Goal: Check status: Check status

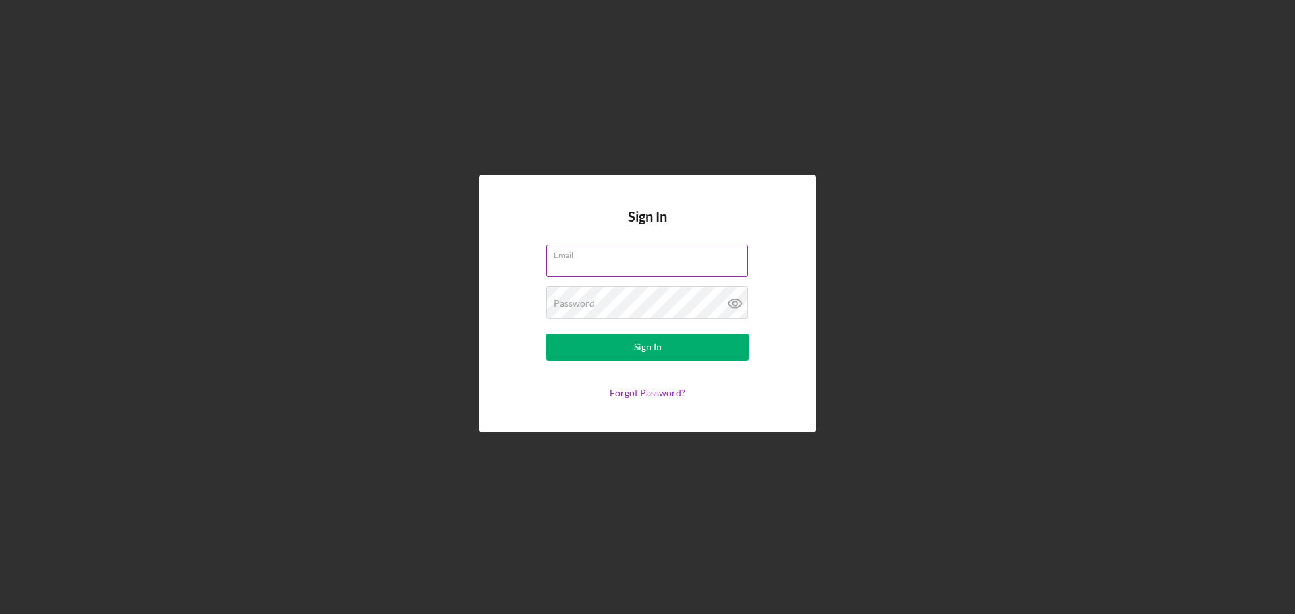
drag, startPoint x: 632, startPoint y: 263, endPoint x: 636, endPoint y: 269, distance: 7.3
click at [632, 263] on input "Email" at bounding box center [647, 261] width 202 height 32
type input "[EMAIL_ADDRESS][DOMAIN_NAME]"
click at [546, 334] on button "Sign In" at bounding box center [647, 347] width 202 height 27
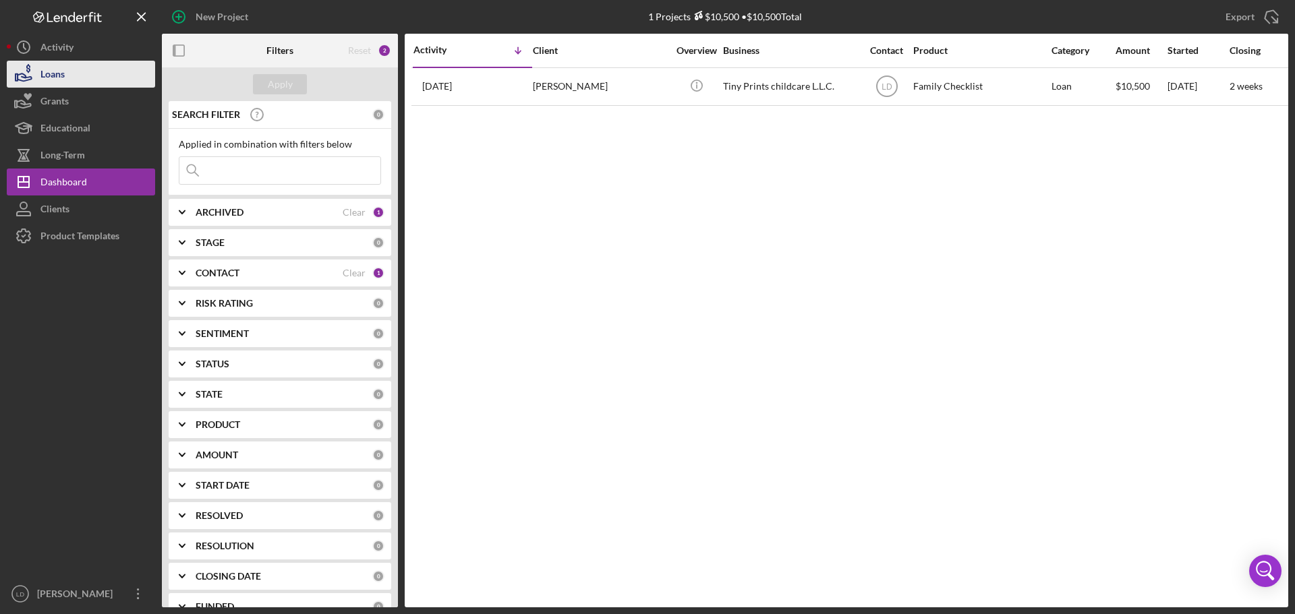
click at [40, 72] on div "Loans" at bounding box center [52, 76] width 24 height 30
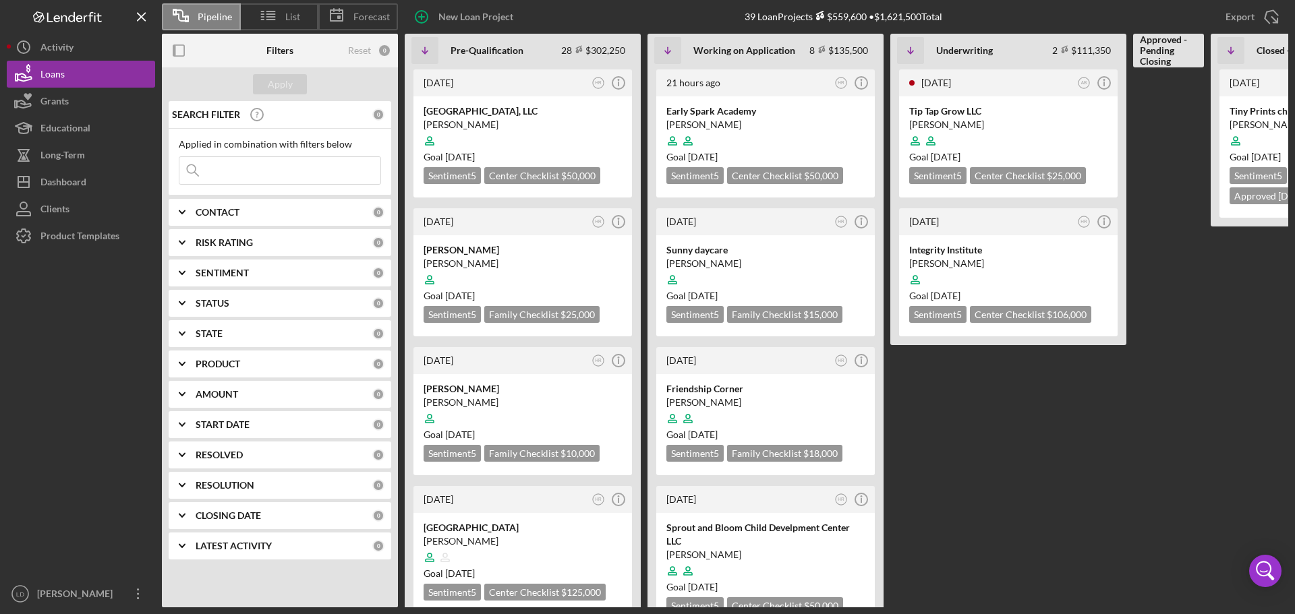
click at [180, 210] on icon "Icon/Expander" at bounding box center [182, 213] width 34 height 34
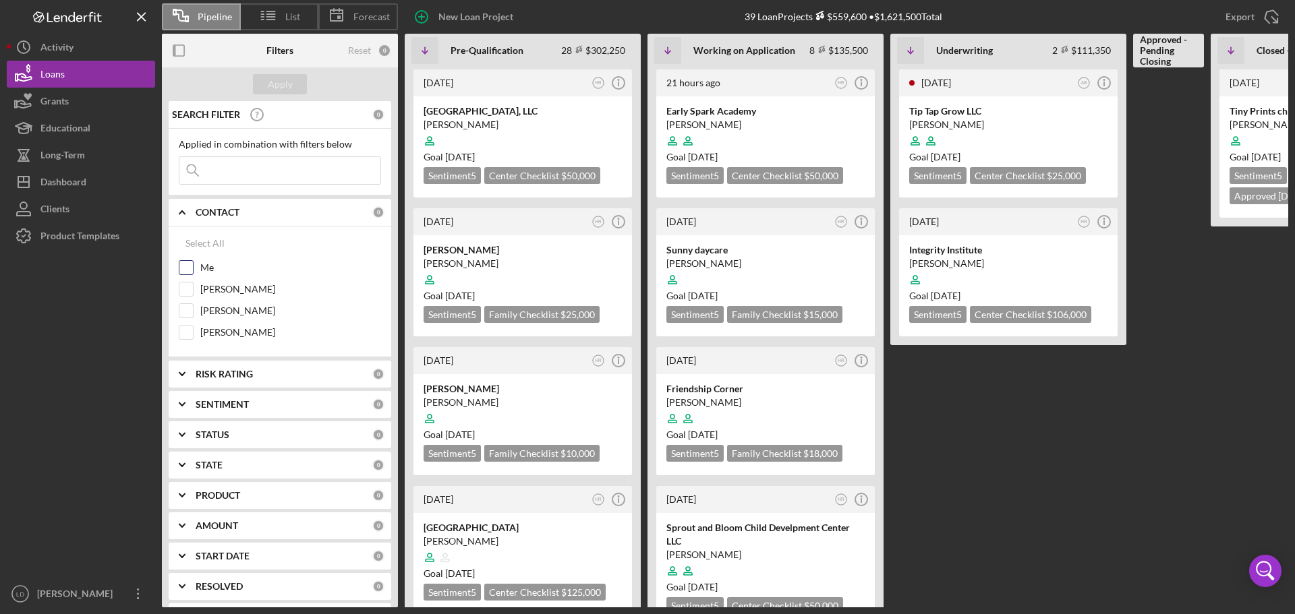
click at [181, 272] on input "Me" at bounding box center [185, 267] width 13 height 13
checkbox input "true"
click at [272, 82] on div "Apply" at bounding box center [280, 84] width 25 height 20
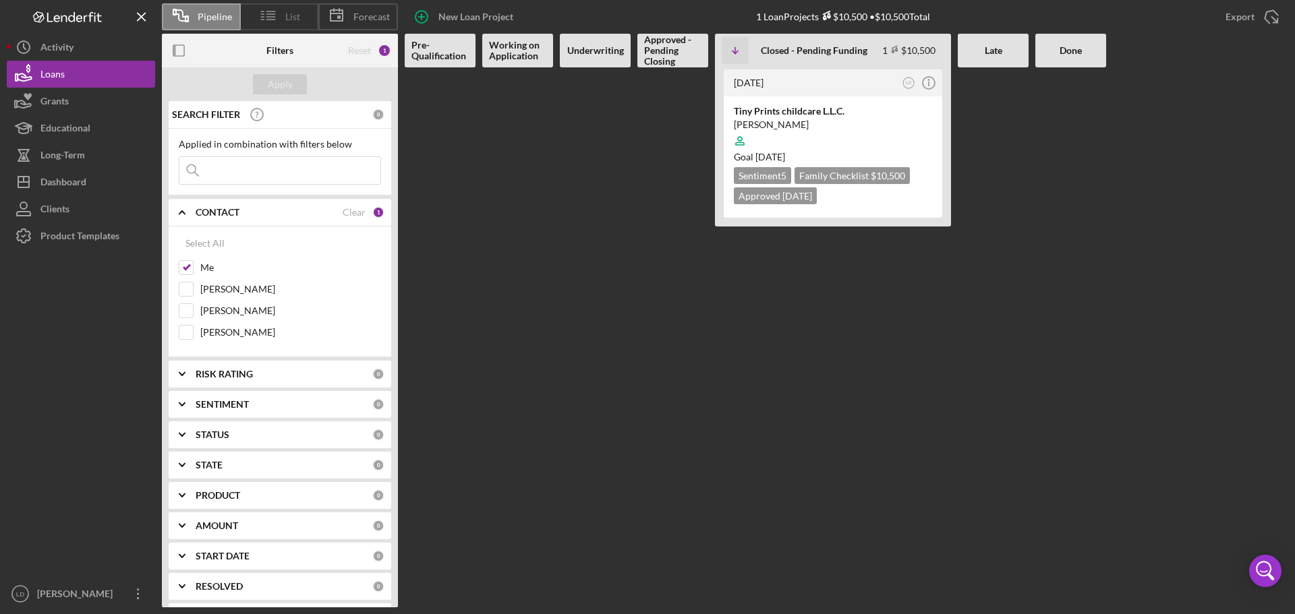
click at [273, 10] on icon at bounding box center [269, 16] width 34 height 34
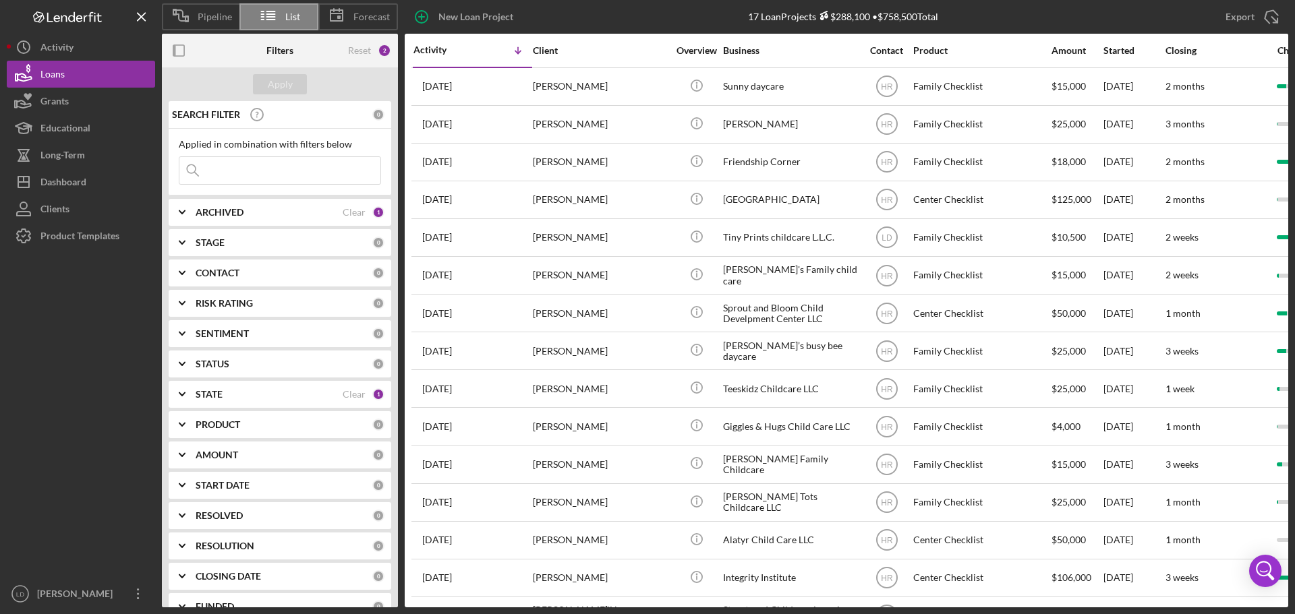
click at [258, 272] on div "CONTACT" at bounding box center [284, 273] width 177 height 11
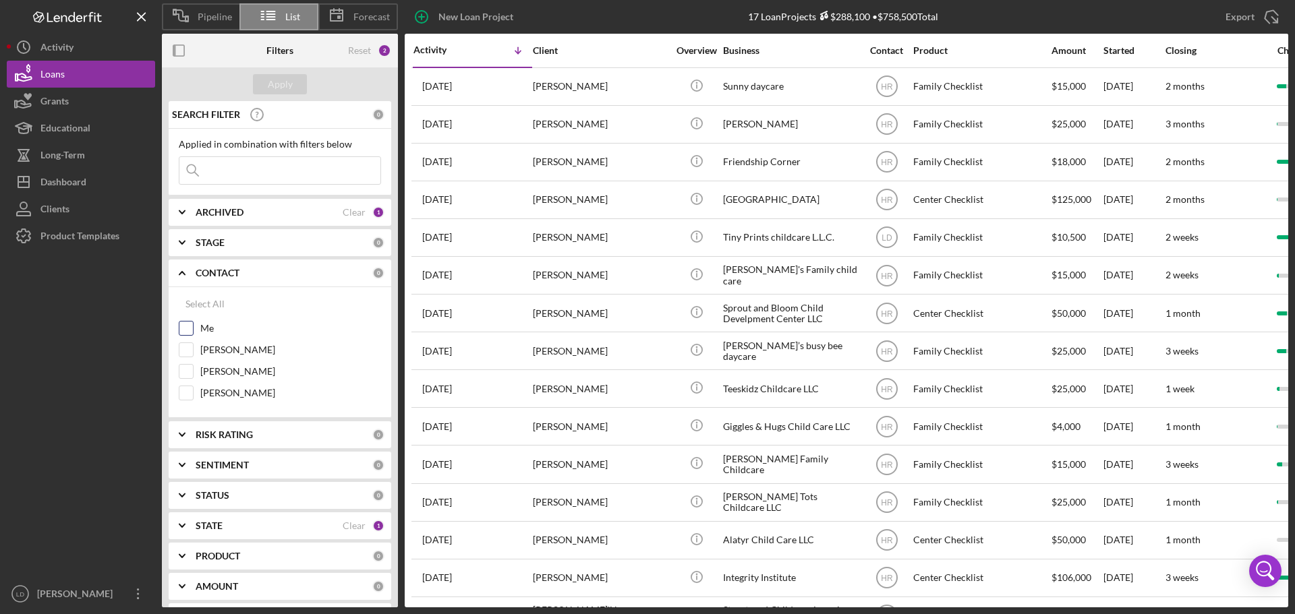
click at [185, 330] on input "Me" at bounding box center [185, 328] width 13 height 13
checkbox input "true"
click at [287, 78] on div "Apply" at bounding box center [280, 84] width 25 height 20
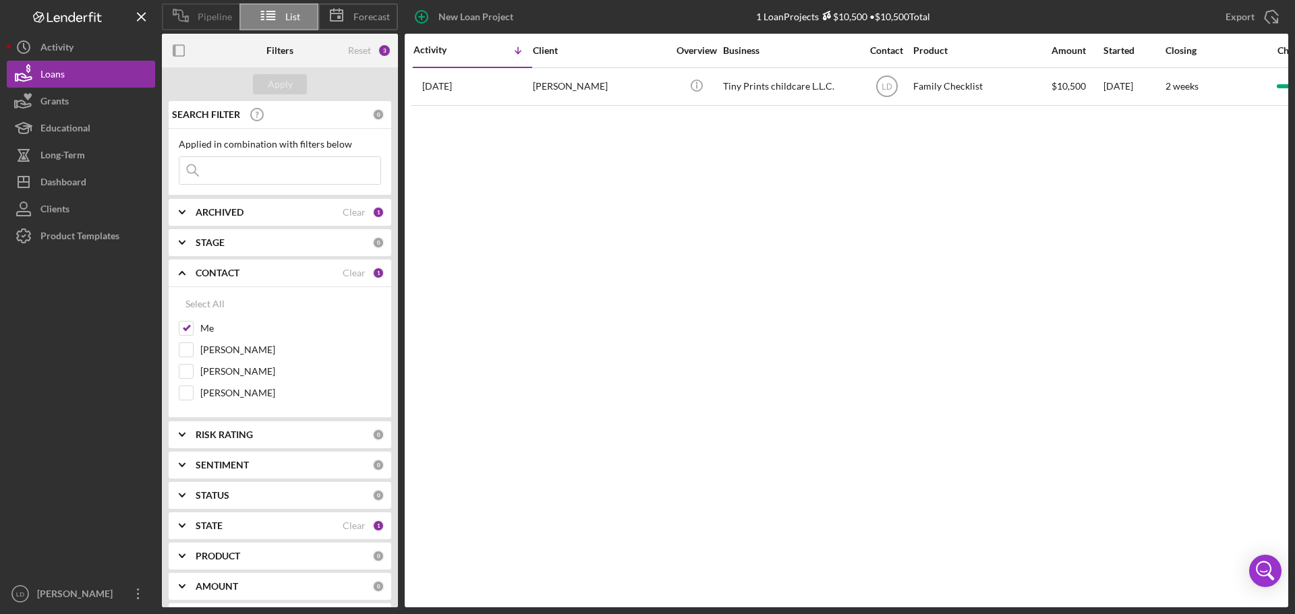
click at [201, 20] on span "Pipeline" at bounding box center [215, 16] width 34 height 11
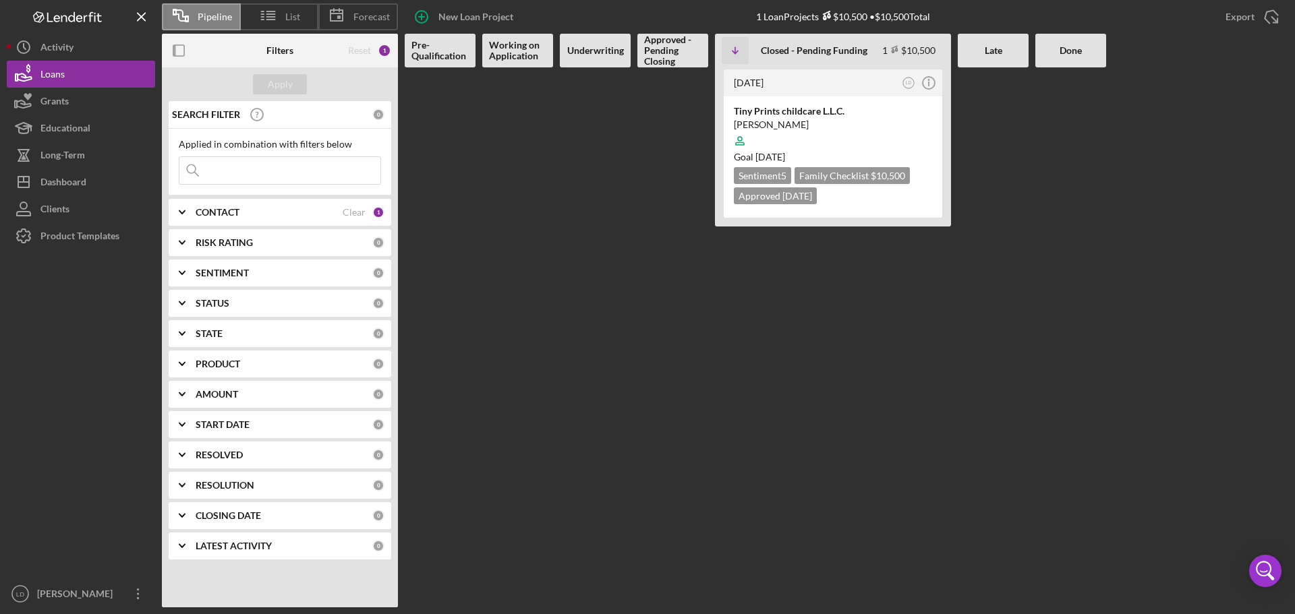
click at [201, 206] on div "CONTACT Clear 1" at bounding box center [290, 212] width 189 height 27
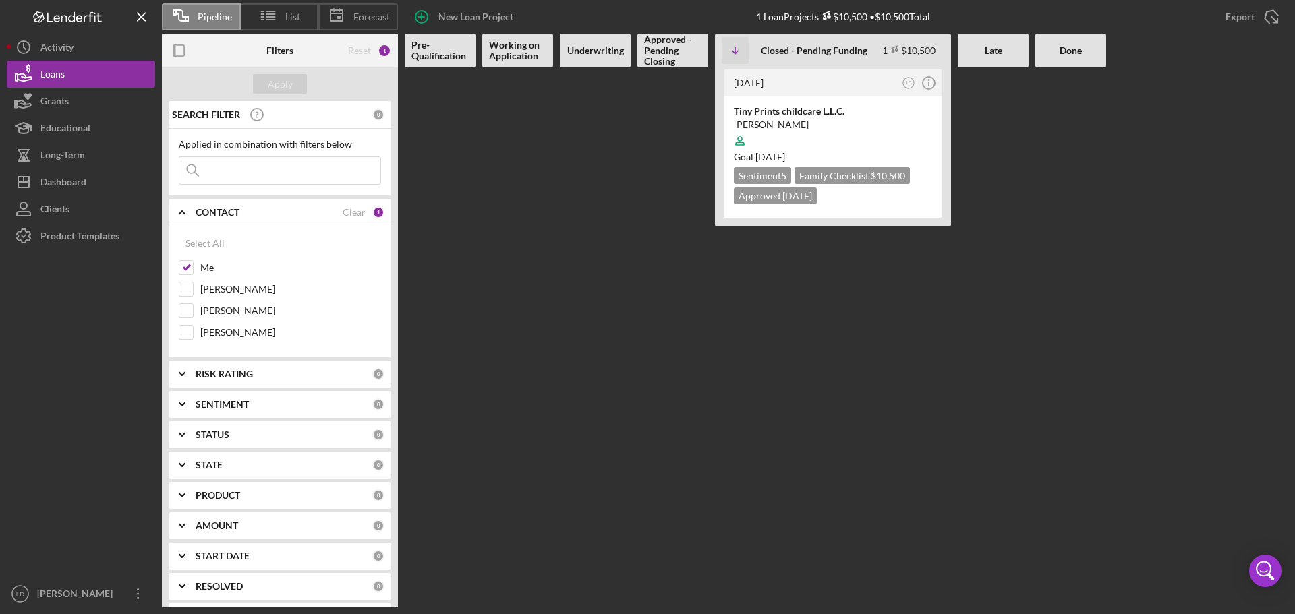
click at [201, 206] on div "CONTACT Clear 1" at bounding box center [290, 212] width 189 height 27
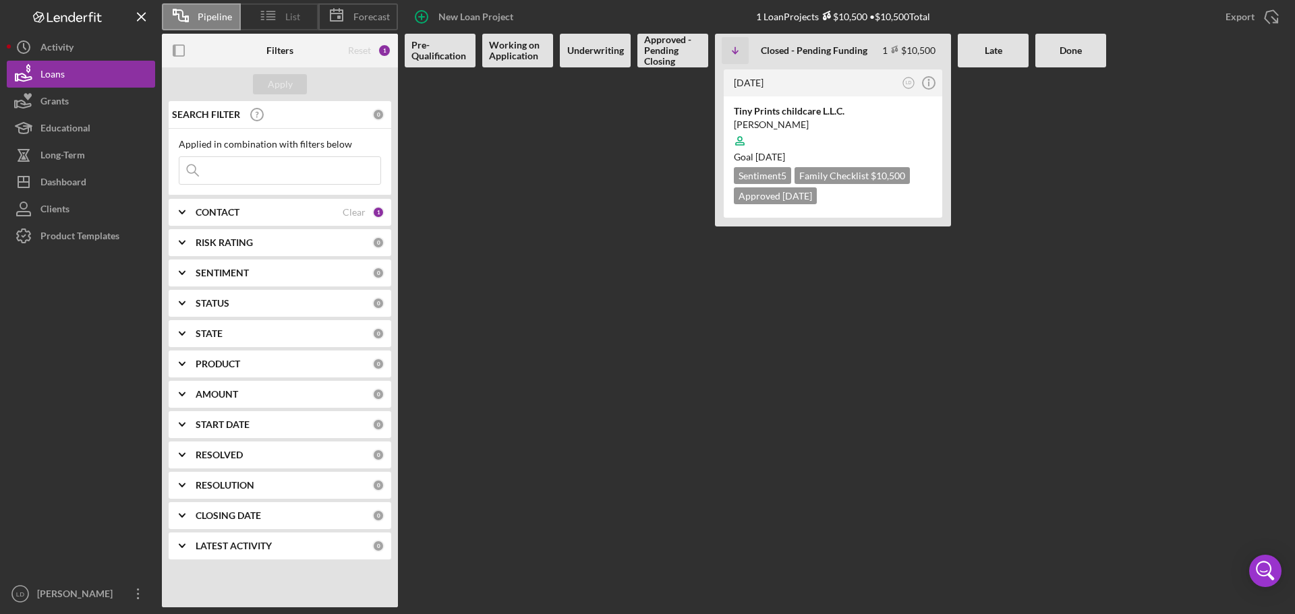
click at [292, 20] on span "List" at bounding box center [292, 16] width 15 height 11
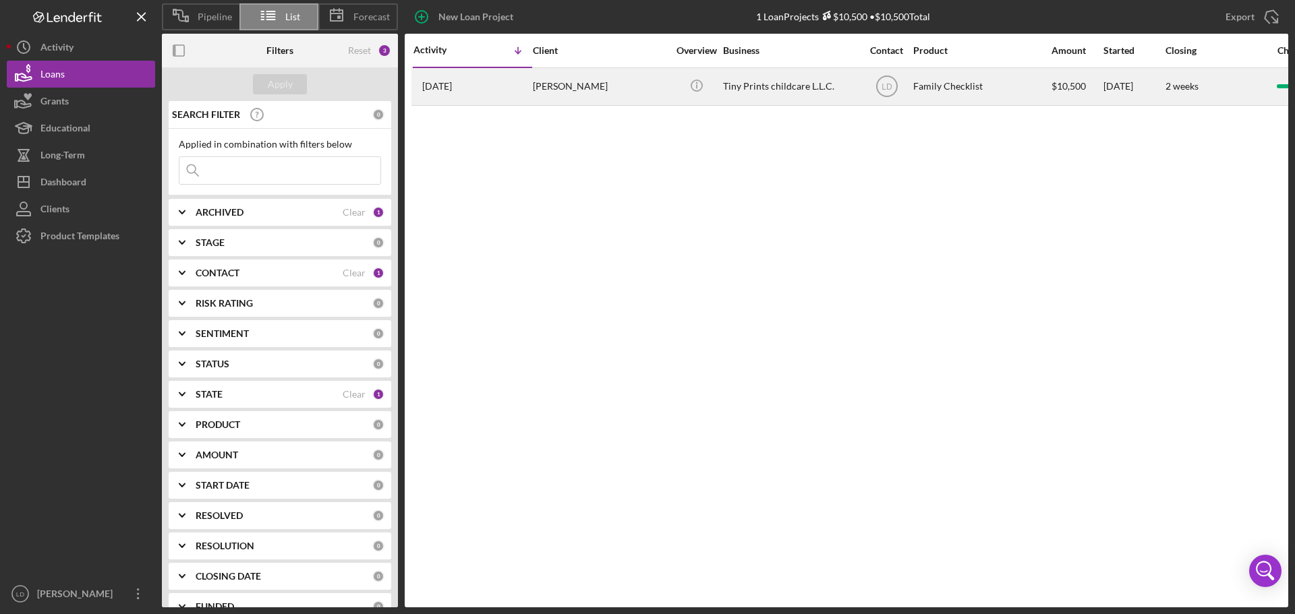
click at [768, 84] on div "Tiny Prints childcare L.L.C." at bounding box center [790, 87] width 135 height 36
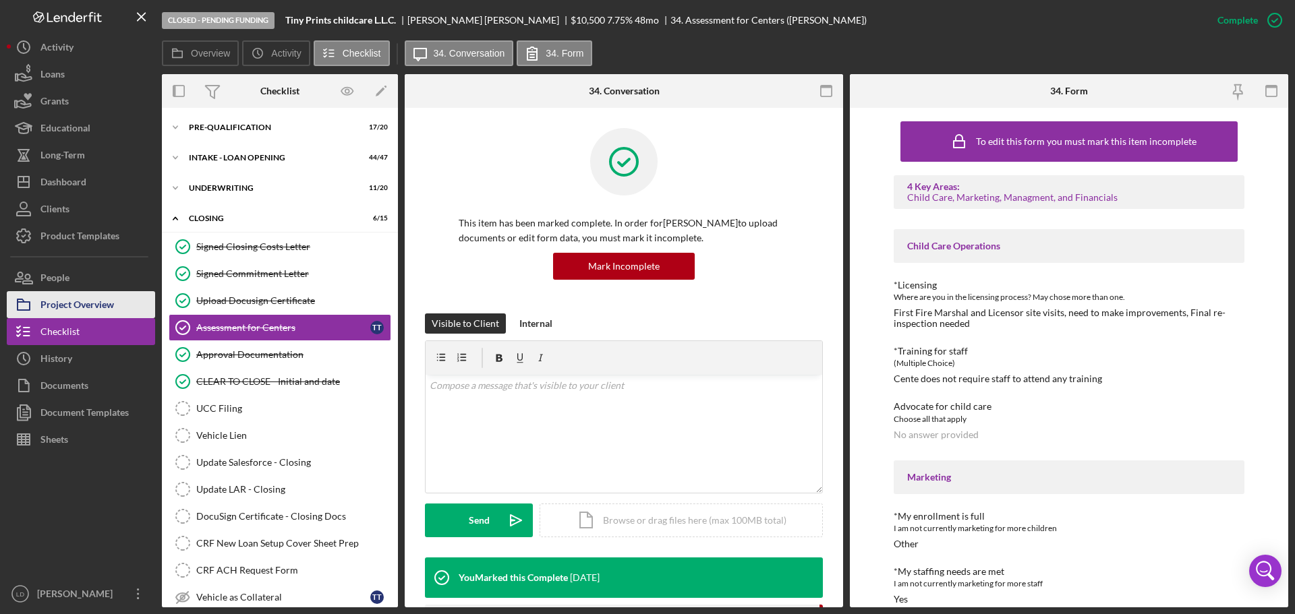
click at [75, 307] on div "Project Overview" at bounding box center [77, 306] width 74 height 30
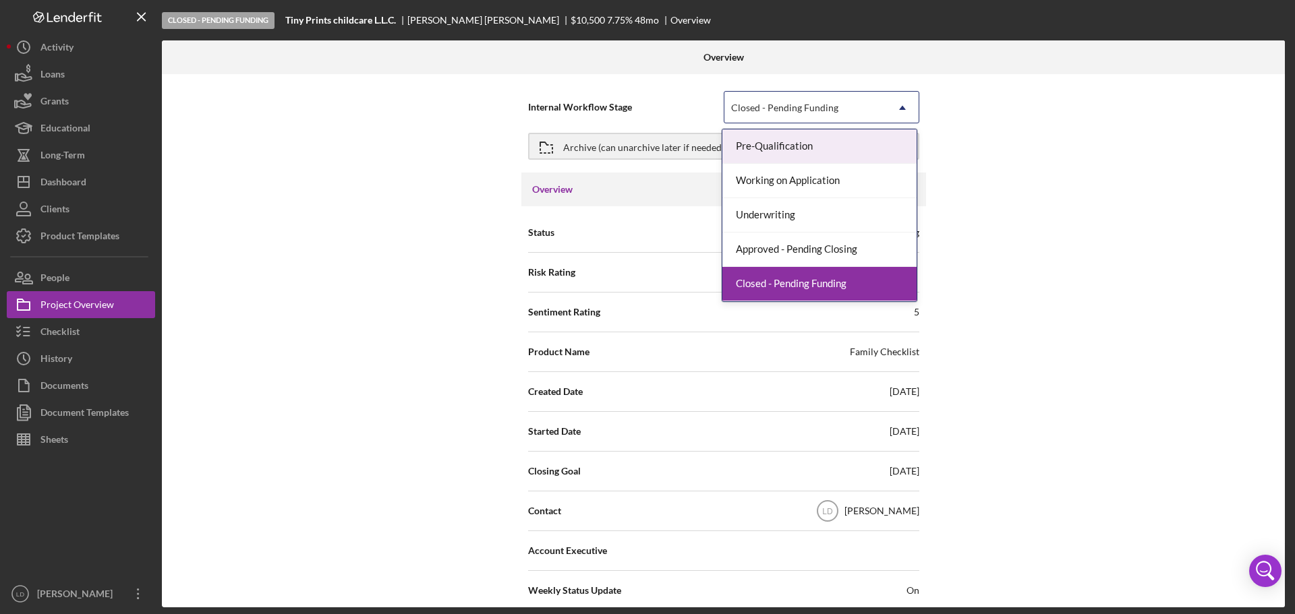
click at [896, 94] on icon "Icon/Dropdown Arrow" at bounding box center [902, 108] width 32 height 32
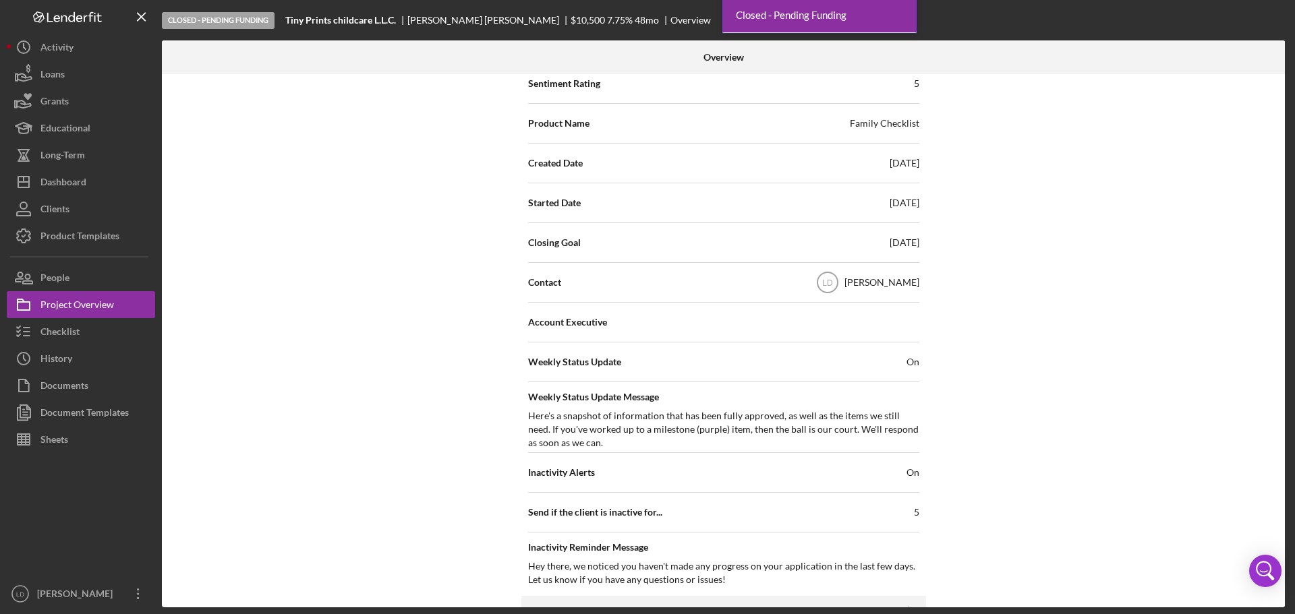
scroll to position [270, 0]
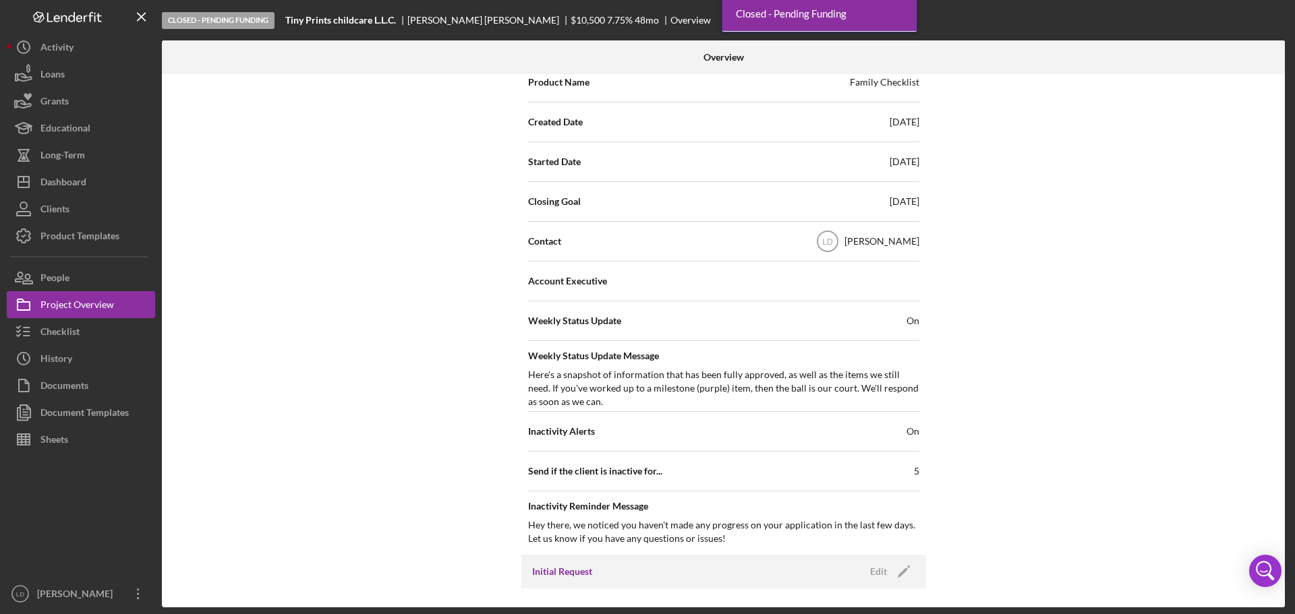
click at [1063, 253] on div "Internal Workflow Stage 5 results available. Use Up and Down to choose options,…" at bounding box center [723, 340] width 1123 height 533
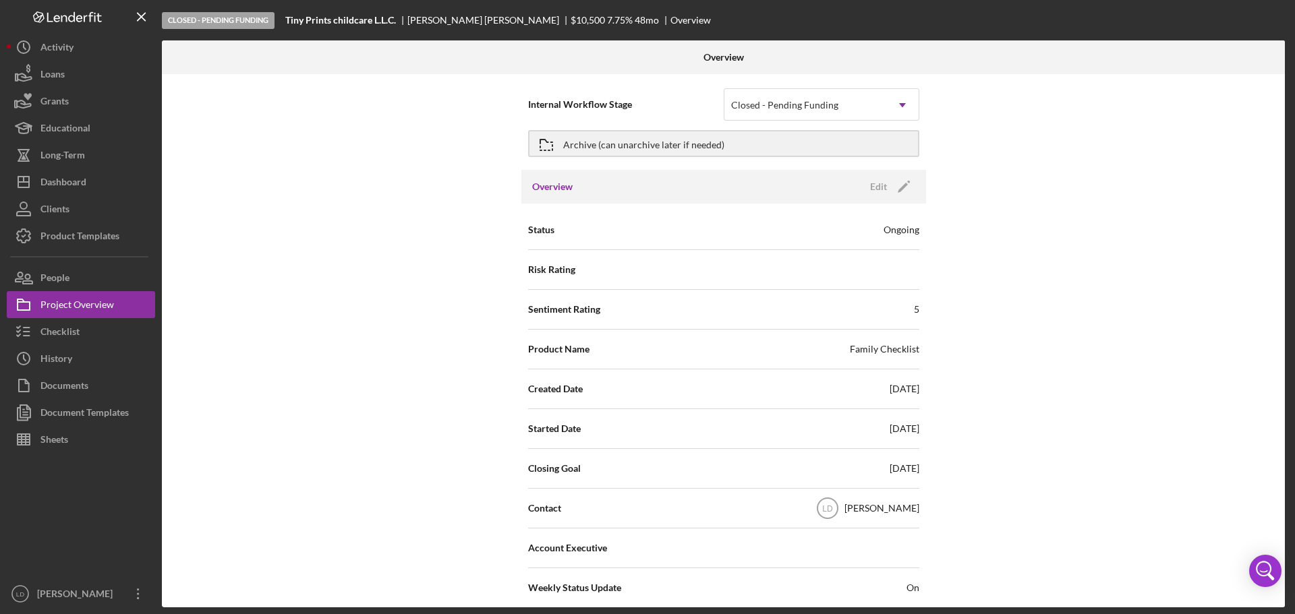
scroll to position [0, 0]
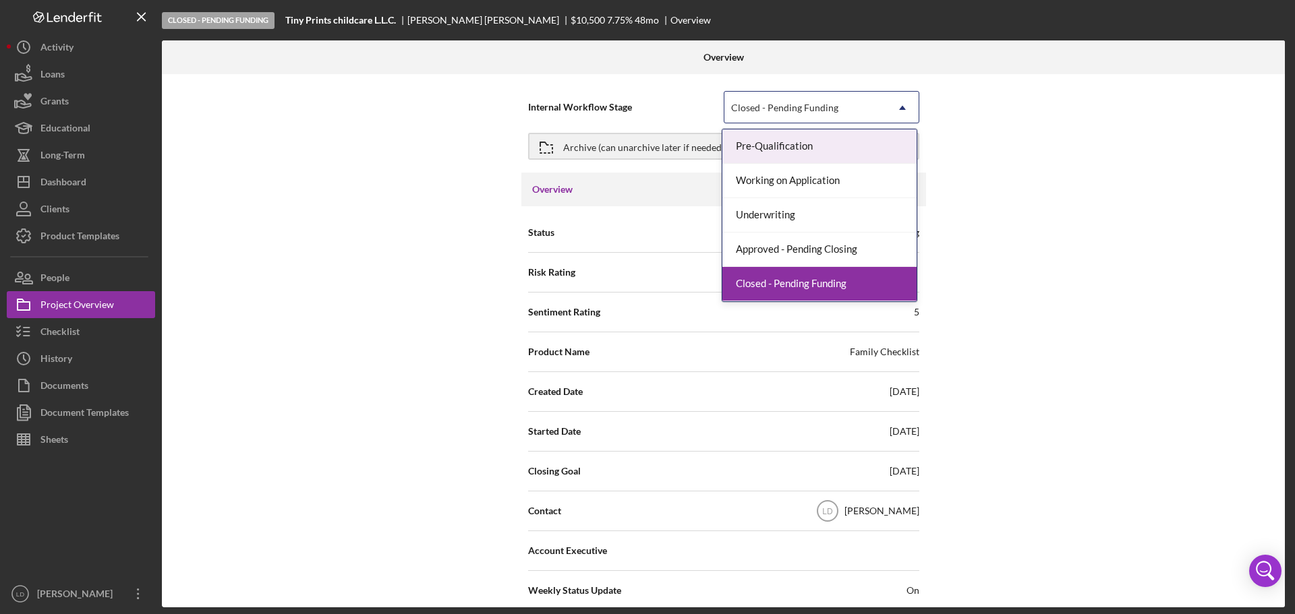
click at [899, 105] on icon "Icon/Dropdown Arrow" at bounding box center [902, 108] width 32 height 32
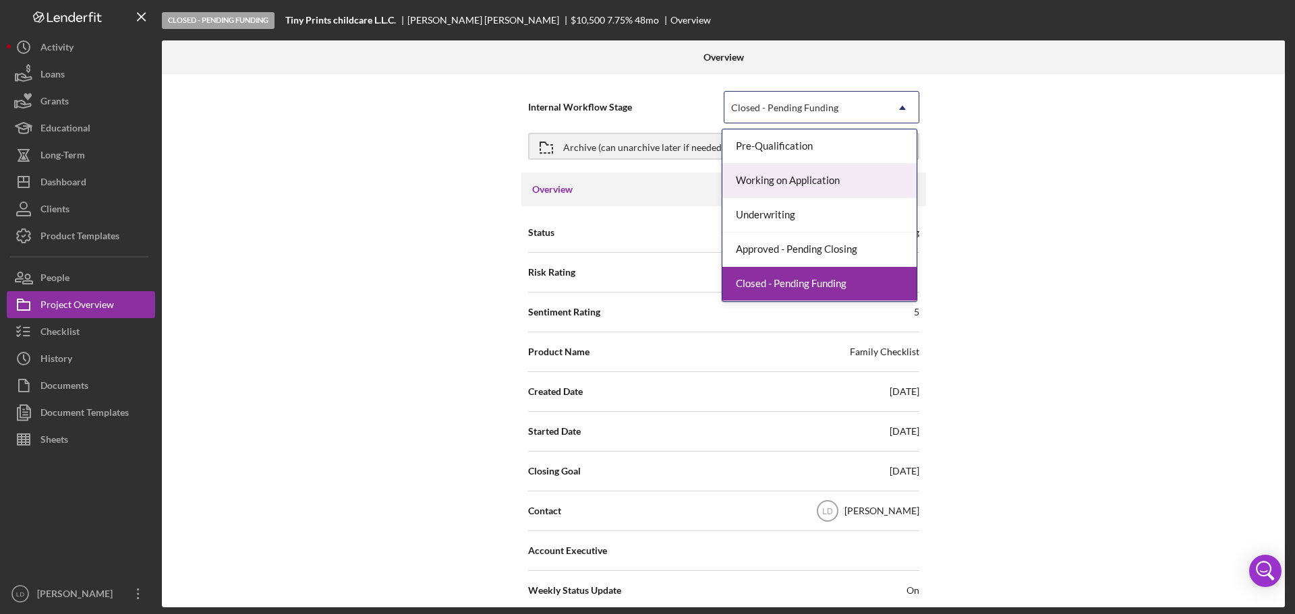
click at [1006, 153] on div "Internal Workflow Stage 5 results available. Use Up and Down to choose options,…" at bounding box center [723, 340] width 1123 height 533
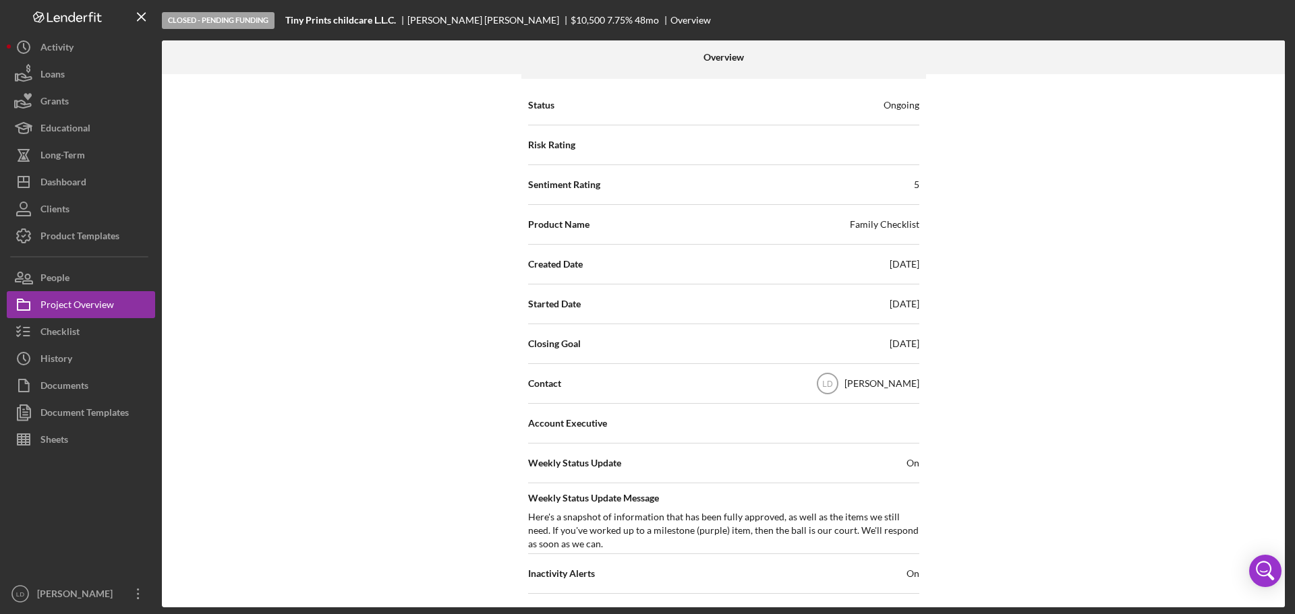
scroll to position [135, 0]
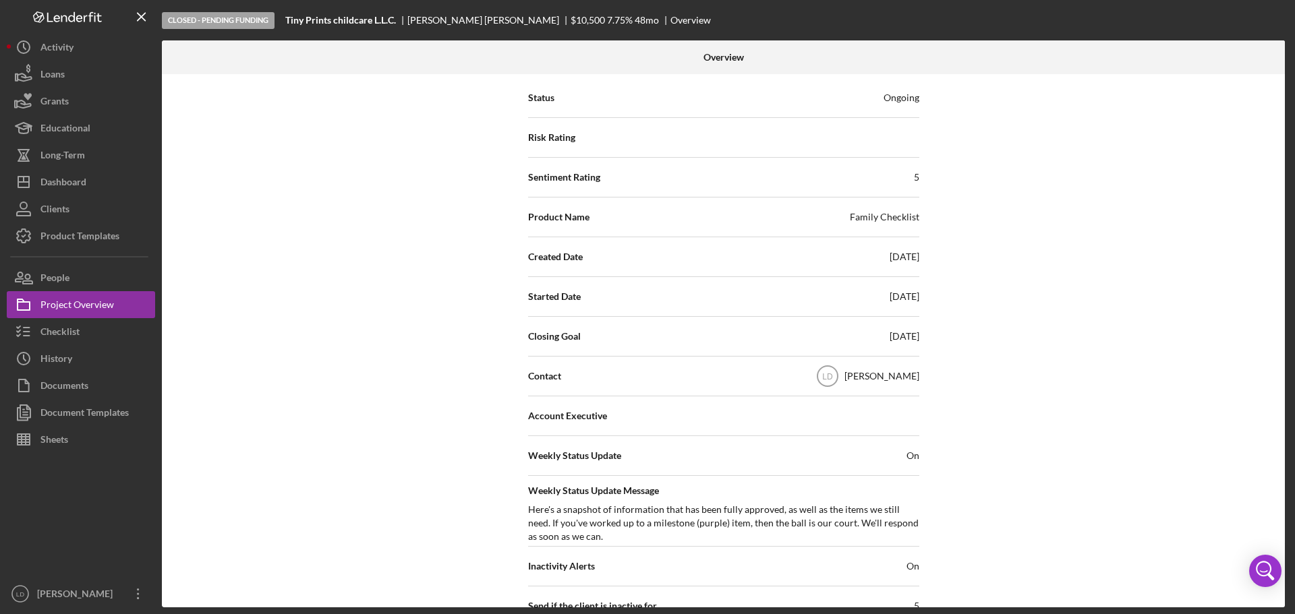
click at [598, 448] on div "Weekly Status Update On" at bounding box center [723, 456] width 391 height 34
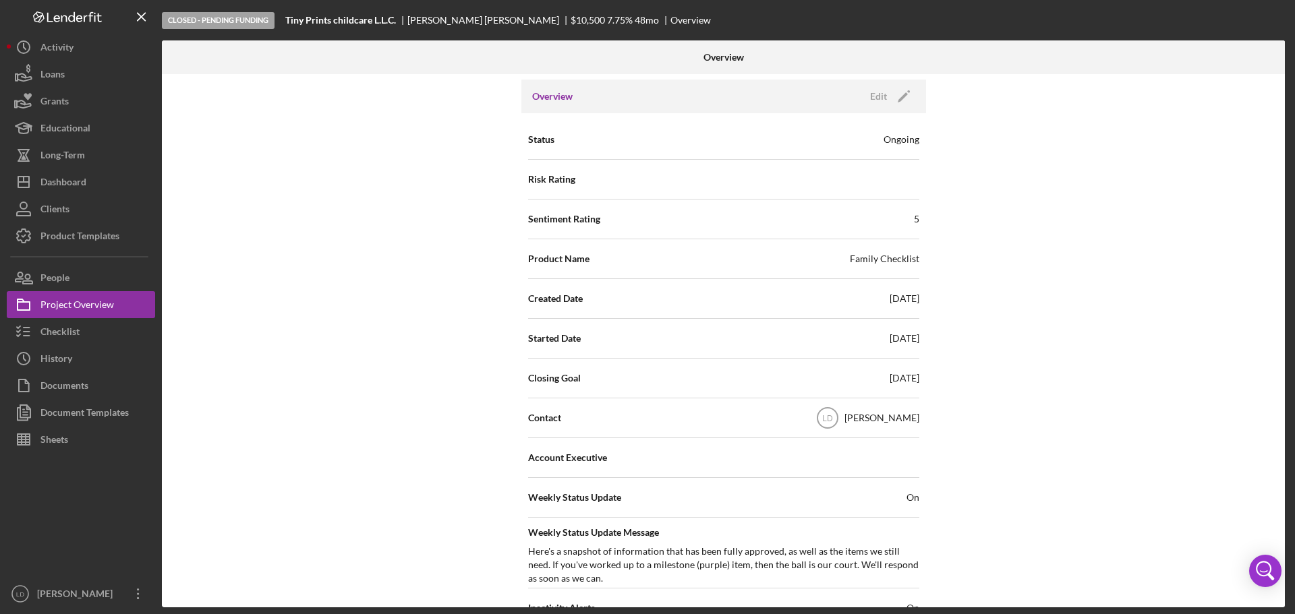
scroll to position [0, 0]
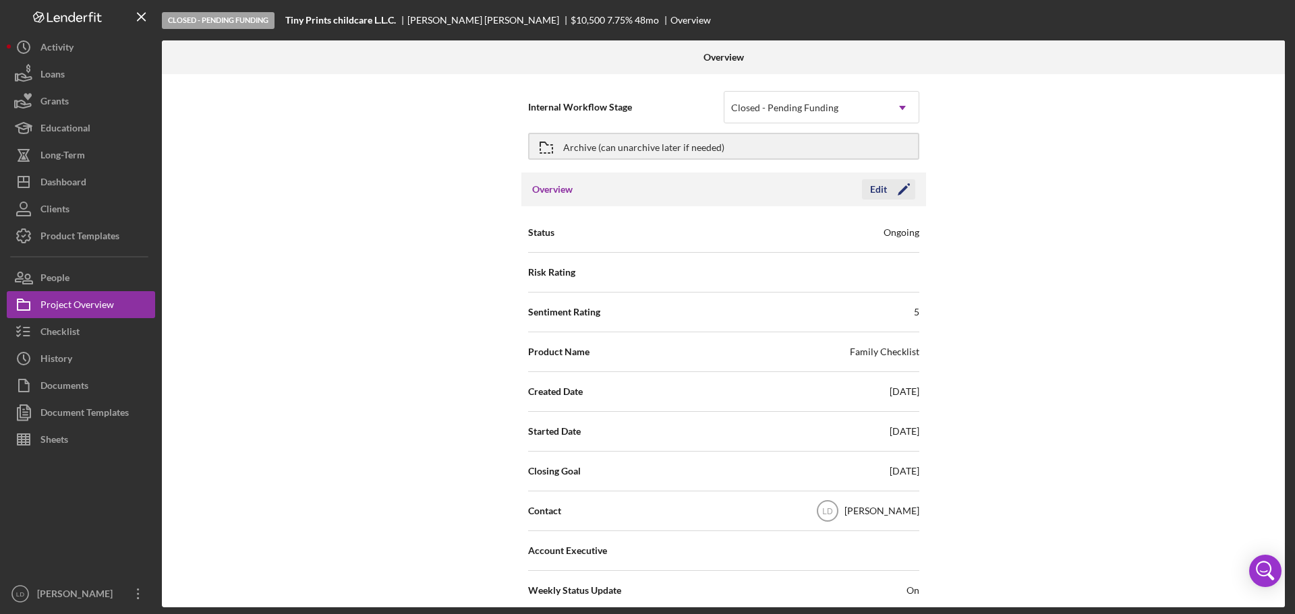
click at [901, 182] on icon "Icon/Edit" at bounding box center [904, 190] width 34 height 34
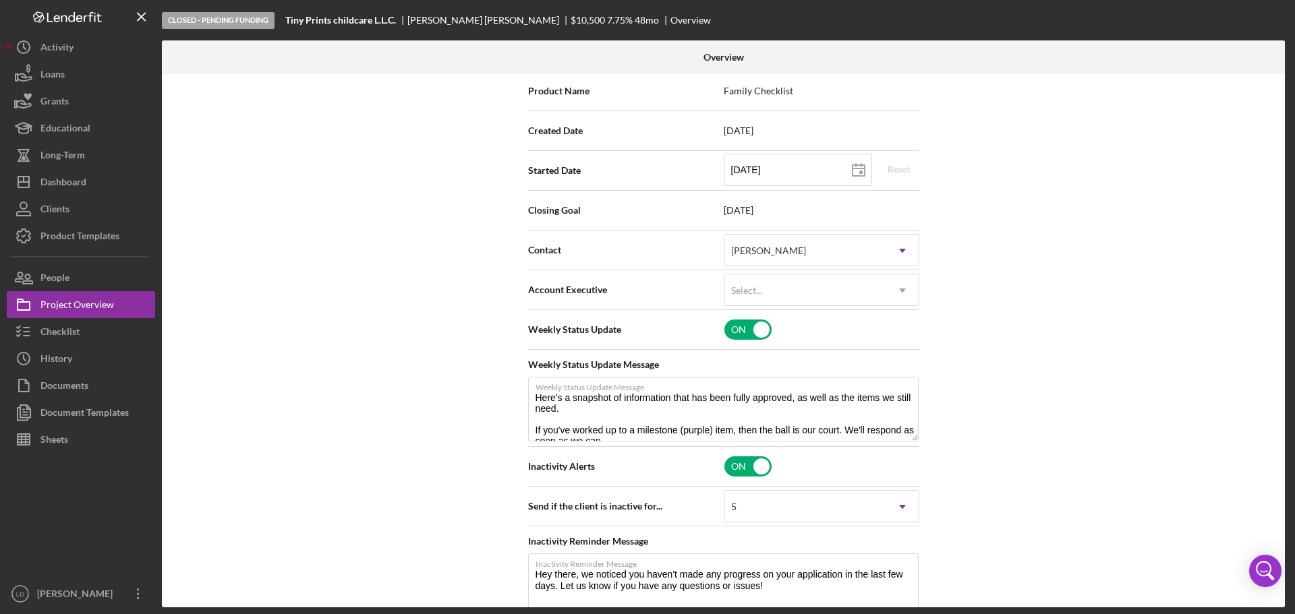
scroll to position [270, 0]
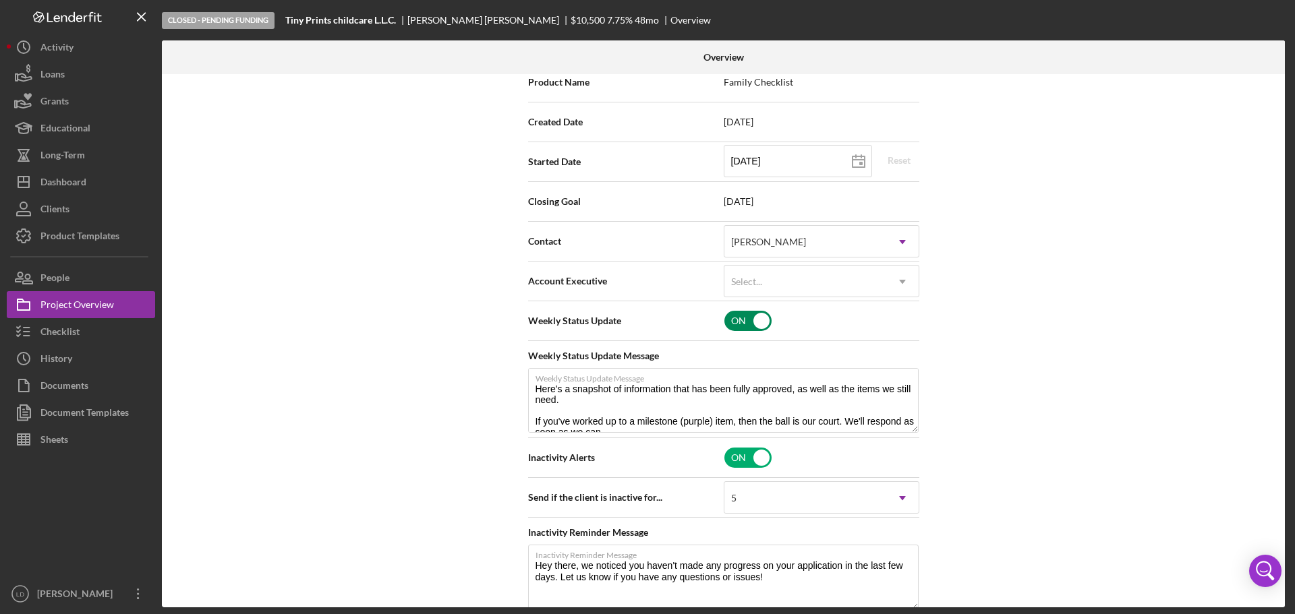
click at [758, 318] on input "checkbox" at bounding box center [747, 321] width 47 height 20
checkbox input "false"
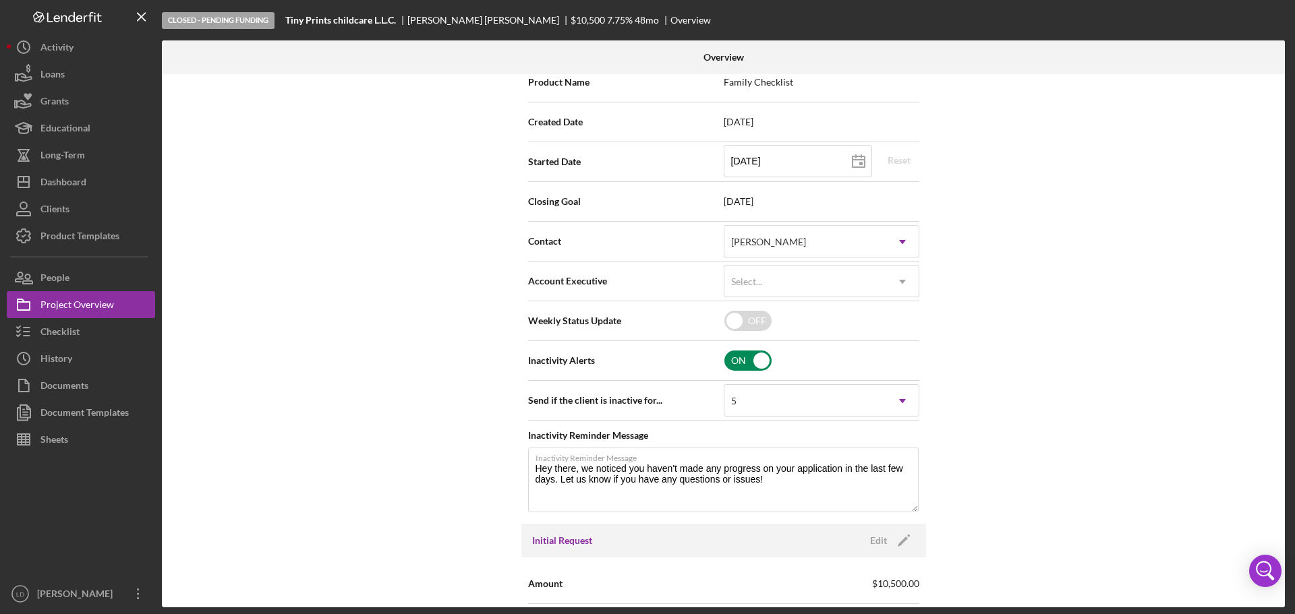
click at [746, 359] on input "checkbox" at bounding box center [747, 361] width 47 height 20
checkbox input "false"
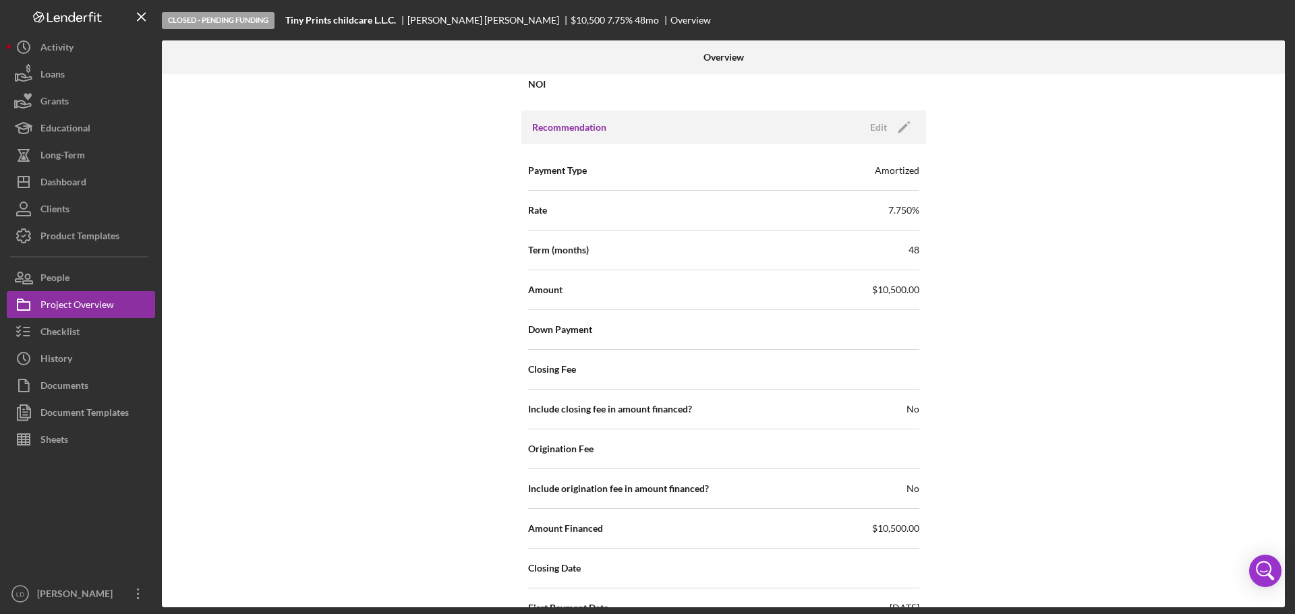
scroll to position [1012, 0]
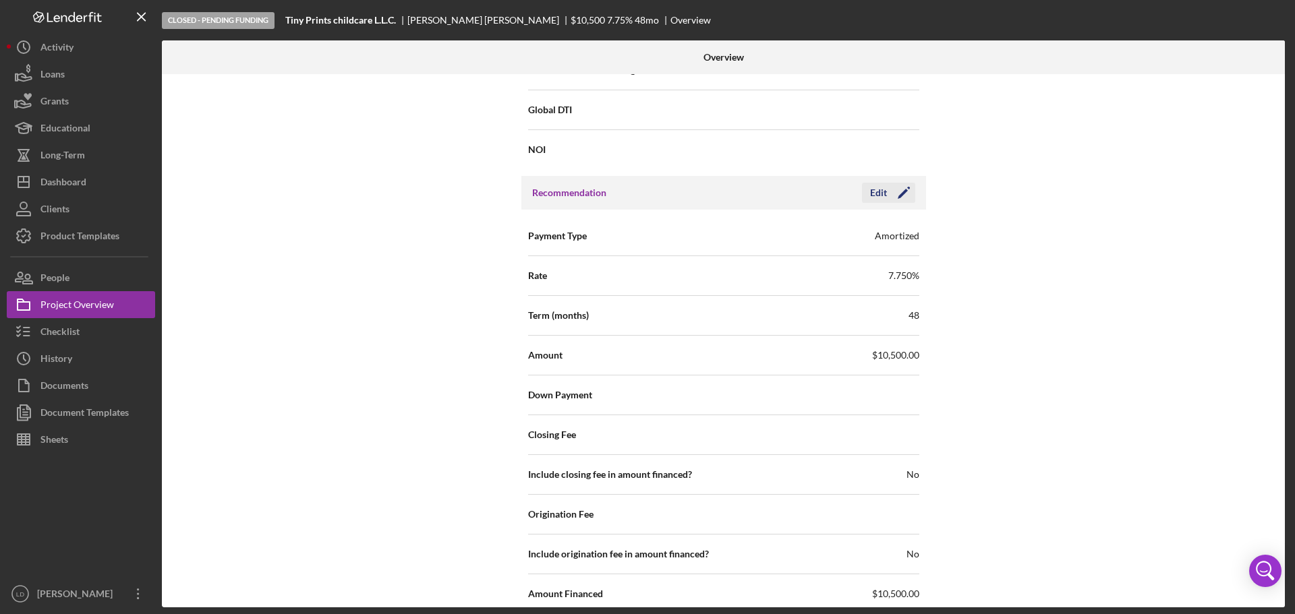
click at [892, 182] on div "Recommendation Edit Icon/Edit" at bounding box center [723, 193] width 405 height 34
click at [903, 187] on icon "Icon/Edit" at bounding box center [904, 193] width 34 height 34
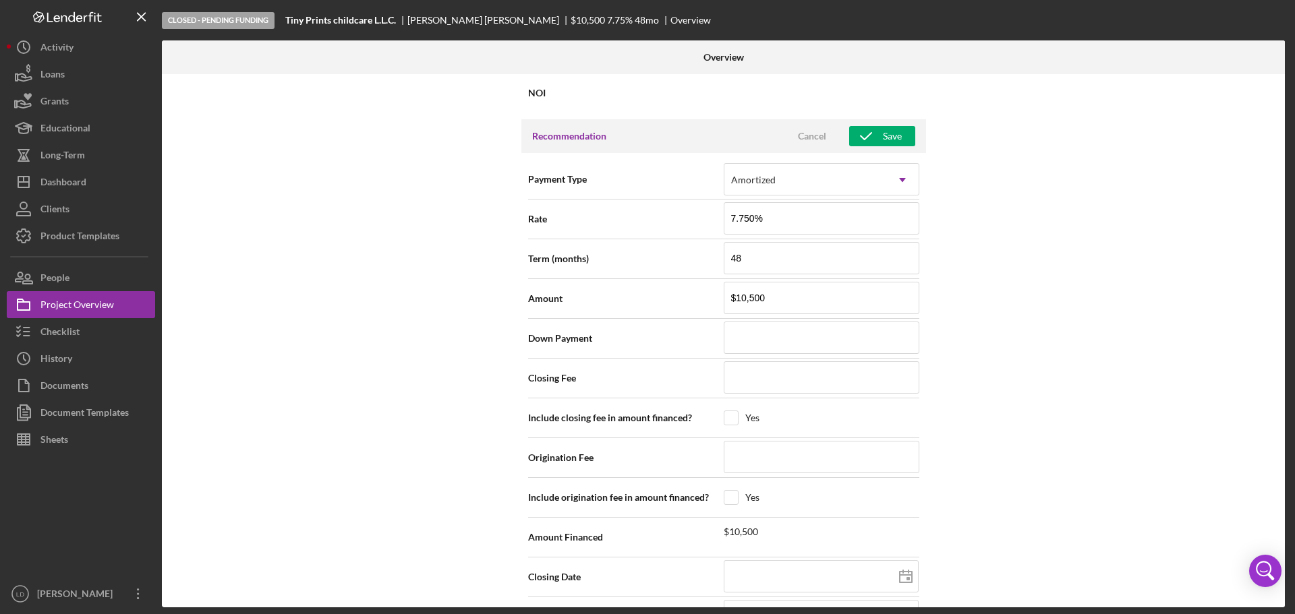
scroll to position [985, 0]
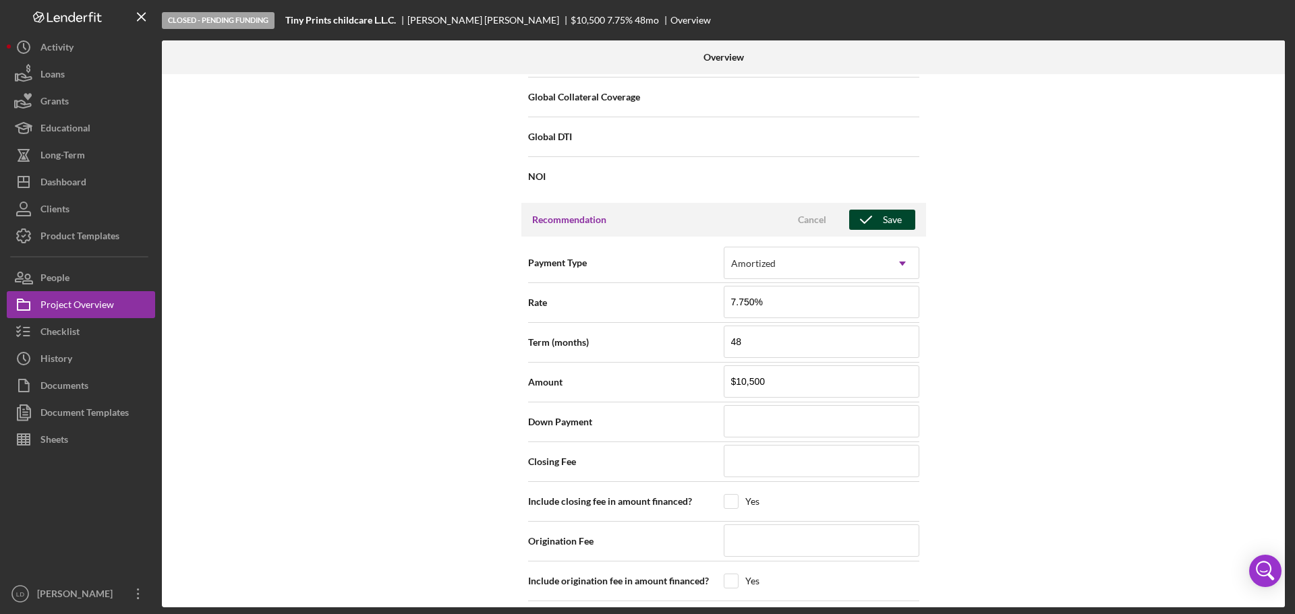
click at [875, 218] on icon "button" at bounding box center [866, 220] width 34 height 34
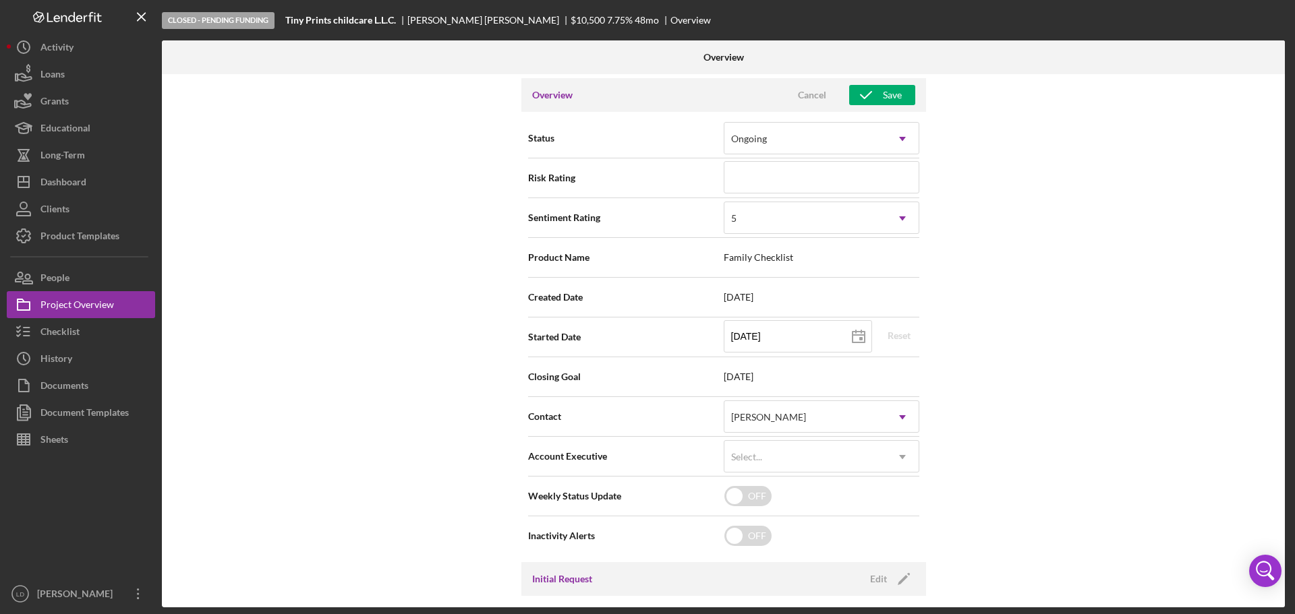
scroll to position [0, 0]
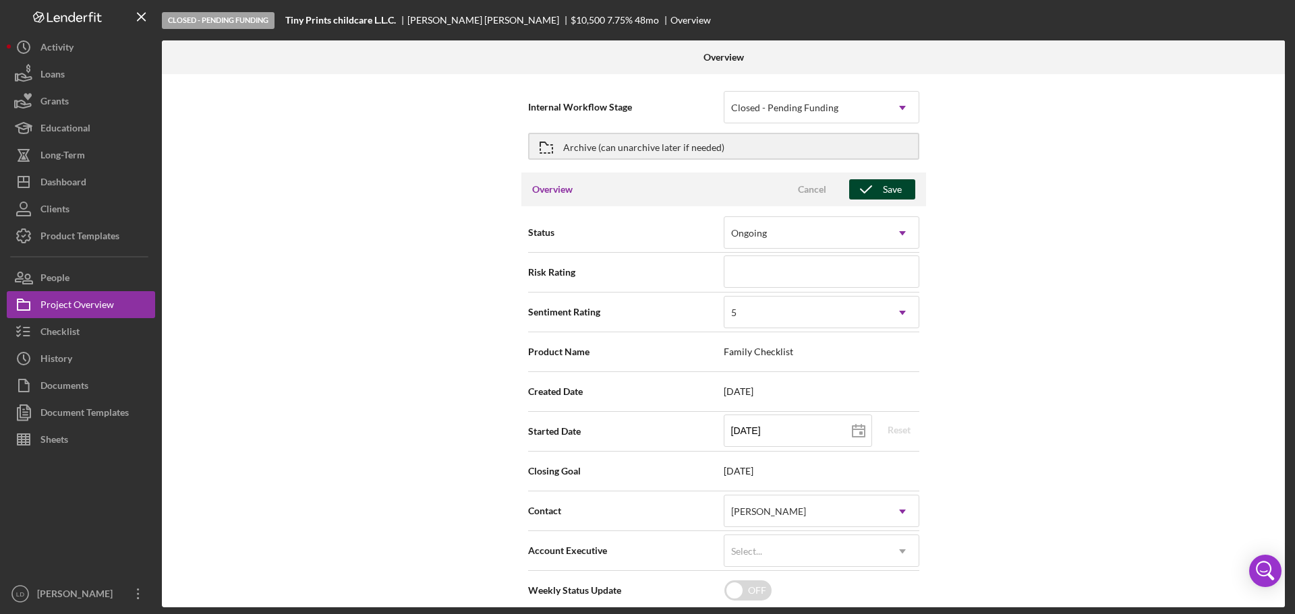
click at [888, 187] on div "Save" at bounding box center [892, 189] width 19 height 20
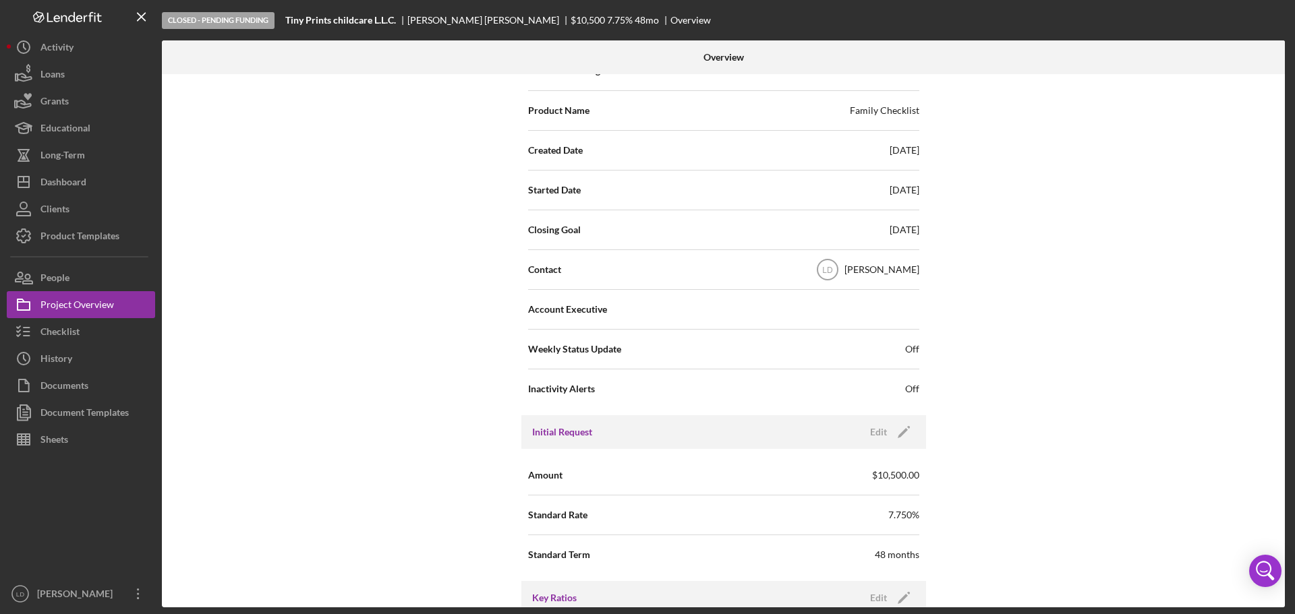
scroll to position [270, 0]
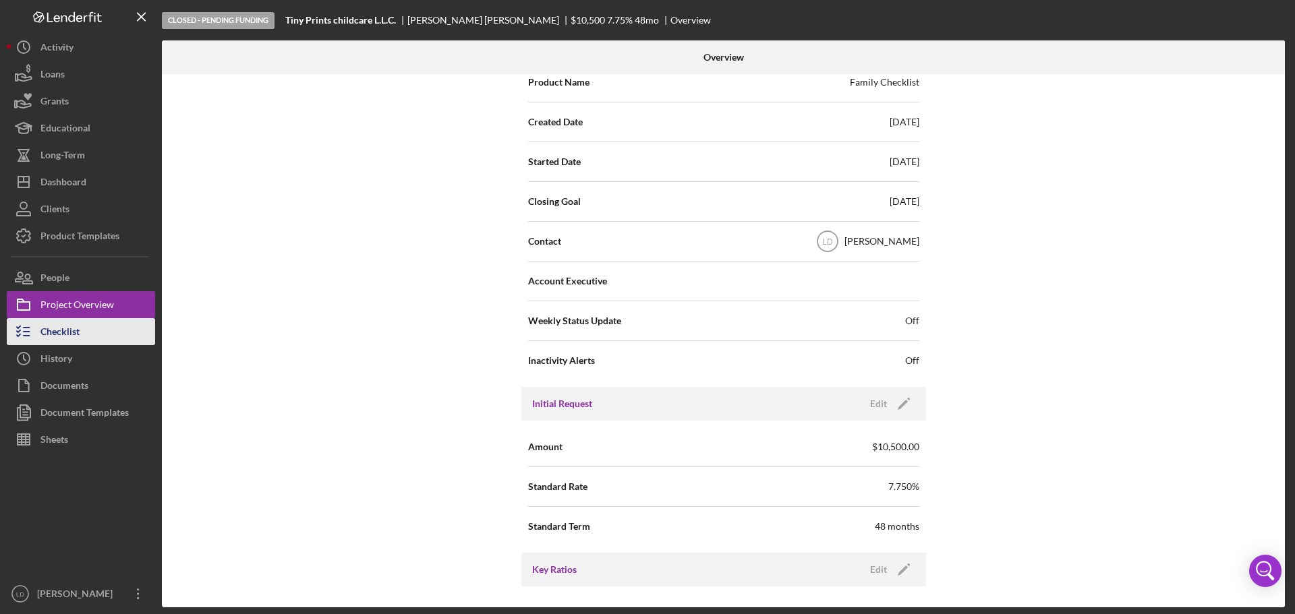
click at [68, 328] on div "Checklist" at bounding box center [59, 333] width 39 height 30
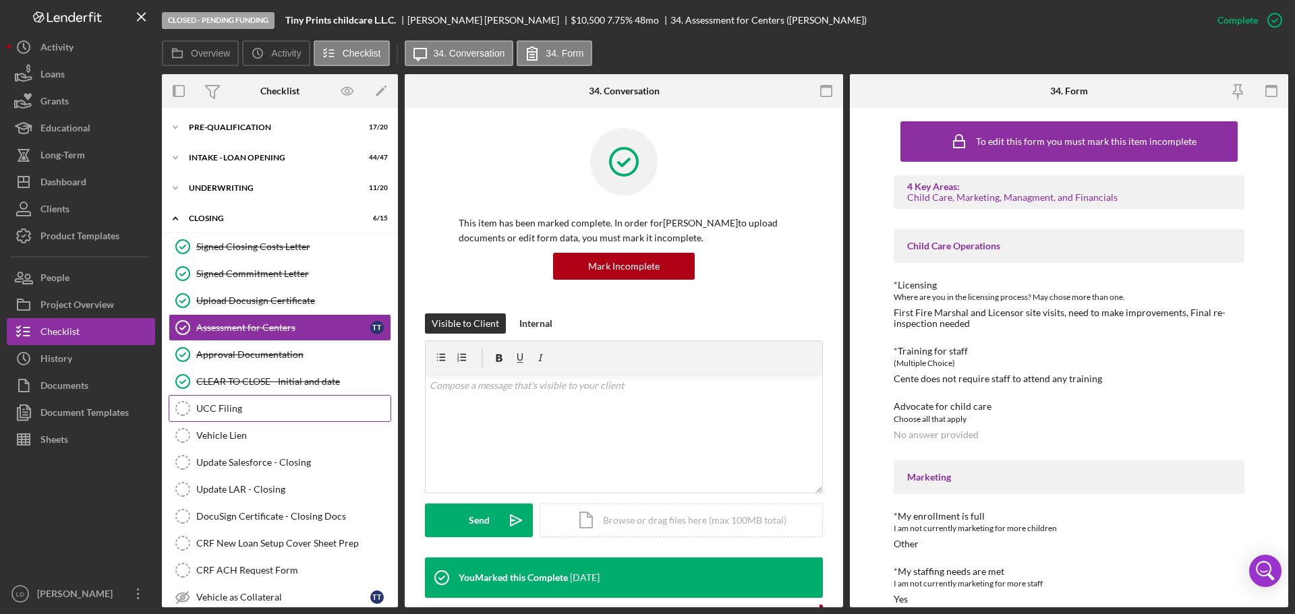
click at [174, 407] on icon "UCC Filing" at bounding box center [183, 409] width 34 height 34
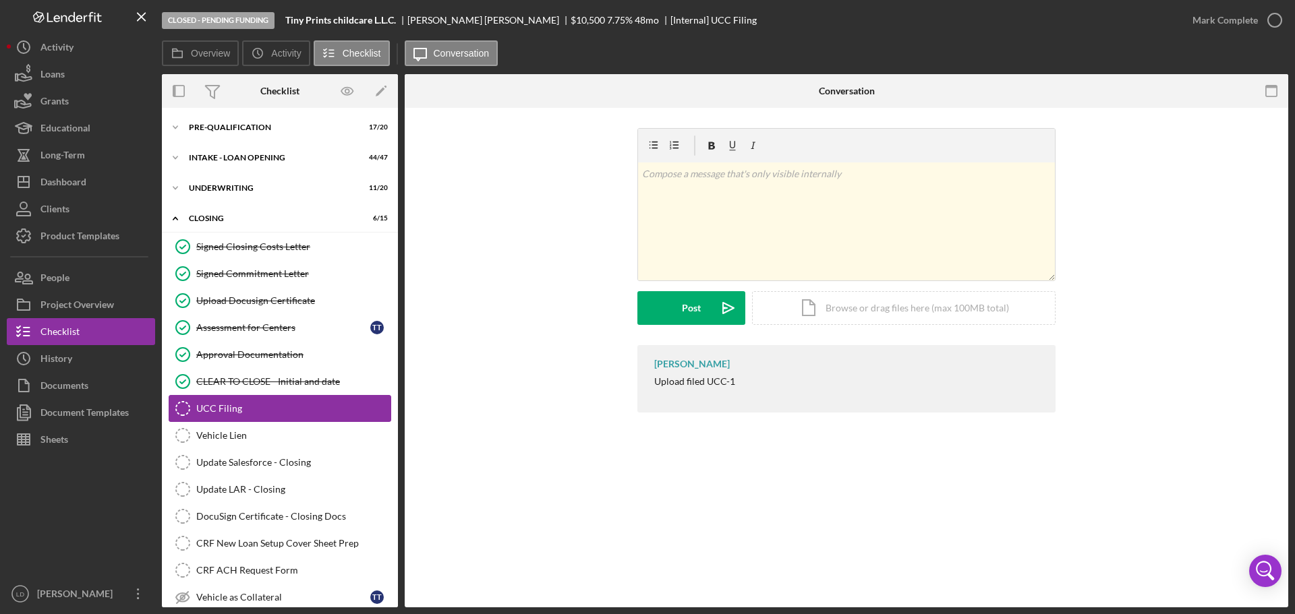
click at [180, 413] on icon "UCC Filing" at bounding box center [183, 409] width 34 height 34
click at [227, 406] on div "UCC Filing" at bounding box center [293, 408] width 194 height 11
click at [1268, 16] on icon "button" at bounding box center [1275, 20] width 34 height 34
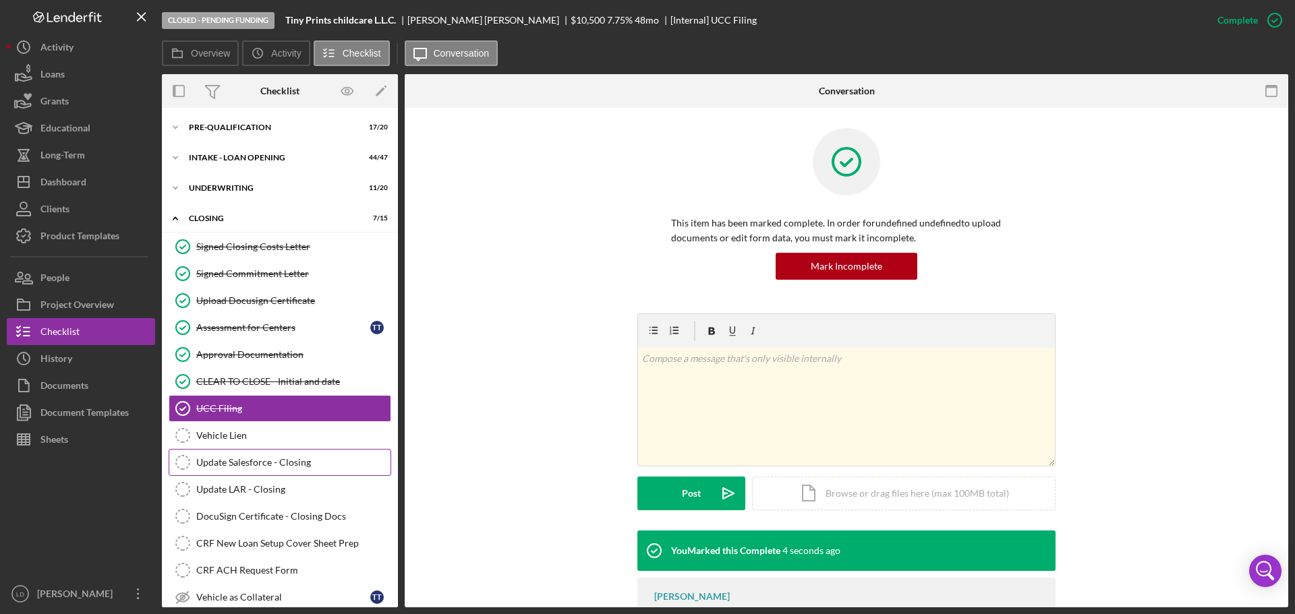
click at [235, 470] on link "Update Salesforce - Closing Update Salesforce - Closing" at bounding box center [280, 462] width 223 height 27
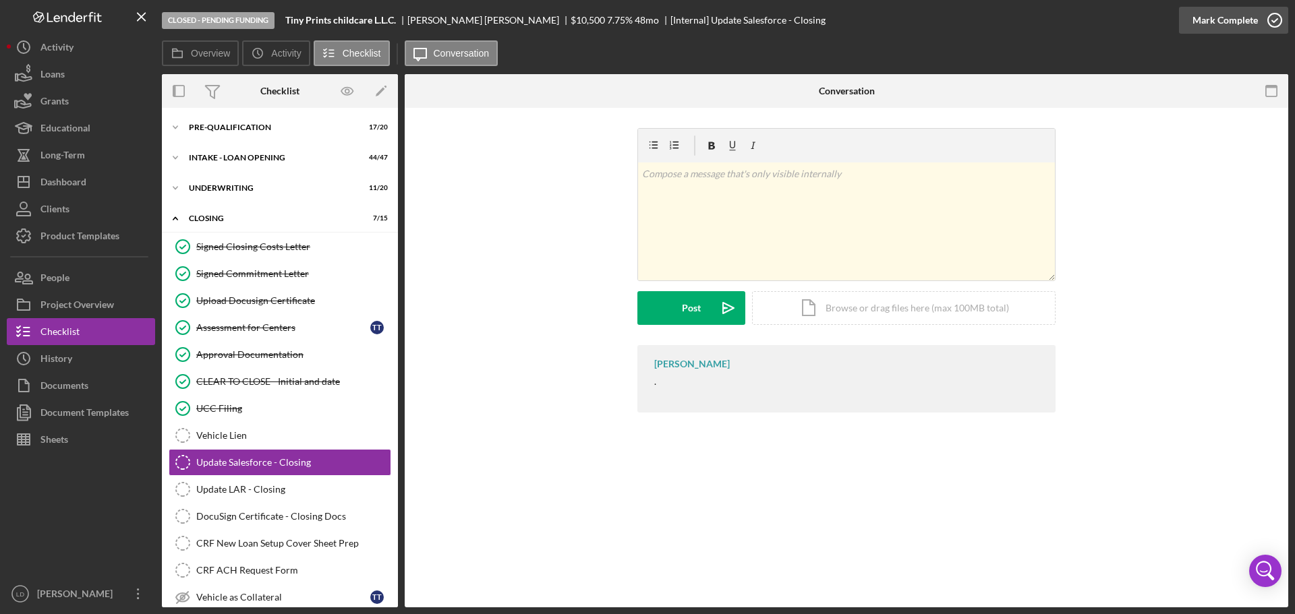
click at [1278, 20] on icon "button" at bounding box center [1275, 20] width 34 height 34
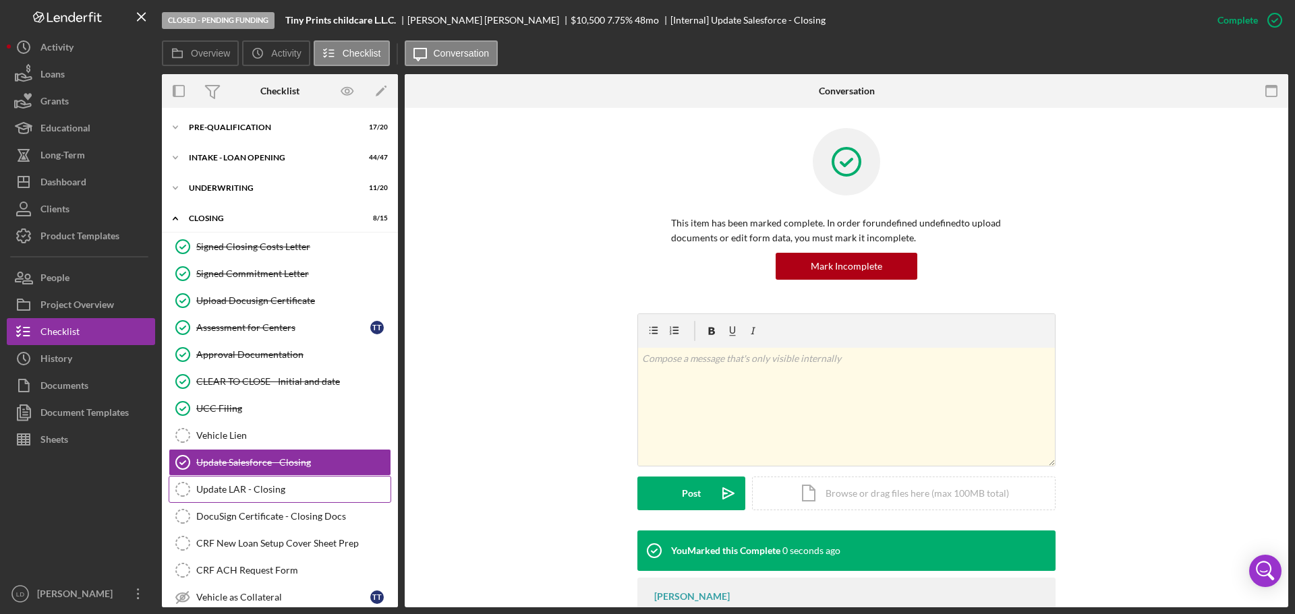
click at [223, 484] on div "Update LAR - Closing" at bounding box center [293, 489] width 194 height 11
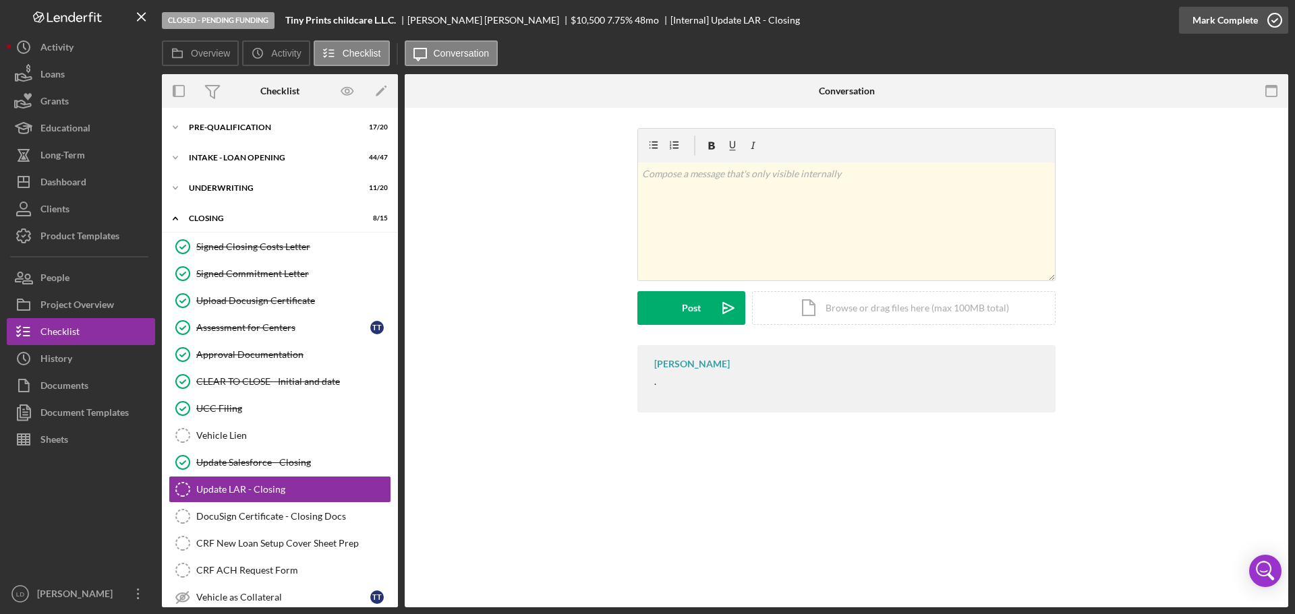
click at [1276, 16] on icon "button" at bounding box center [1275, 20] width 34 height 34
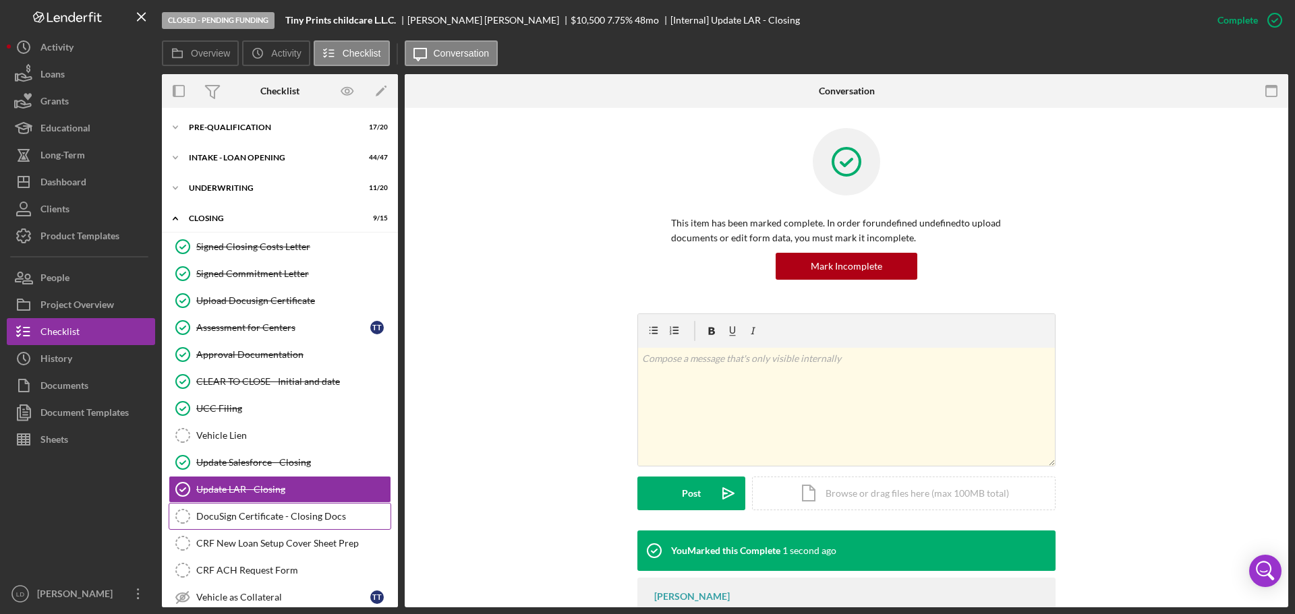
drag, startPoint x: 264, startPoint y: 515, endPoint x: 498, endPoint y: 393, distance: 264.5
click at [268, 515] on div "DocuSign Certificate - Closing Docs" at bounding box center [293, 516] width 194 height 11
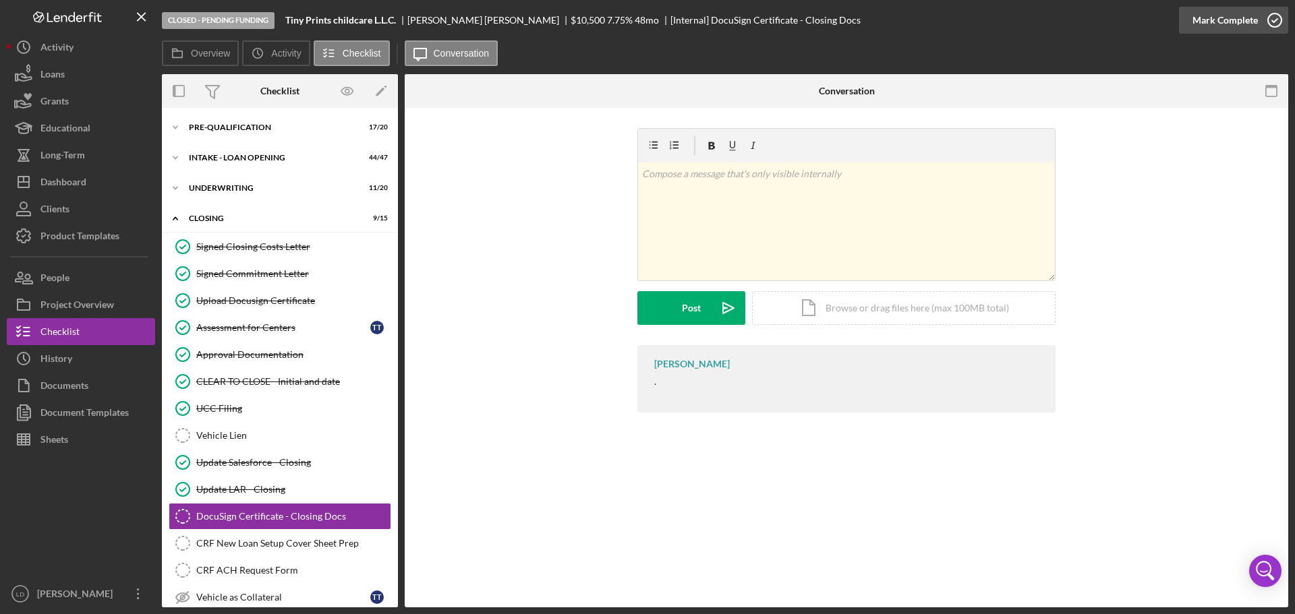
click at [1269, 18] on icon "button" at bounding box center [1275, 20] width 34 height 34
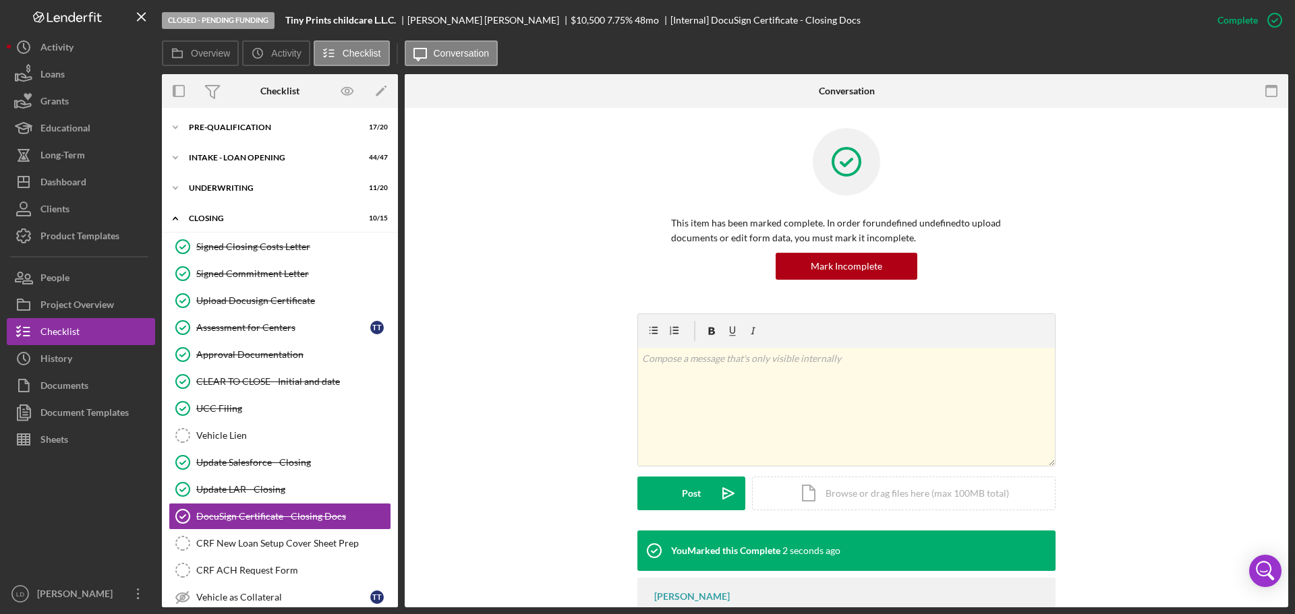
drag, startPoint x: 248, startPoint y: 546, endPoint x: 765, endPoint y: 301, distance: 572.9
click at [281, 541] on div "CRF New Loan Setup Cover Sheet Prep" at bounding box center [293, 543] width 194 height 11
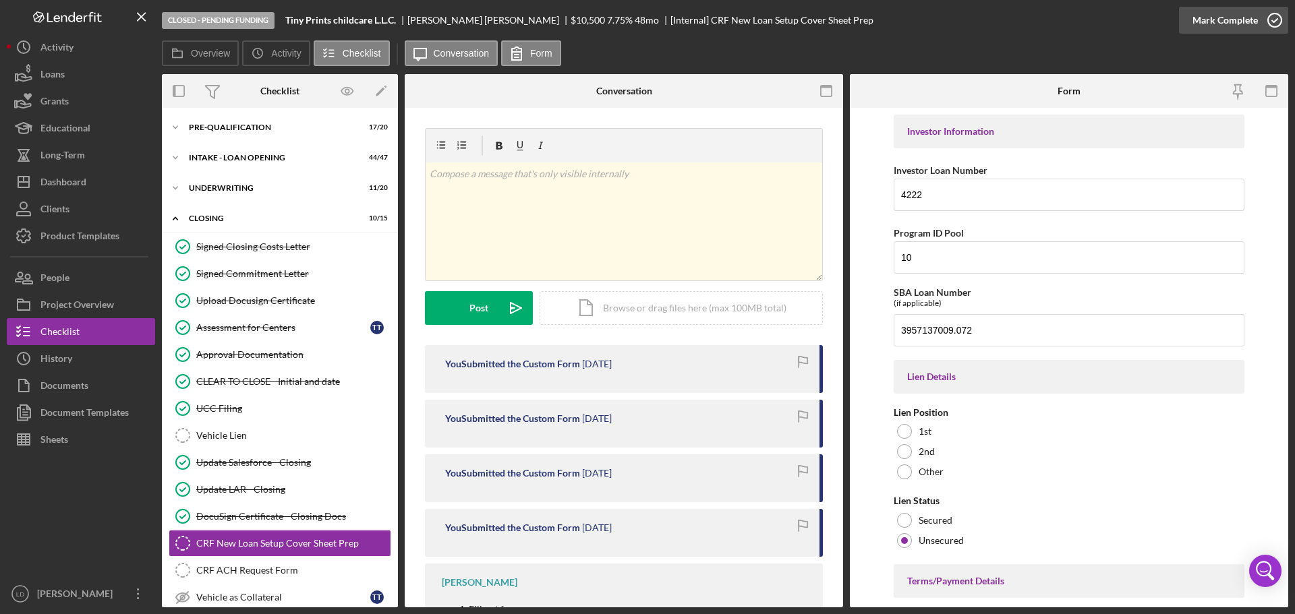
click at [1271, 18] on icon "button" at bounding box center [1275, 20] width 34 height 34
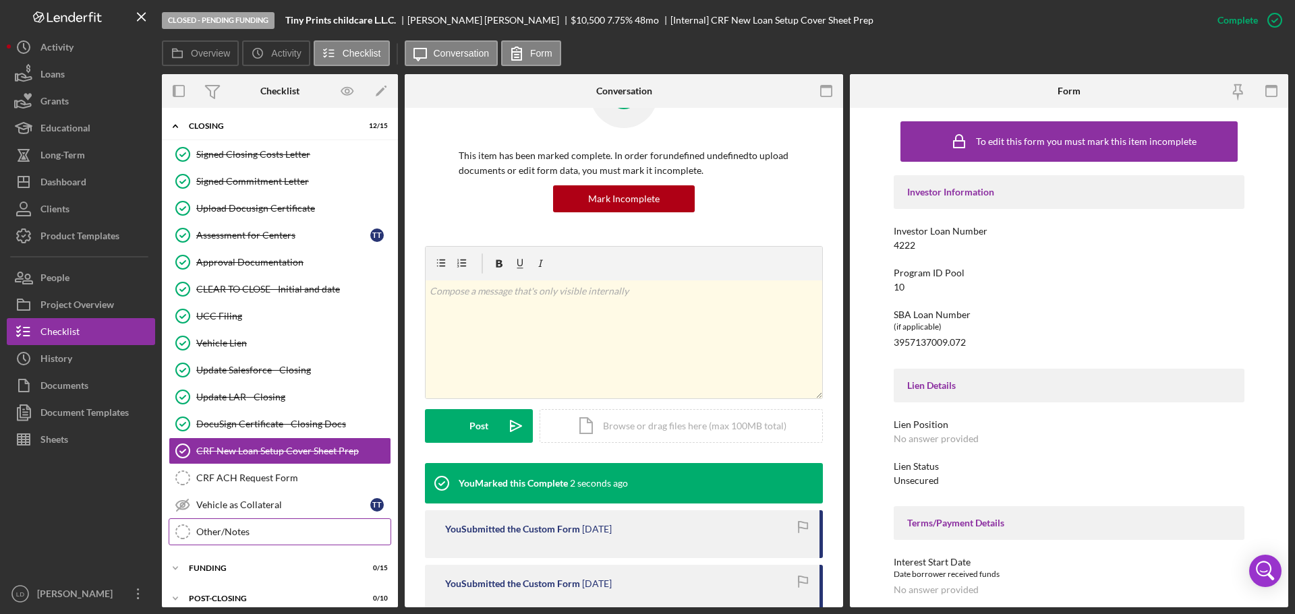
scroll to position [105, 0]
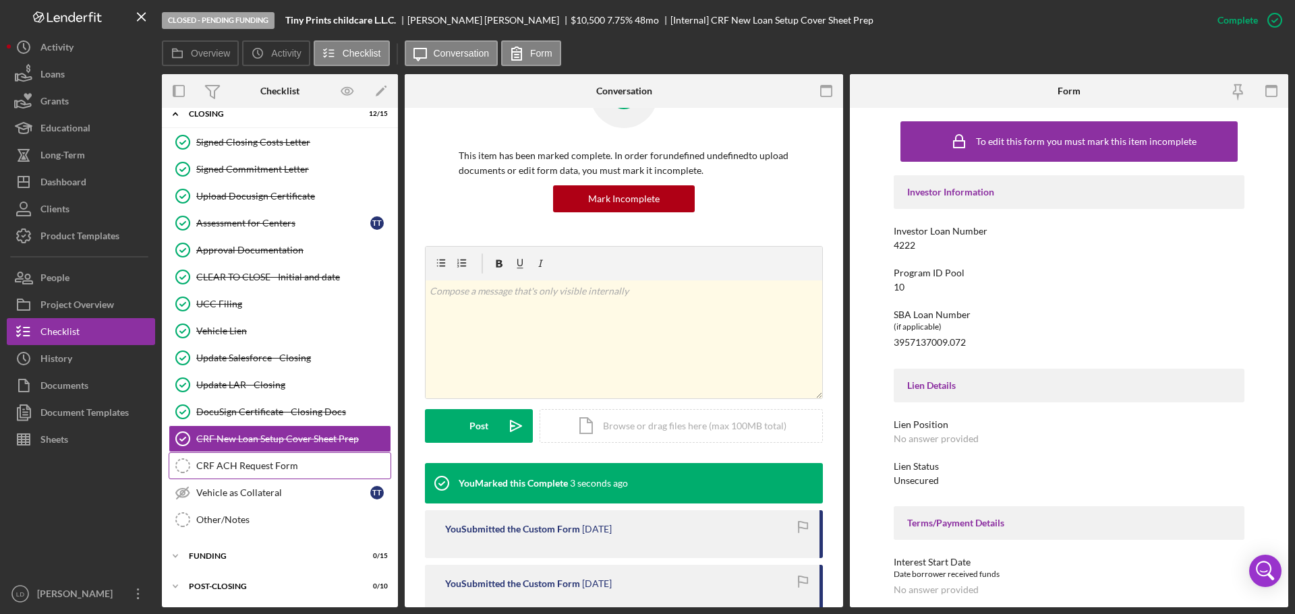
drag, startPoint x: 245, startPoint y: 468, endPoint x: 394, endPoint y: 409, distance: 159.8
click at [254, 468] on div "CRF ACH Request Form" at bounding box center [293, 466] width 194 height 11
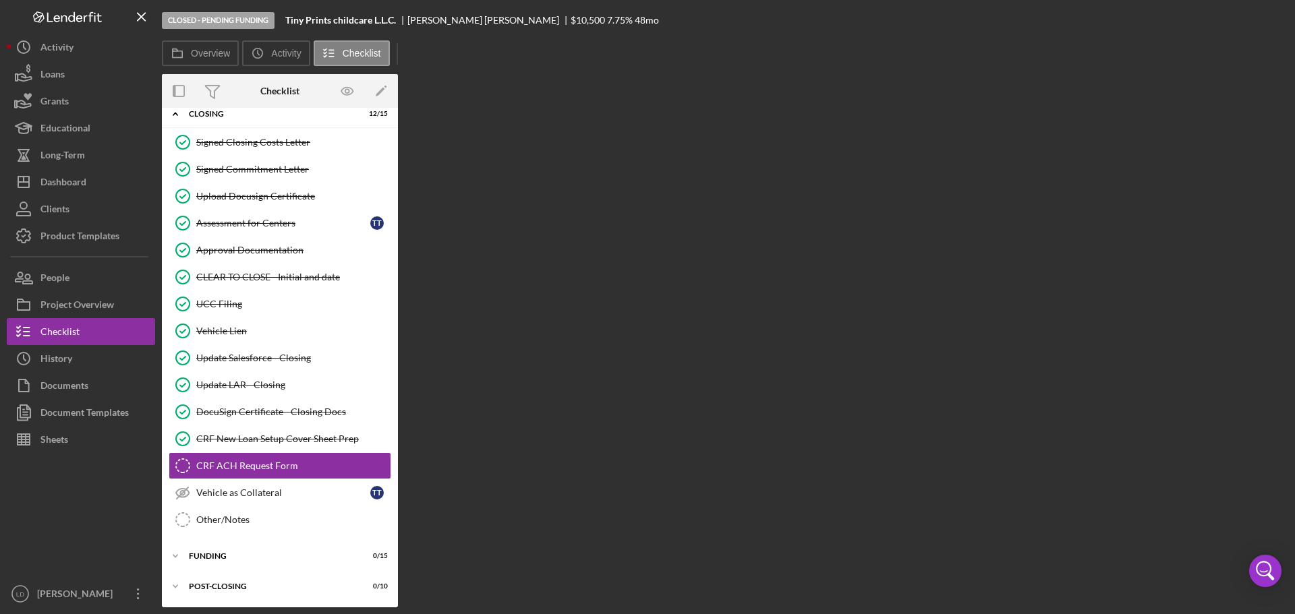
scroll to position [103, 0]
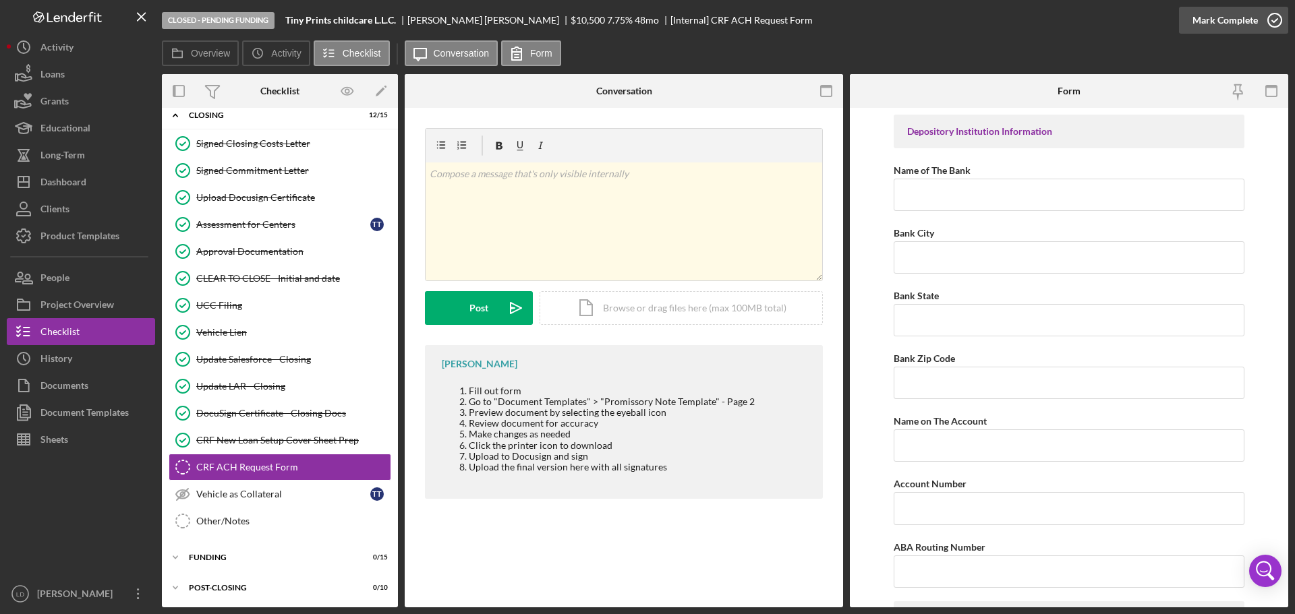
click at [1276, 18] on icon "button" at bounding box center [1275, 20] width 34 height 34
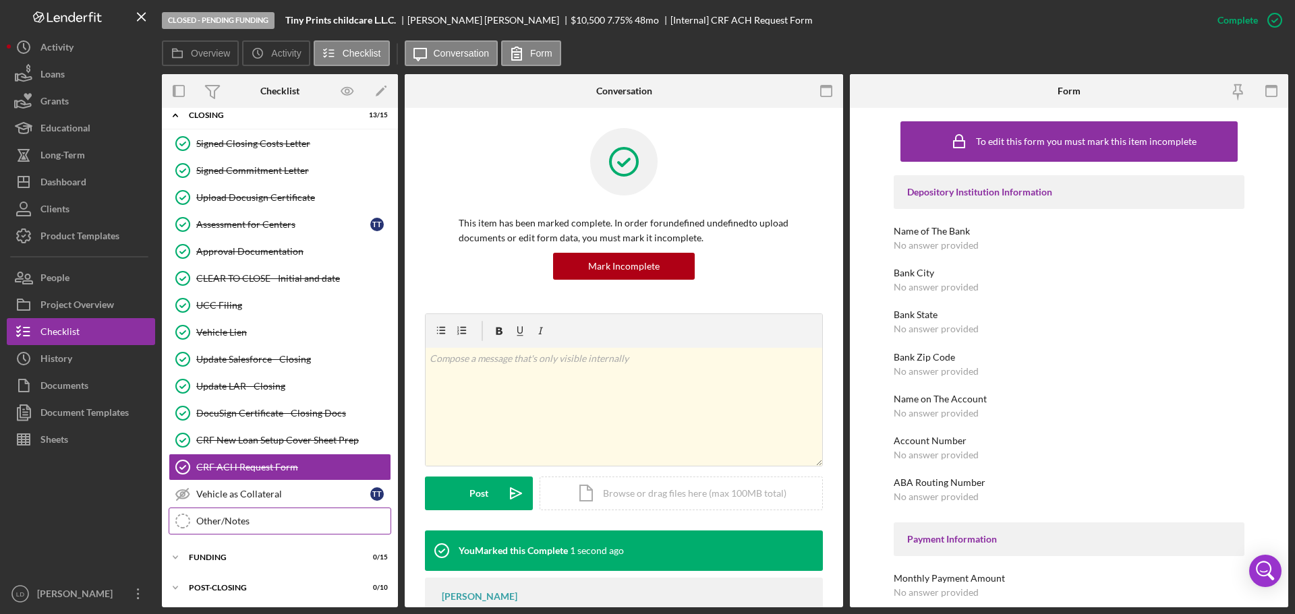
click at [243, 522] on div "Other/Notes" at bounding box center [293, 521] width 194 height 11
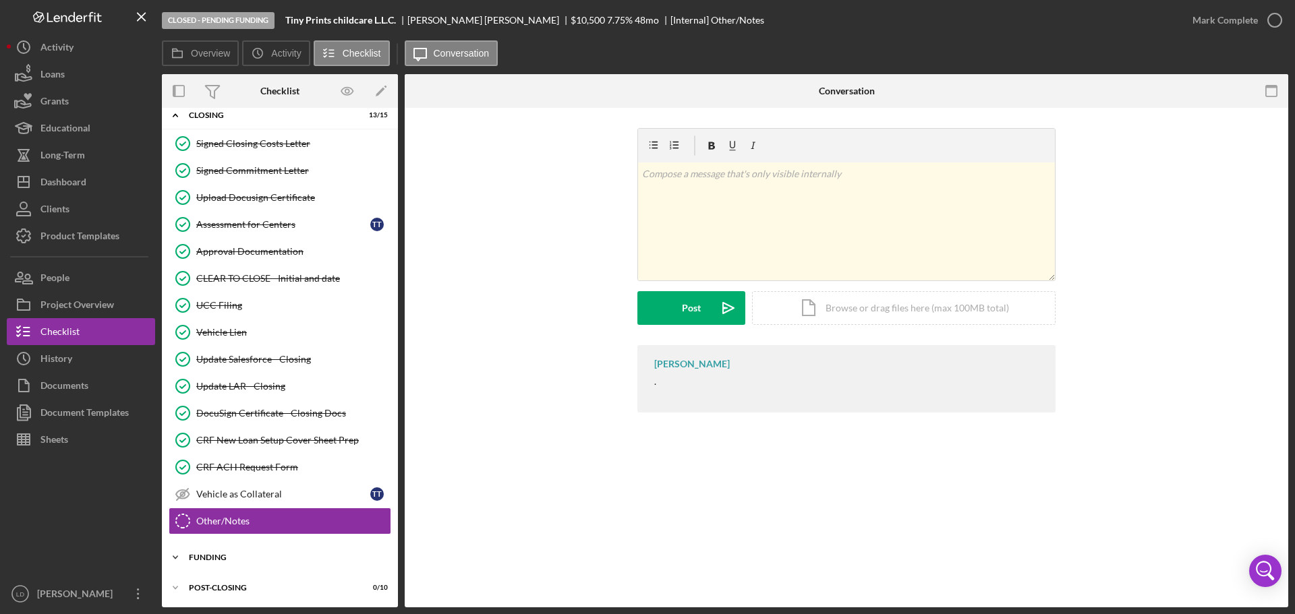
click at [201, 552] on div "Icon/Expander Funding 0 / 15" at bounding box center [280, 557] width 236 height 27
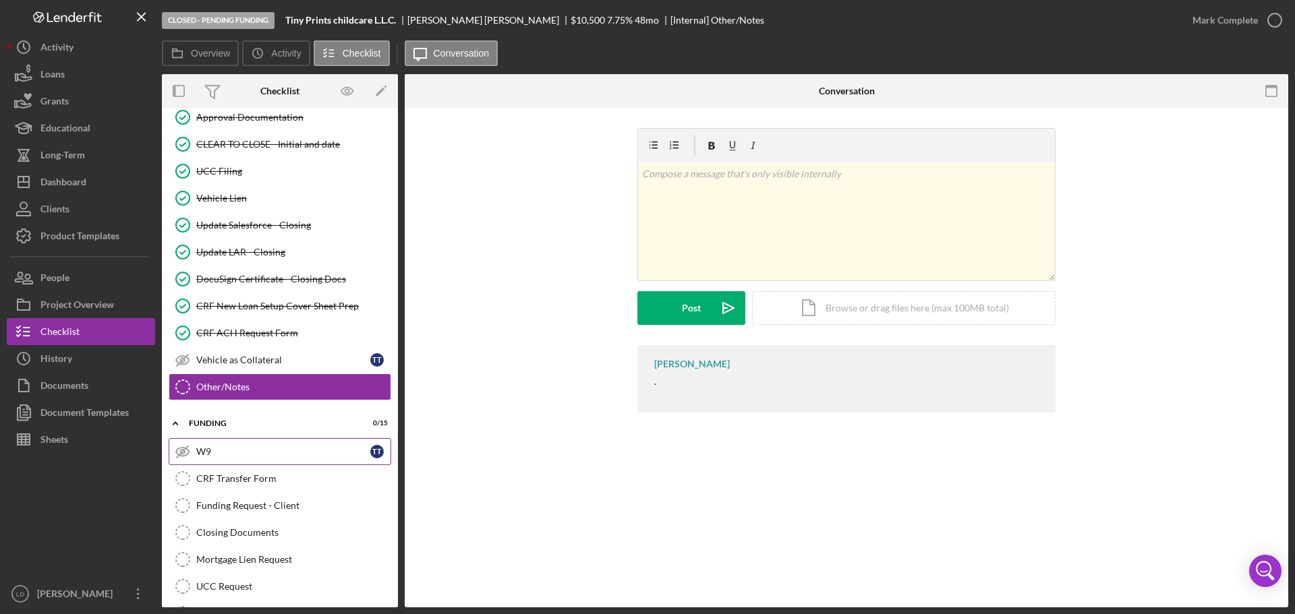
scroll to position [306, 0]
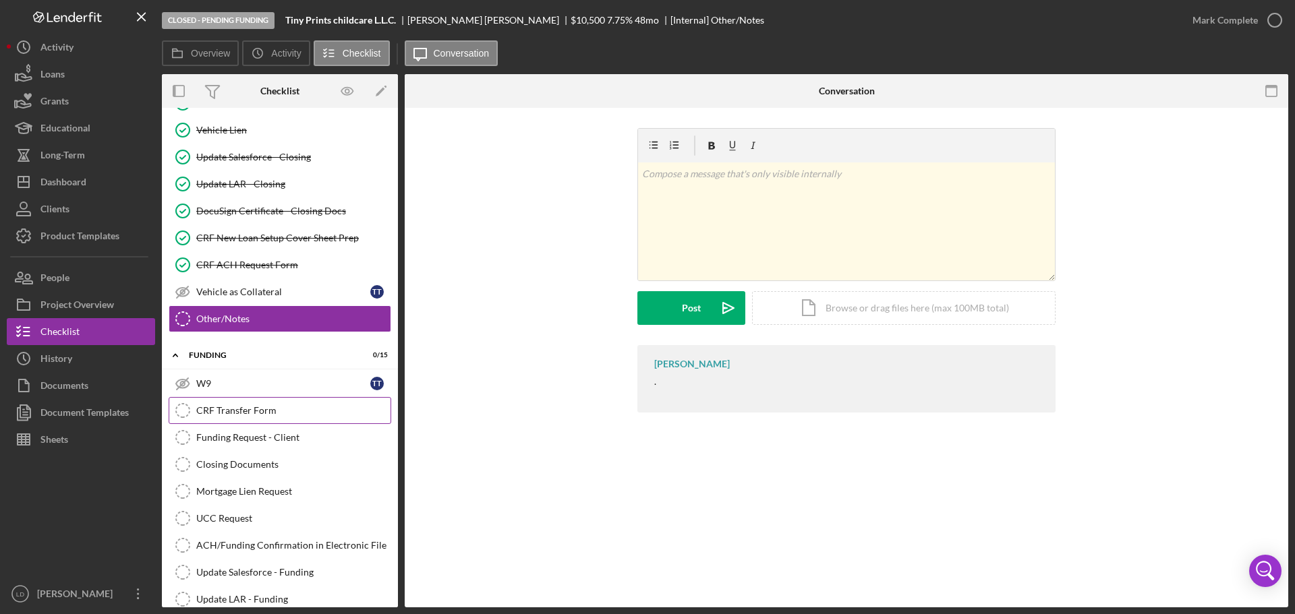
click at [176, 413] on icon at bounding box center [182, 410] width 13 height 13
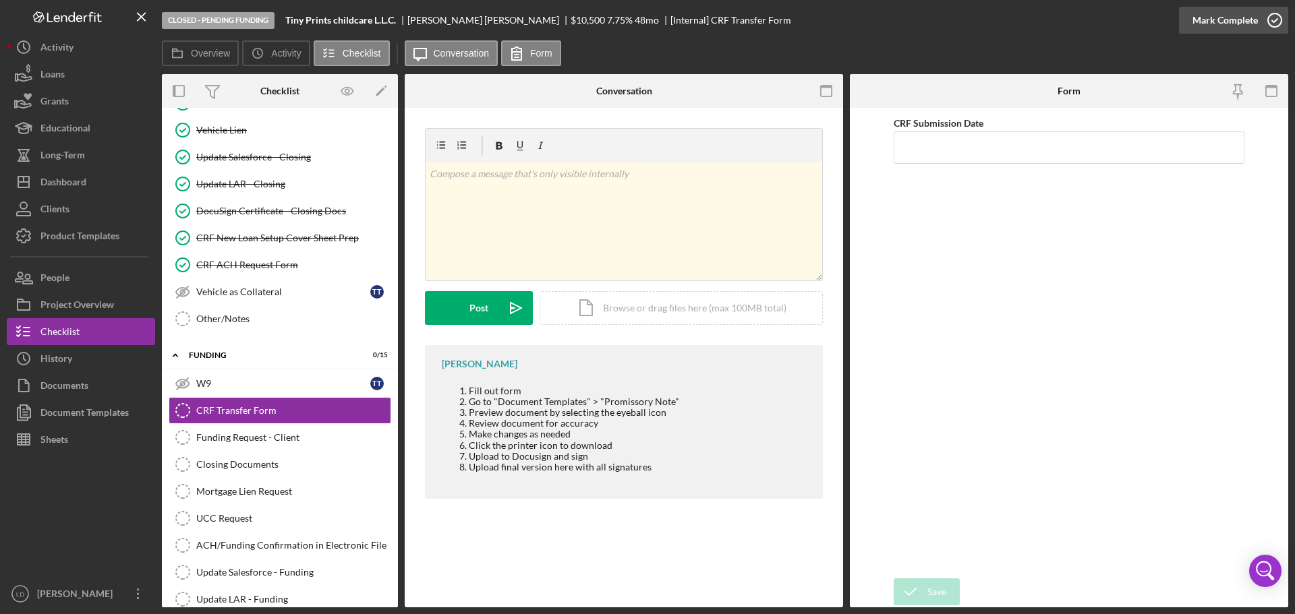
click at [1276, 16] on icon "button" at bounding box center [1275, 20] width 34 height 34
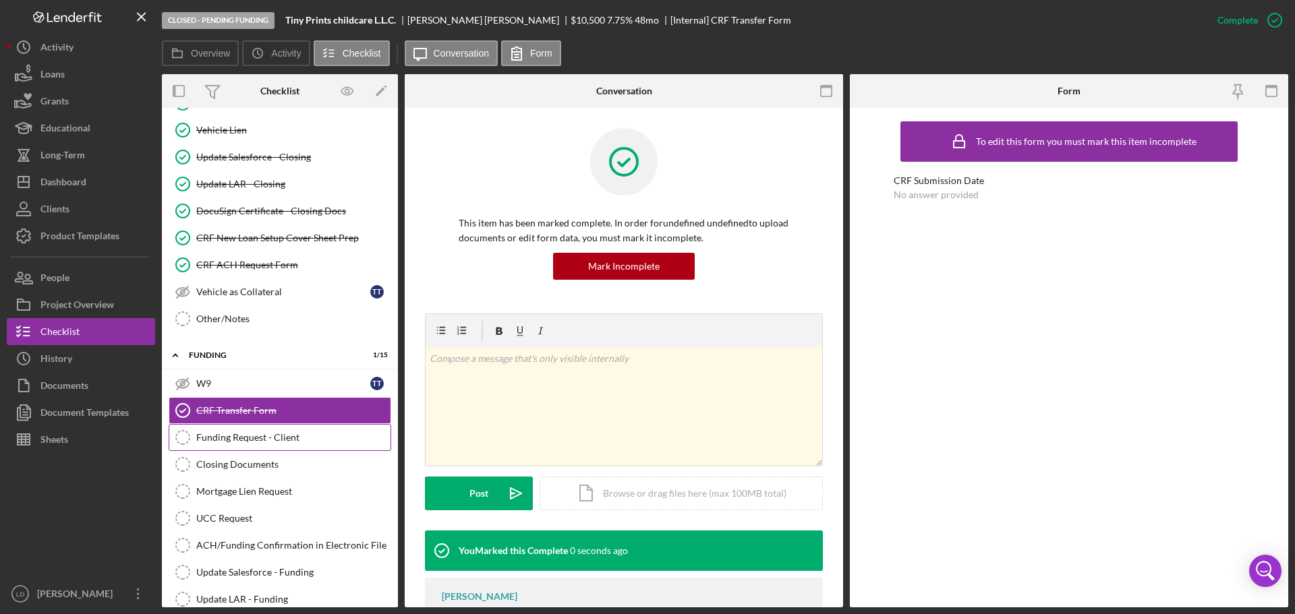
drag, startPoint x: 234, startPoint y: 438, endPoint x: 748, endPoint y: 291, distance: 534.3
click at [235, 438] on div "Funding Request - Client" at bounding box center [293, 437] width 194 height 11
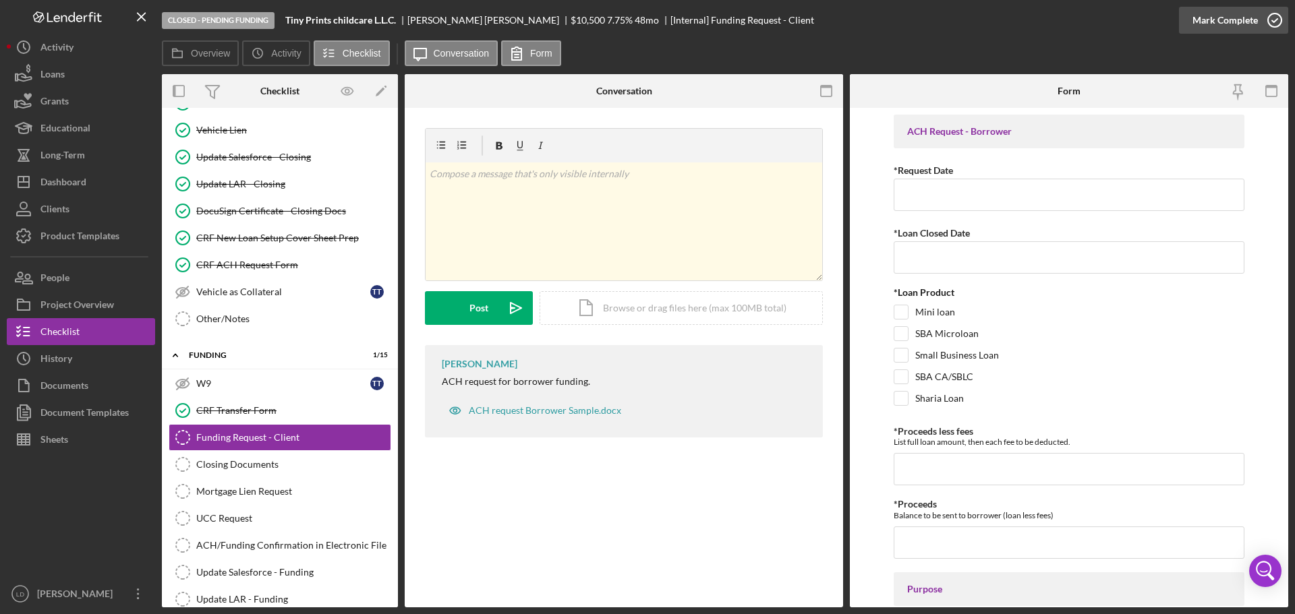
drag, startPoint x: 1270, startPoint y: 21, endPoint x: 1242, endPoint y: 35, distance: 31.7
click at [1269, 22] on icon "button" at bounding box center [1275, 20] width 34 height 34
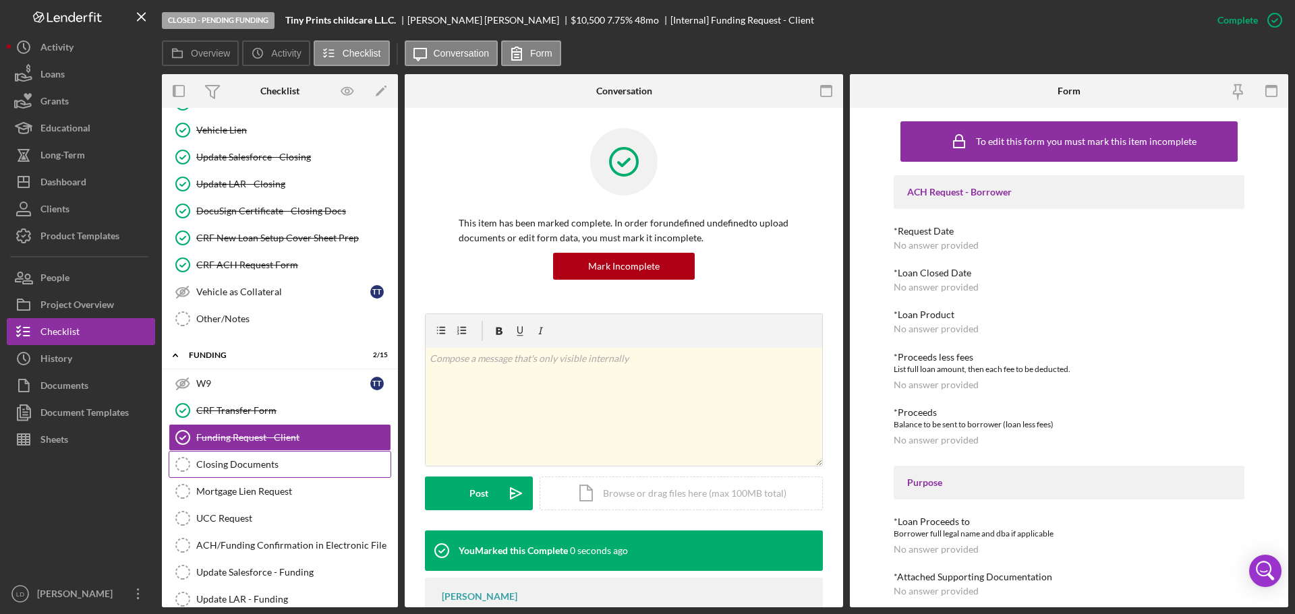
click at [220, 467] on div "Closing Documents" at bounding box center [293, 464] width 194 height 11
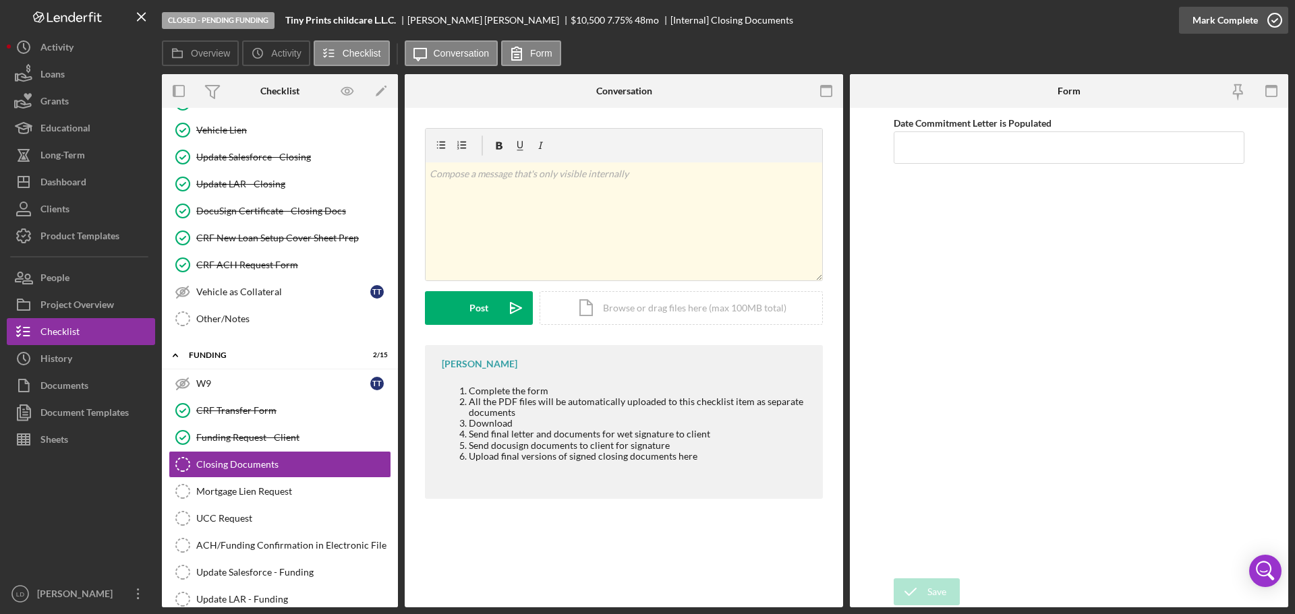
drag, startPoint x: 1273, startPoint y: 20, endPoint x: 977, endPoint y: 105, distance: 307.6
click at [0, 0] on icon "button" at bounding box center [0, 0] width 0 height 0
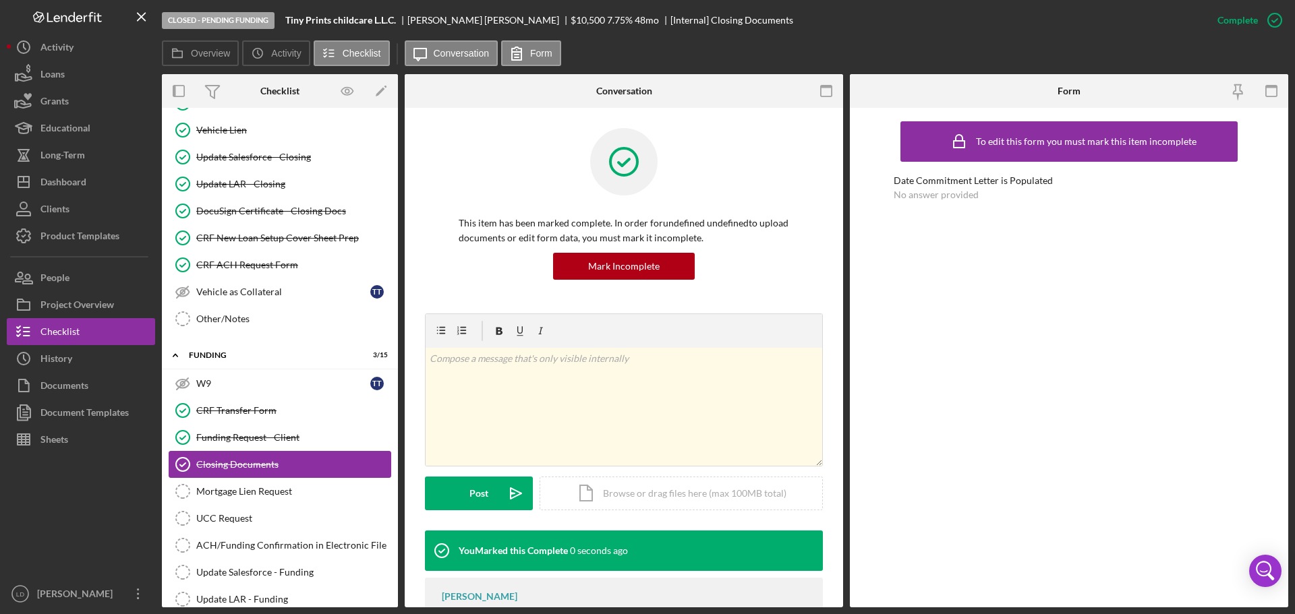
click at [237, 510] on link "UCC Request UCC Request" at bounding box center [280, 518] width 223 height 27
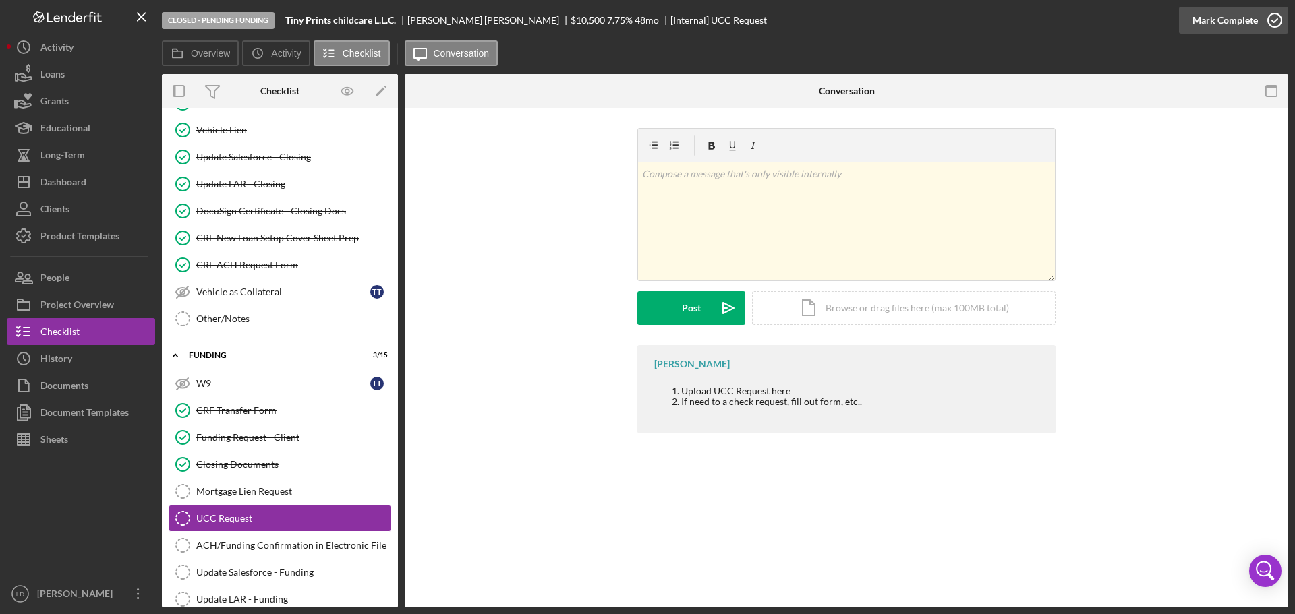
drag, startPoint x: 1269, startPoint y: 24, endPoint x: 1190, endPoint y: 26, distance: 78.2
click at [1268, 24] on icon "button" at bounding box center [1275, 20] width 34 height 34
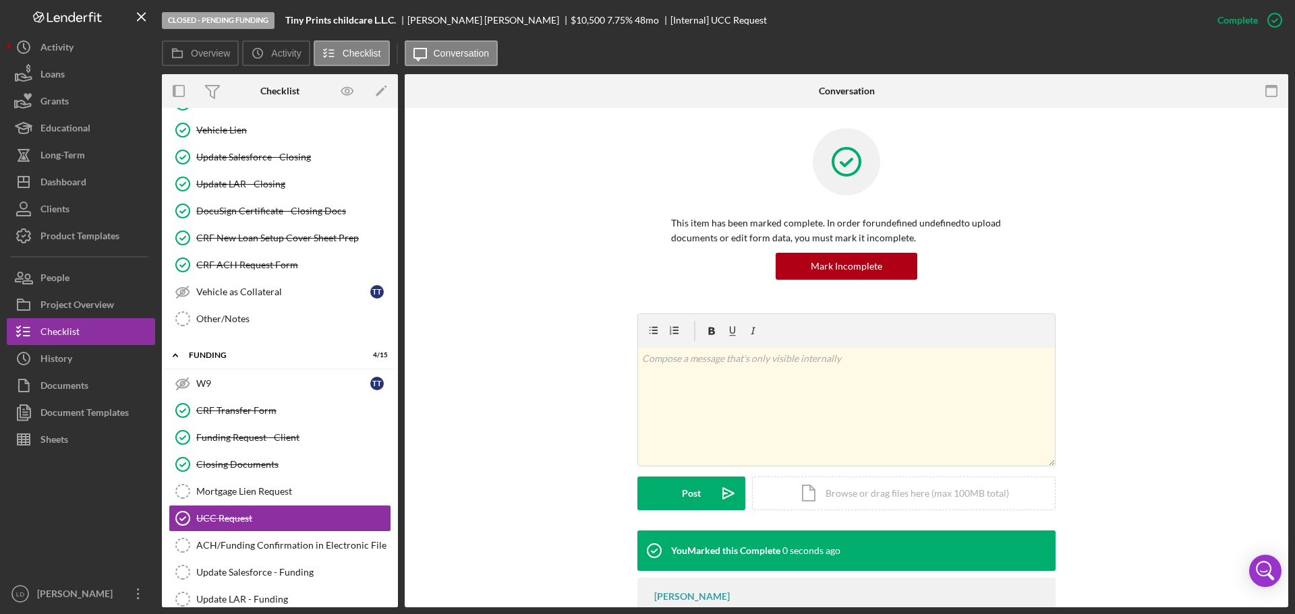
drag, startPoint x: 295, startPoint y: 551, endPoint x: 645, endPoint y: 393, distance: 383.6
click at [306, 550] on div "ACH/Funding Confirmation in Electronic File" at bounding box center [293, 545] width 194 height 11
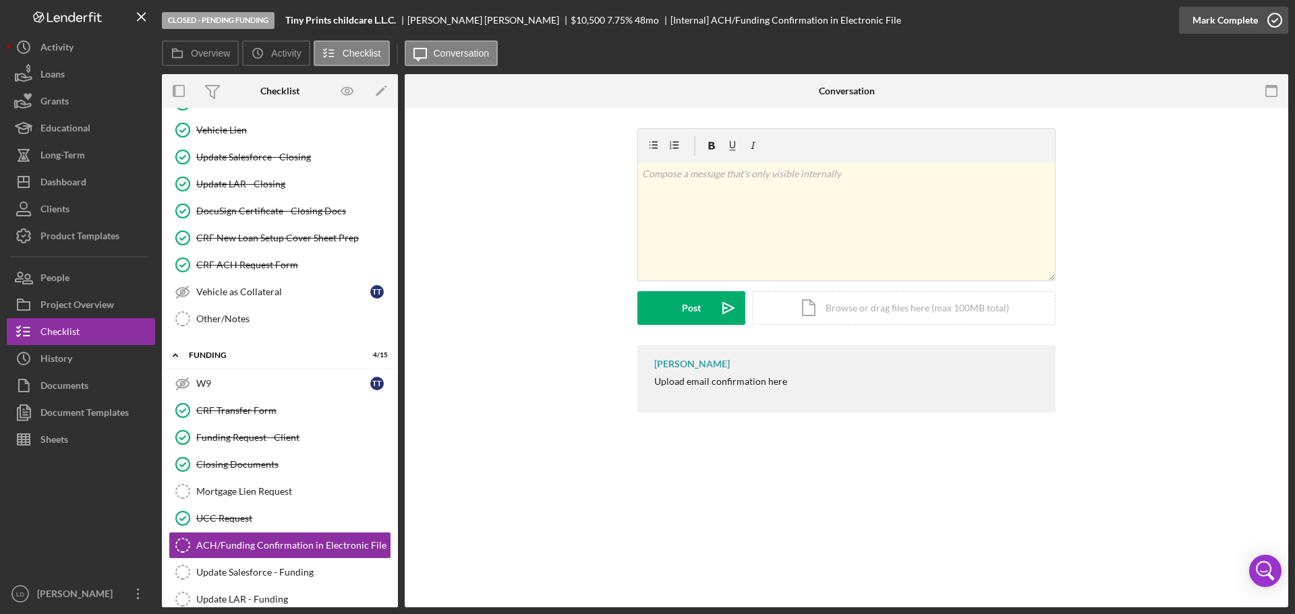
click at [1275, 23] on icon "button" at bounding box center [1275, 20] width 34 height 34
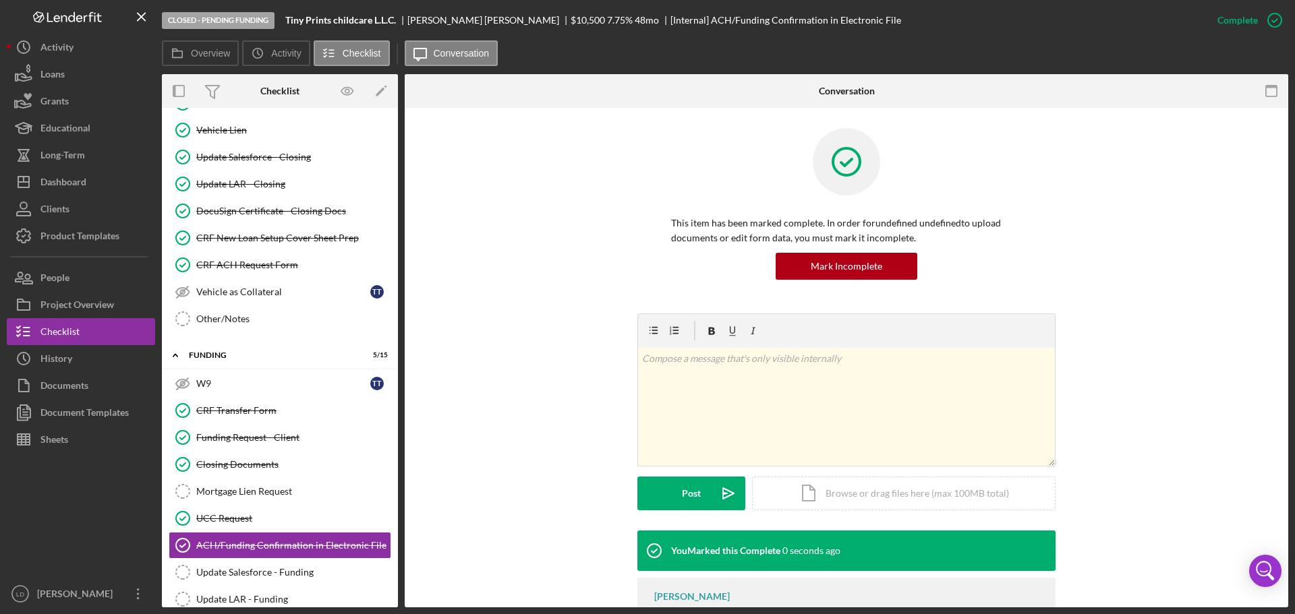
drag, startPoint x: 276, startPoint y: 565, endPoint x: 705, endPoint y: 297, distance: 506.2
click at [284, 565] on link "Update Salesforce - Funding Update Salesforce - Funding" at bounding box center [280, 572] width 223 height 27
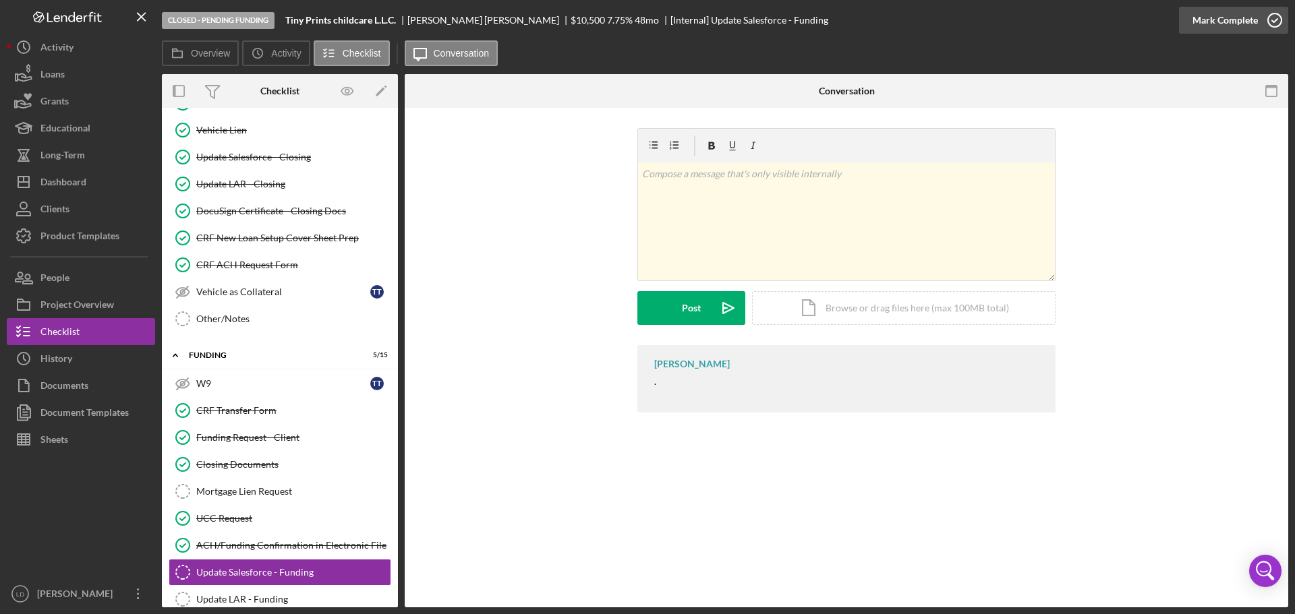
click at [1269, 11] on icon "button" at bounding box center [1275, 20] width 34 height 34
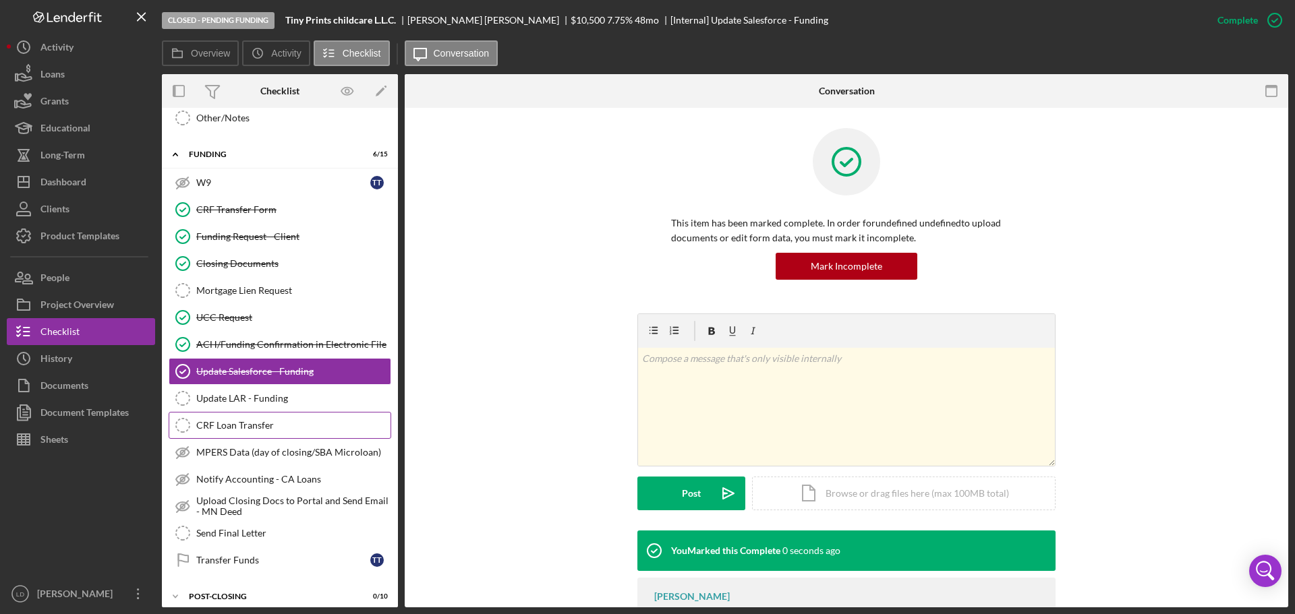
scroll to position [517, 0]
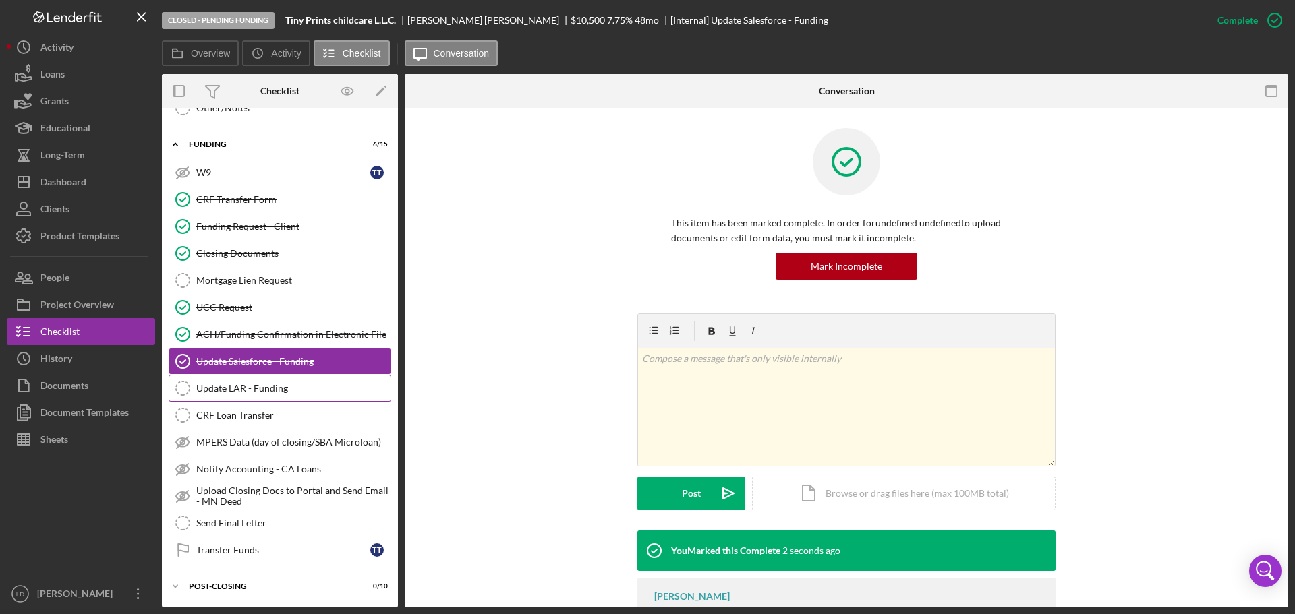
drag, startPoint x: 229, startPoint y: 390, endPoint x: 533, endPoint y: 277, distance: 325.0
click at [229, 390] on div "Update LAR - Funding" at bounding box center [293, 388] width 194 height 11
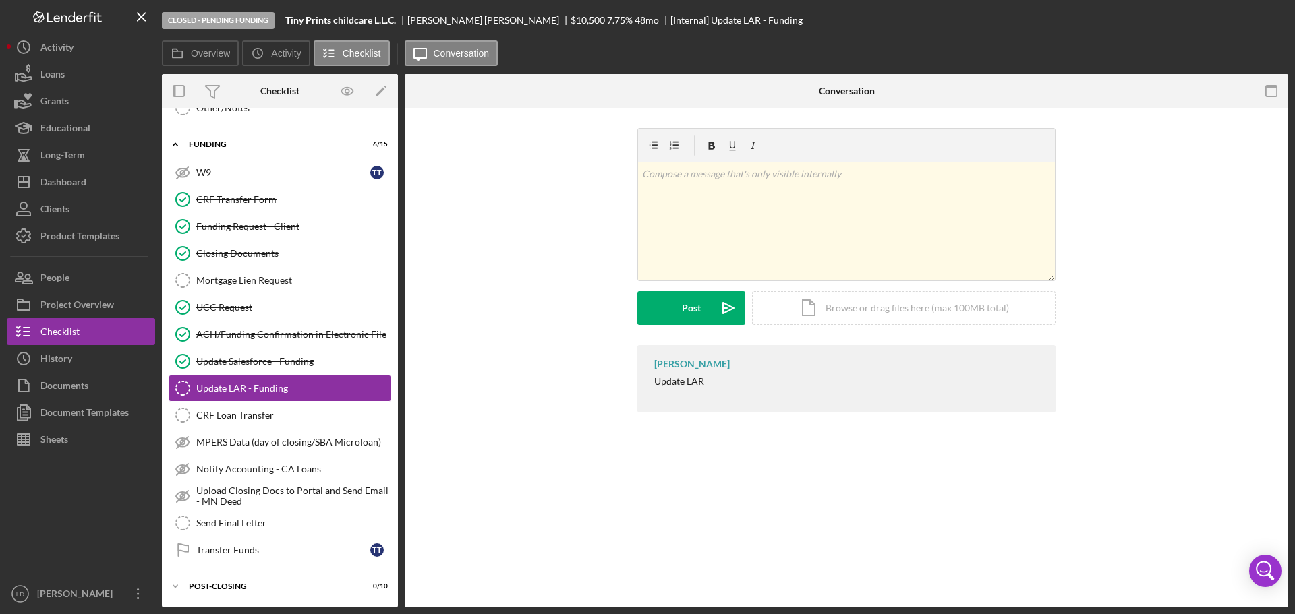
scroll to position [517, 0]
drag, startPoint x: 1275, startPoint y: 22, endPoint x: 1161, endPoint y: 32, distance: 115.0
click at [0, 0] on icon "button" at bounding box center [0, 0] width 0 height 0
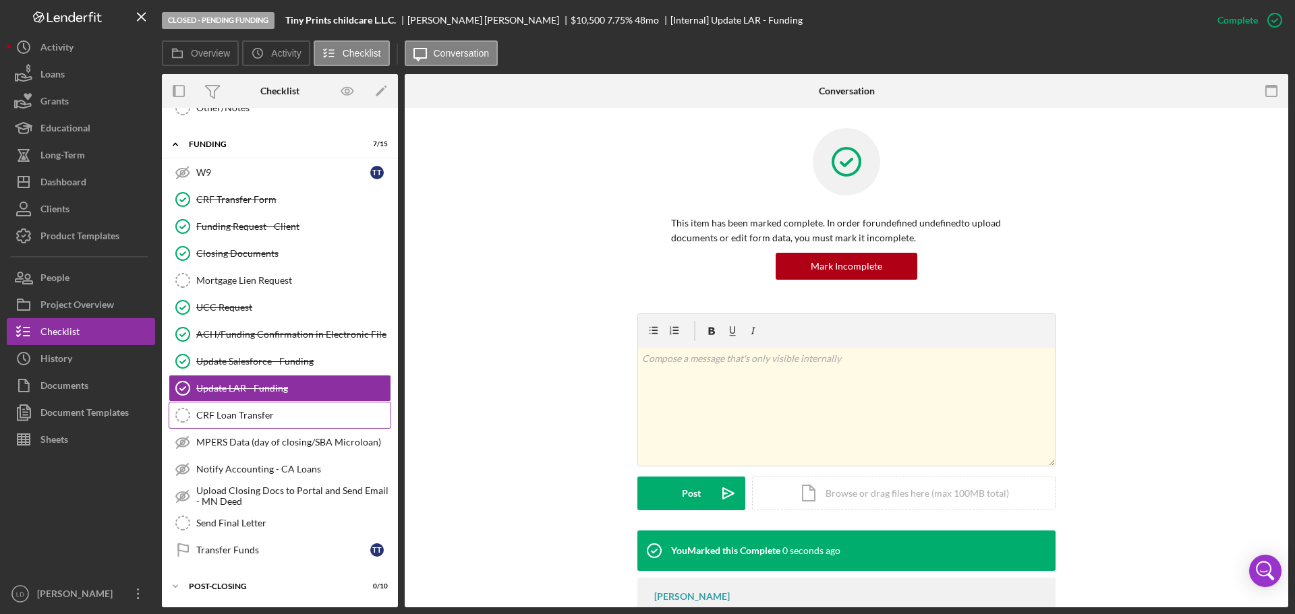
click at [227, 419] on div "CRF Loan Transfer" at bounding box center [293, 415] width 194 height 11
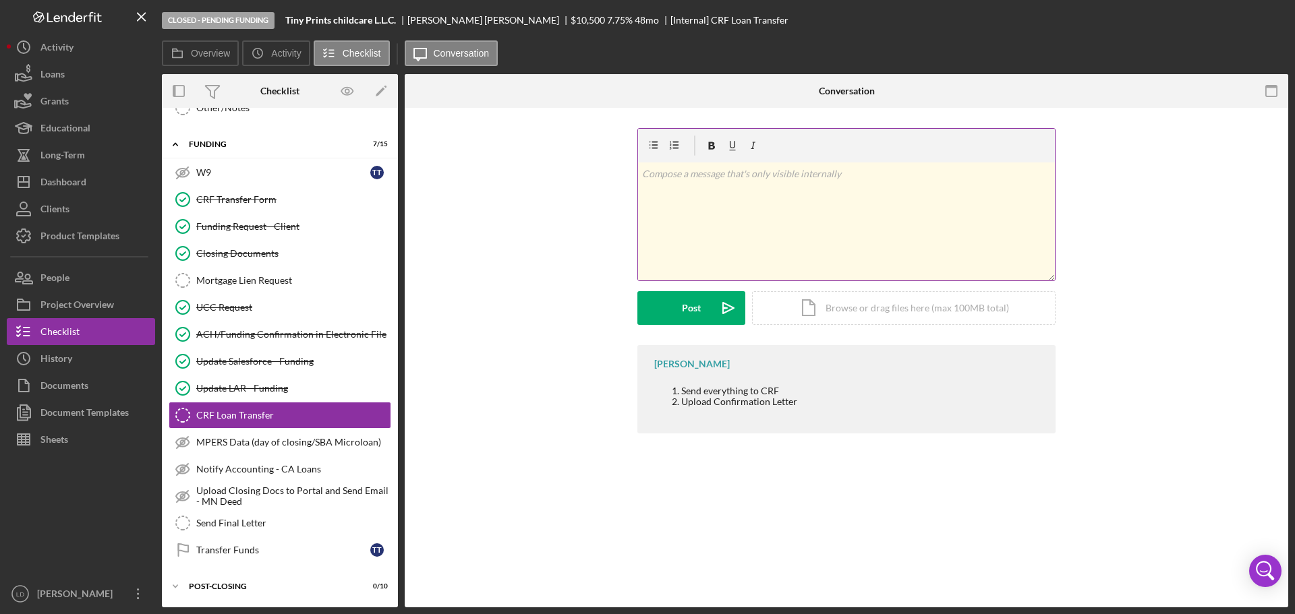
scroll to position [517, 0]
drag, startPoint x: 1268, startPoint y: 13, endPoint x: 1249, endPoint y: 22, distance: 20.8
click at [1265, 13] on icon "button" at bounding box center [1275, 20] width 34 height 34
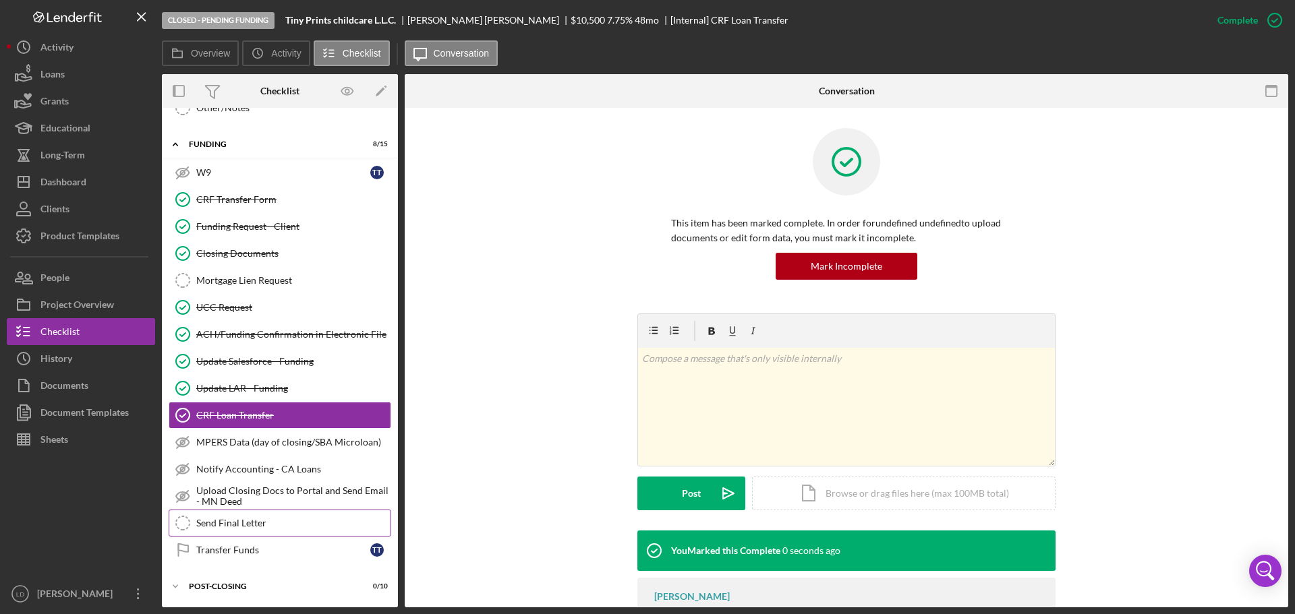
click at [236, 527] on div "Send Final Letter" at bounding box center [293, 523] width 194 height 11
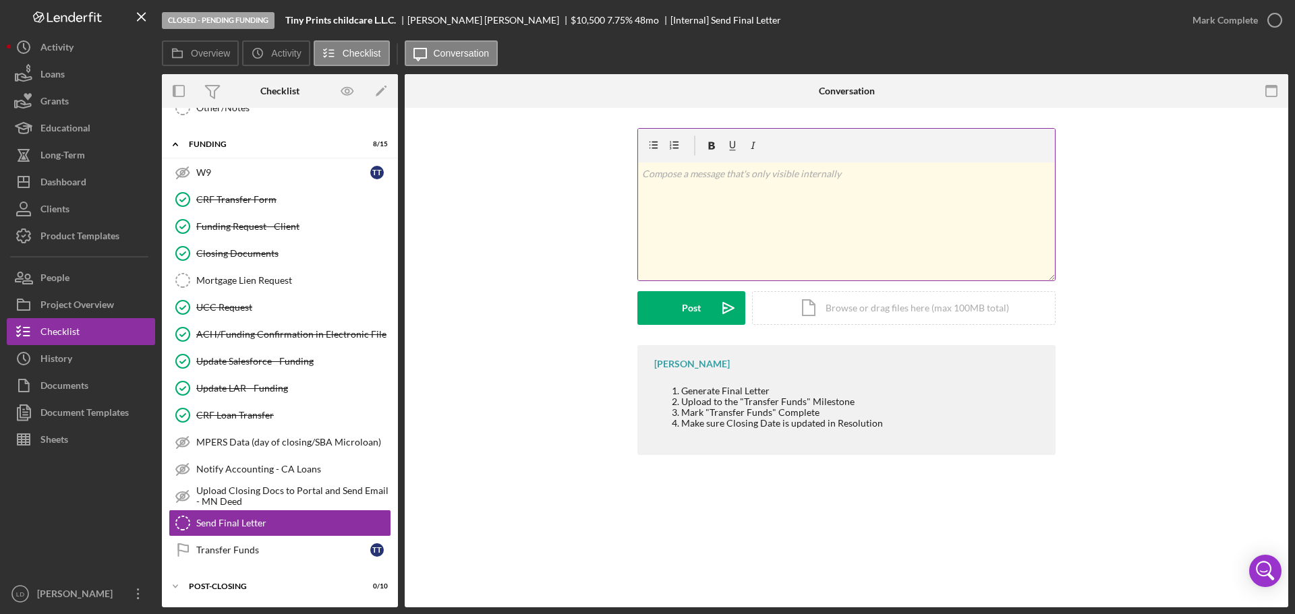
scroll to position [517, 0]
click at [1276, 22] on icon "button" at bounding box center [1275, 20] width 34 height 34
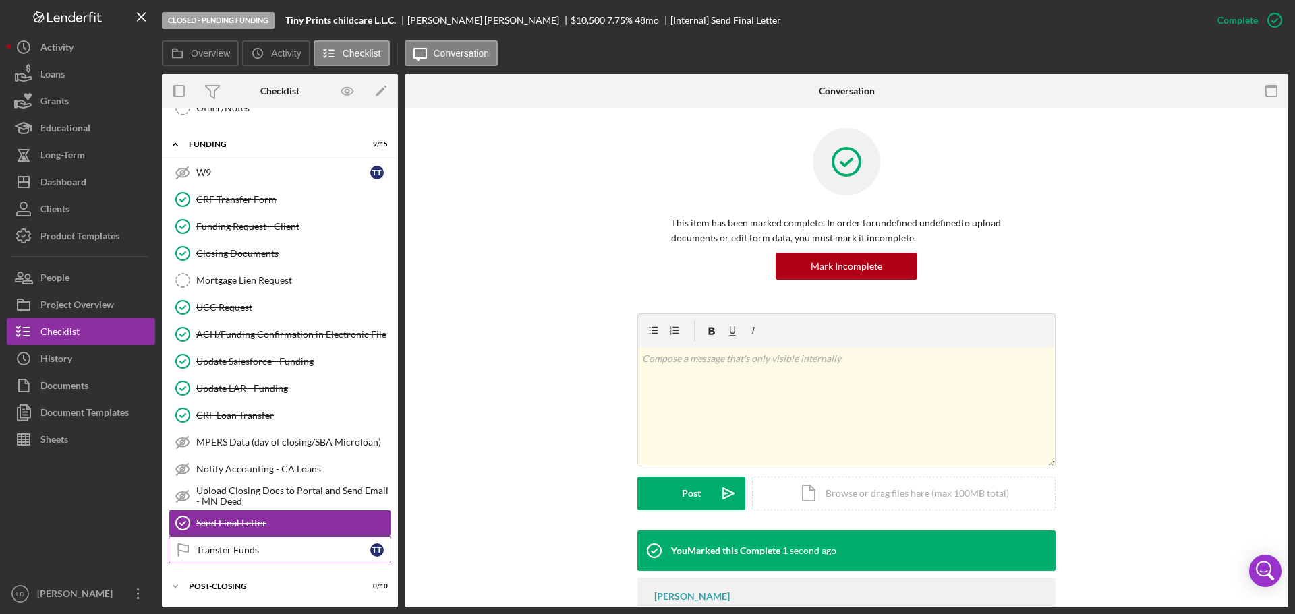
click at [224, 552] on div "Transfer Funds" at bounding box center [283, 550] width 174 height 11
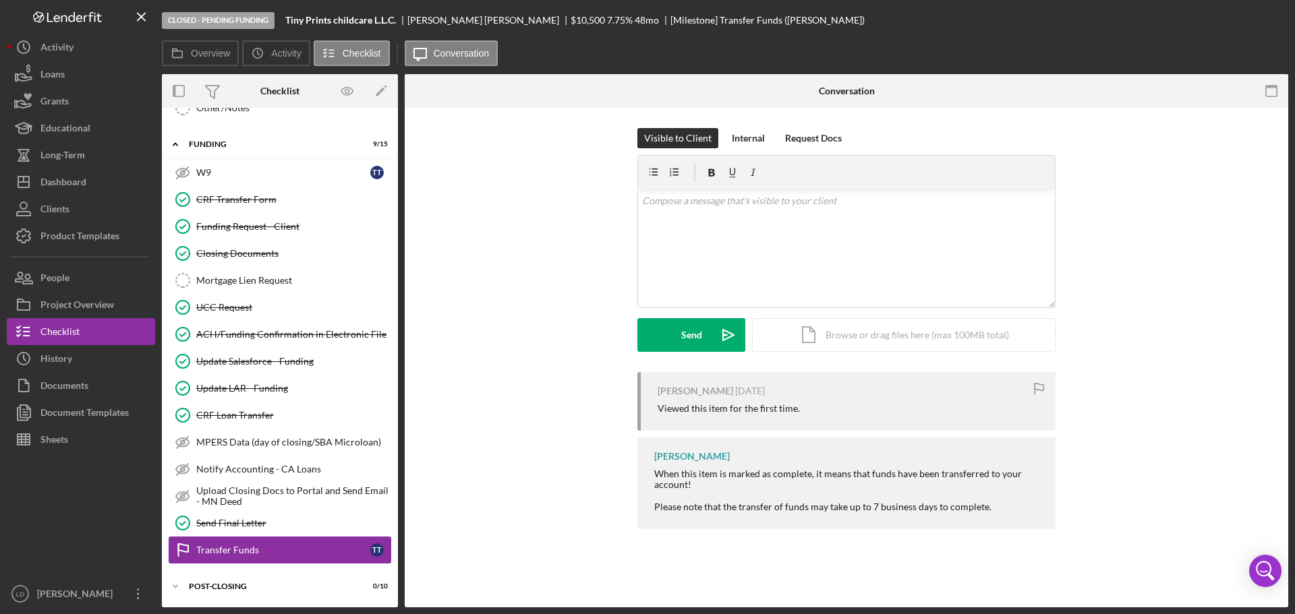
scroll to position [517, 0]
click at [1269, 22] on icon "button" at bounding box center [1275, 20] width 34 height 34
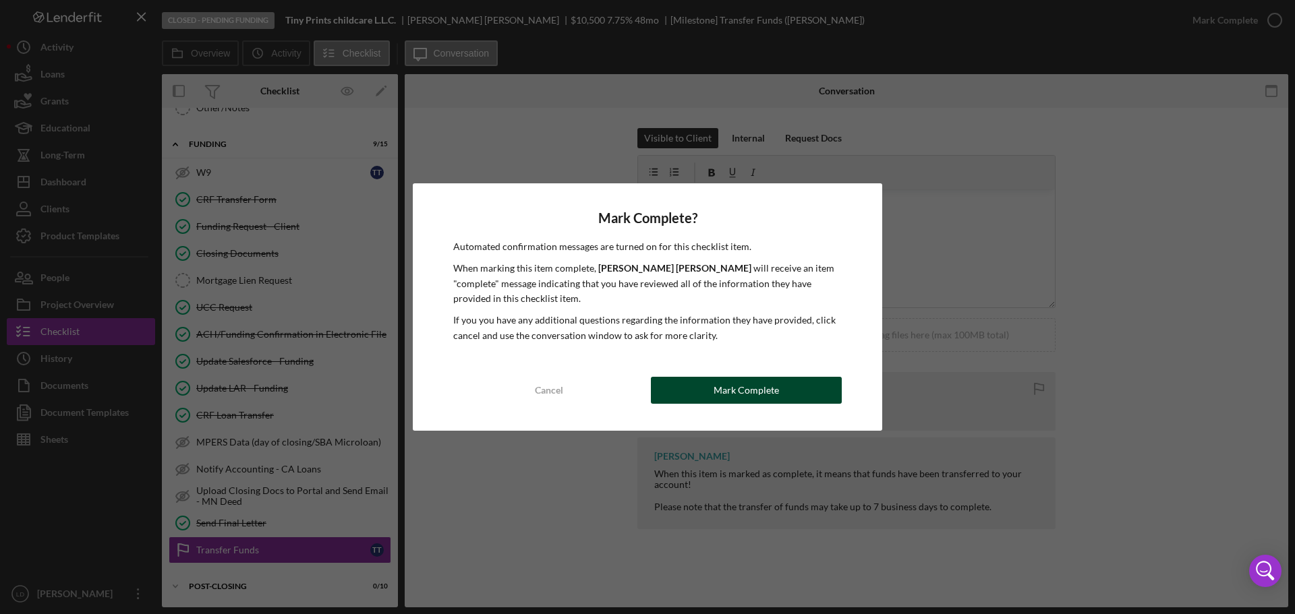
click at [701, 395] on button "Mark Complete" at bounding box center [746, 390] width 191 height 27
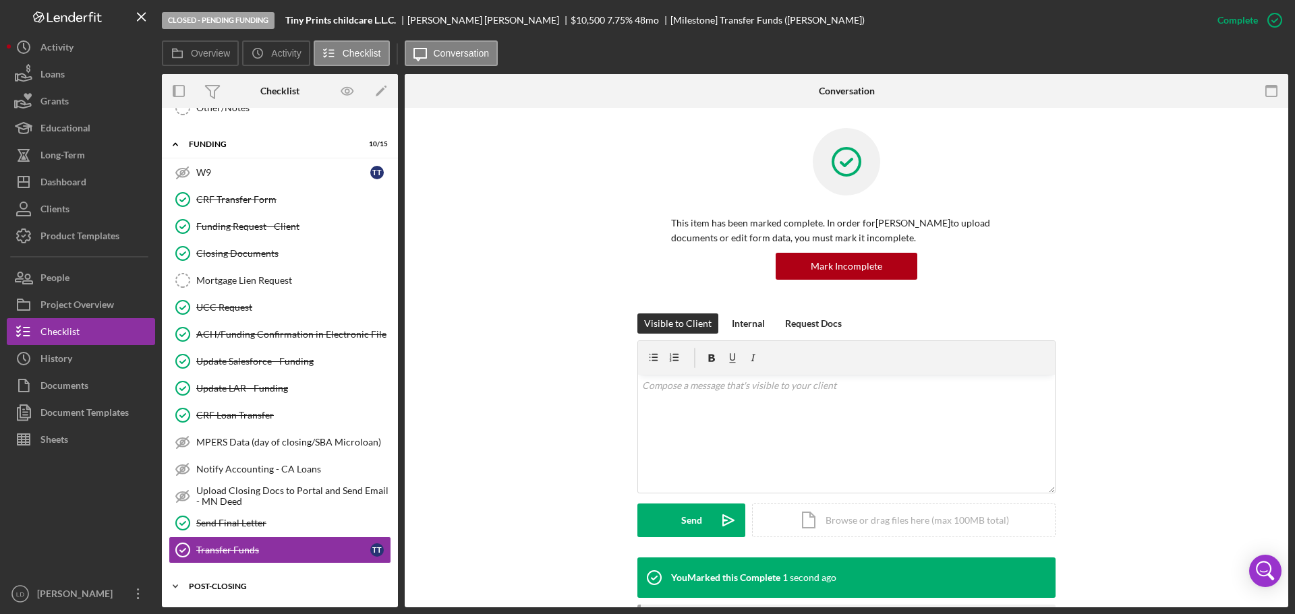
click at [208, 587] on div "POST-CLOSING" at bounding box center [285, 587] width 192 height 8
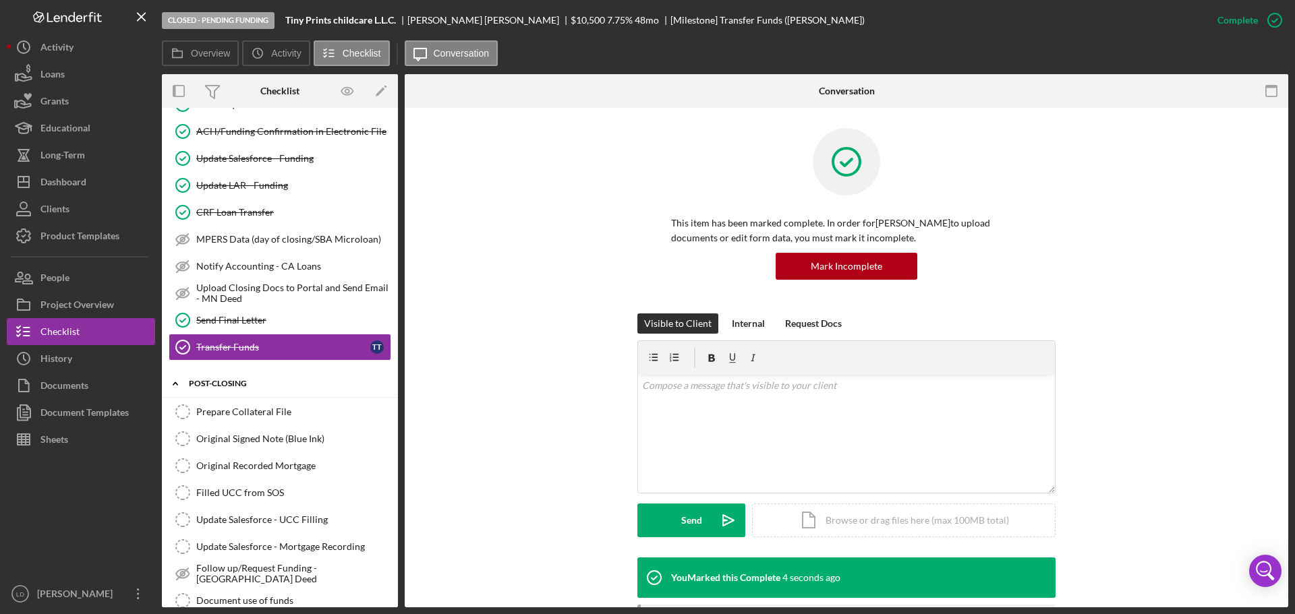
scroll to position [719, 0]
click at [177, 413] on icon "Prepare Collateral File" at bounding box center [183, 413] width 34 height 34
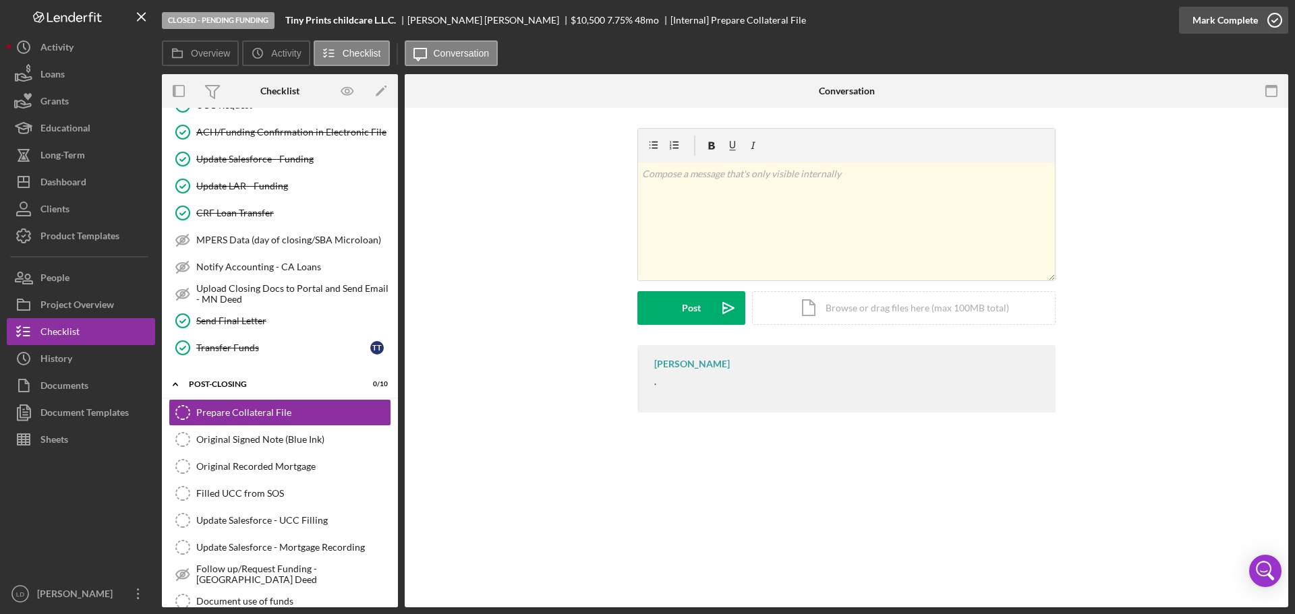
click at [1271, 10] on icon "button" at bounding box center [1275, 20] width 34 height 34
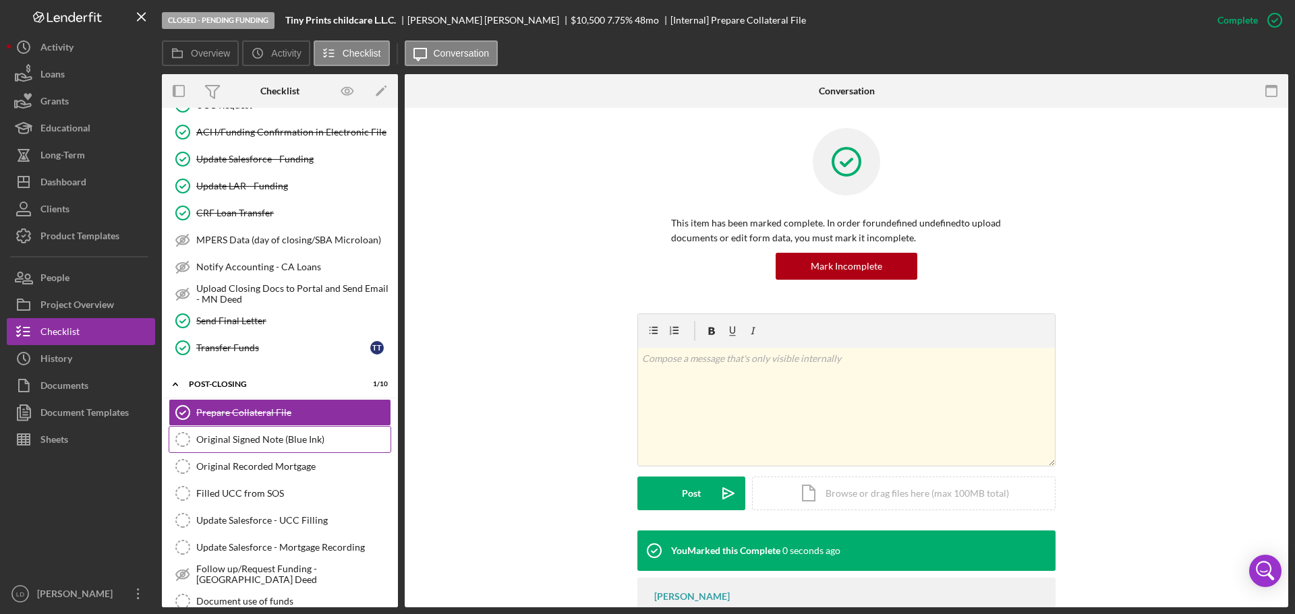
click at [198, 444] on div "Original Signed Note (Blue Ink)" at bounding box center [293, 439] width 194 height 11
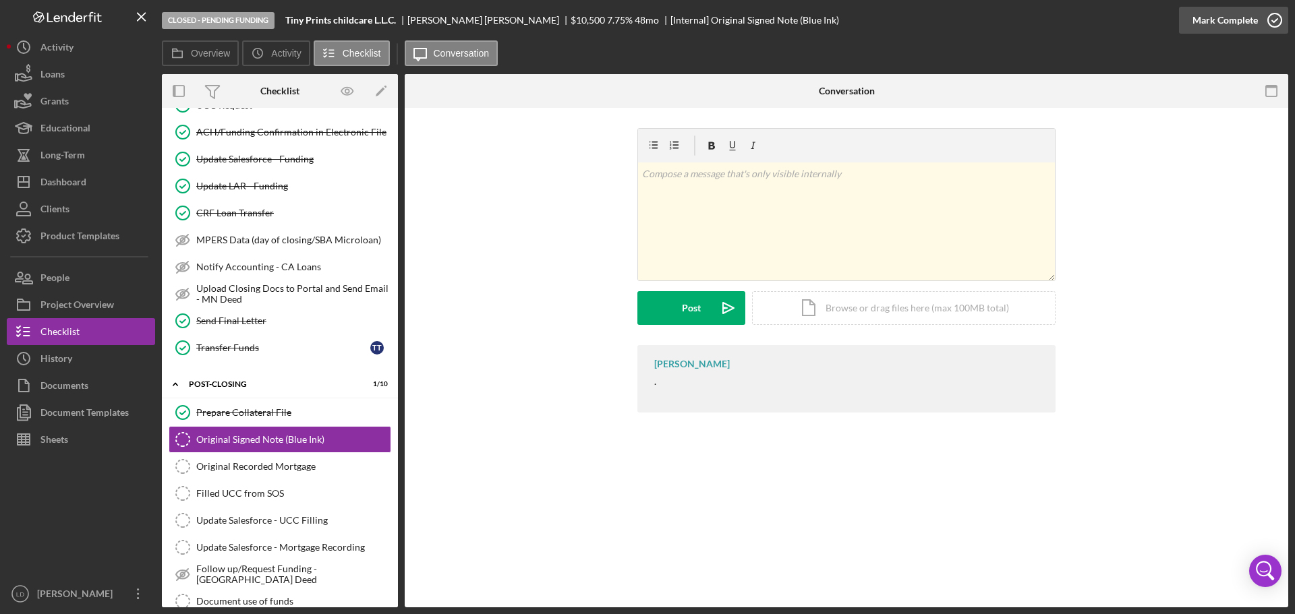
click at [1263, 18] on icon "button" at bounding box center [1275, 20] width 34 height 34
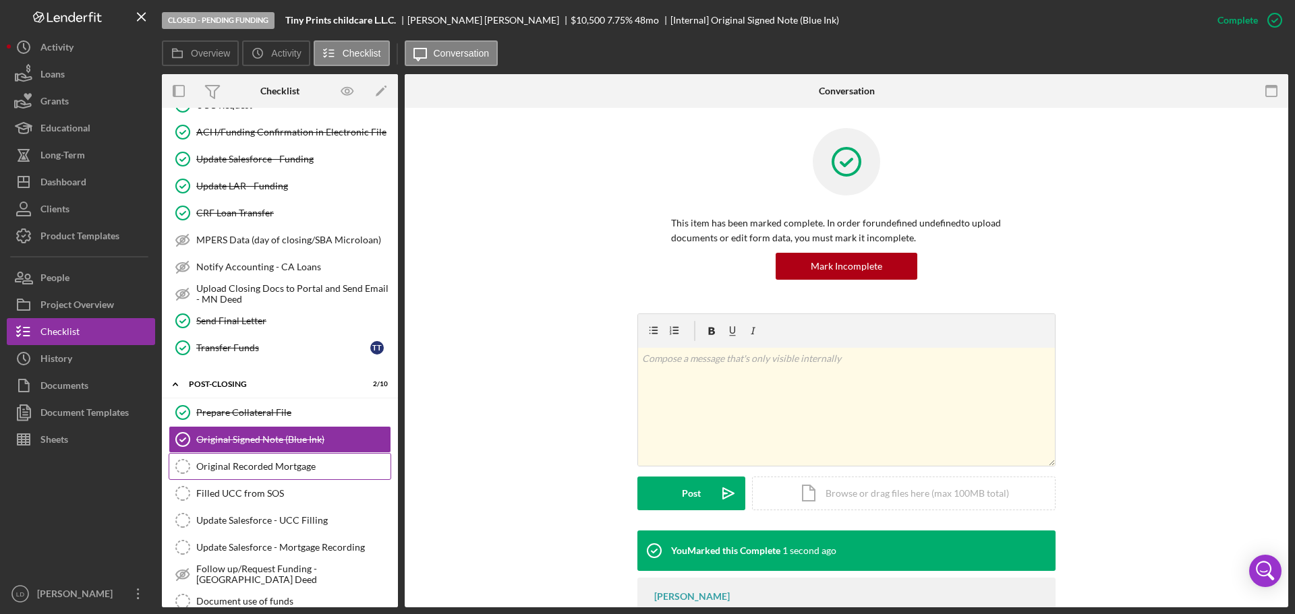
click at [234, 498] on div "Filled UCC from SOS" at bounding box center [293, 493] width 194 height 11
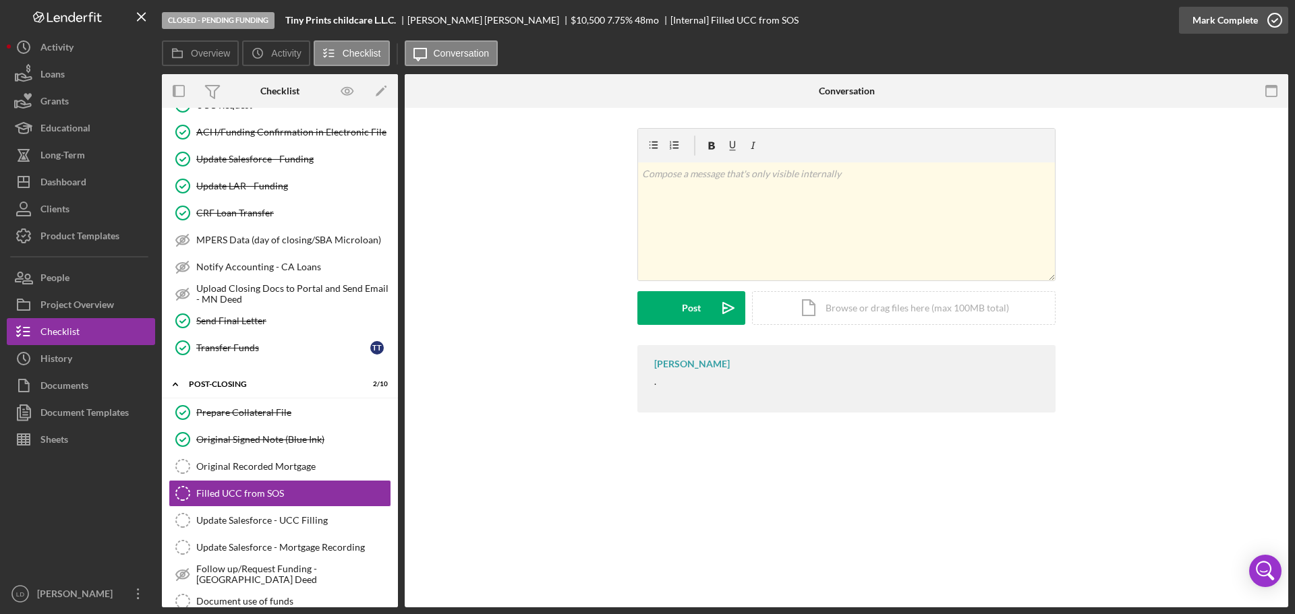
click at [1273, 17] on icon "button" at bounding box center [1275, 20] width 34 height 34
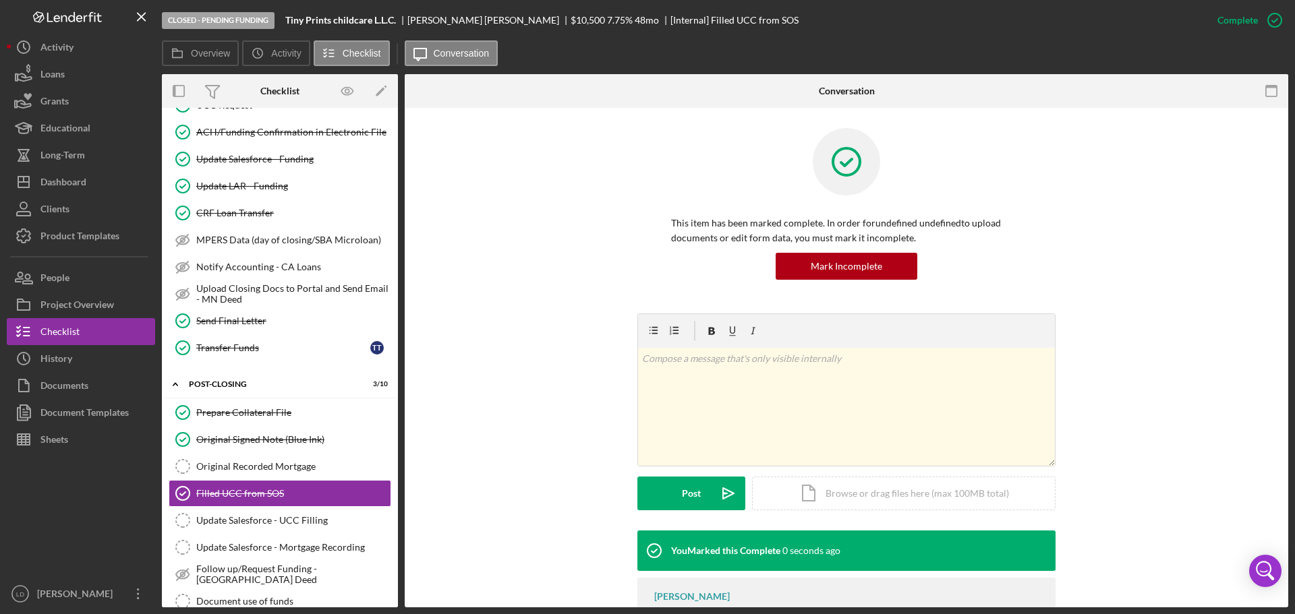
drag, startPoint x: 219, startPoint y: 527, endPoint x: 620, endPoint y: 356, distance: 436.3
click at [222, 527] on link "Update Salesforce - UCC Filling Update Salesforce - UCC Filling" at bounding box center [280, 520] width 223 height 27
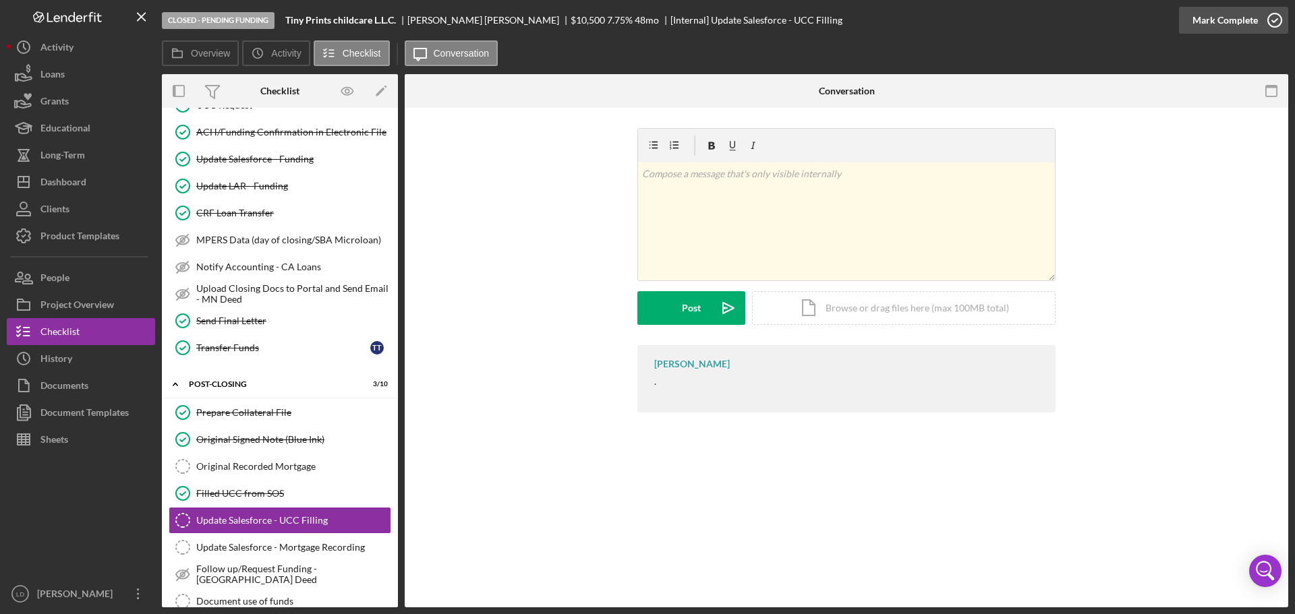
click at [1268, 25] on icon "button" at bounding box center [1275, 20] width 34 height 34
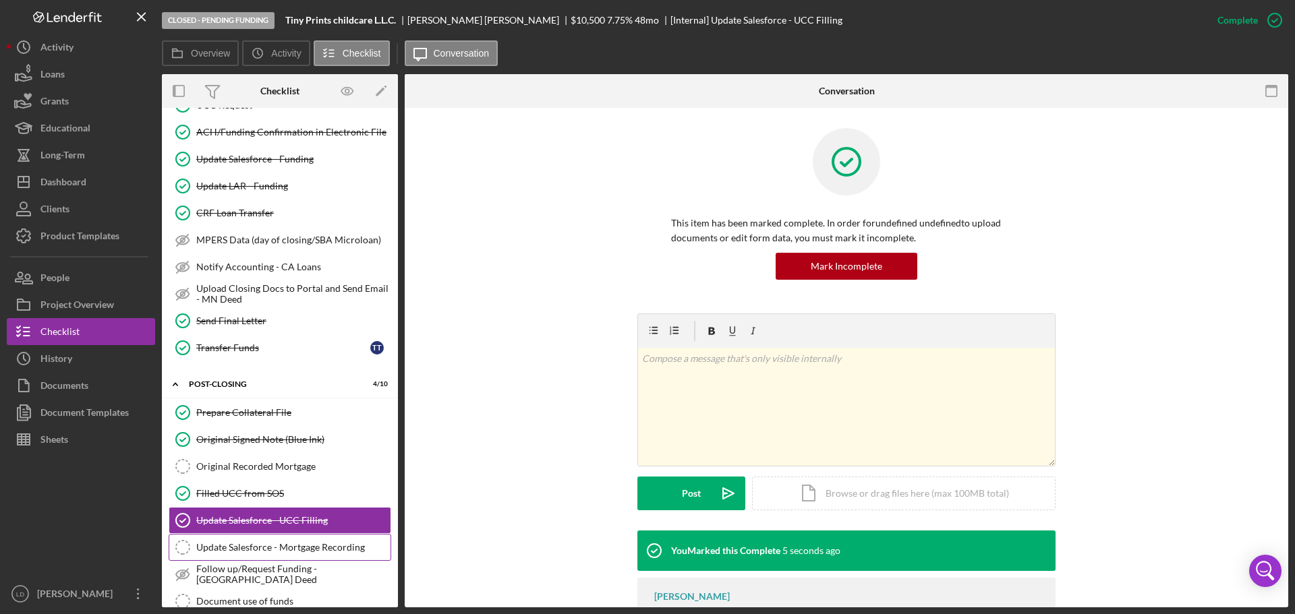
click at [258, 545] on div "Update Salesforce - Mortgage Recording" at bounding box center [293, 547] width 194 height 11
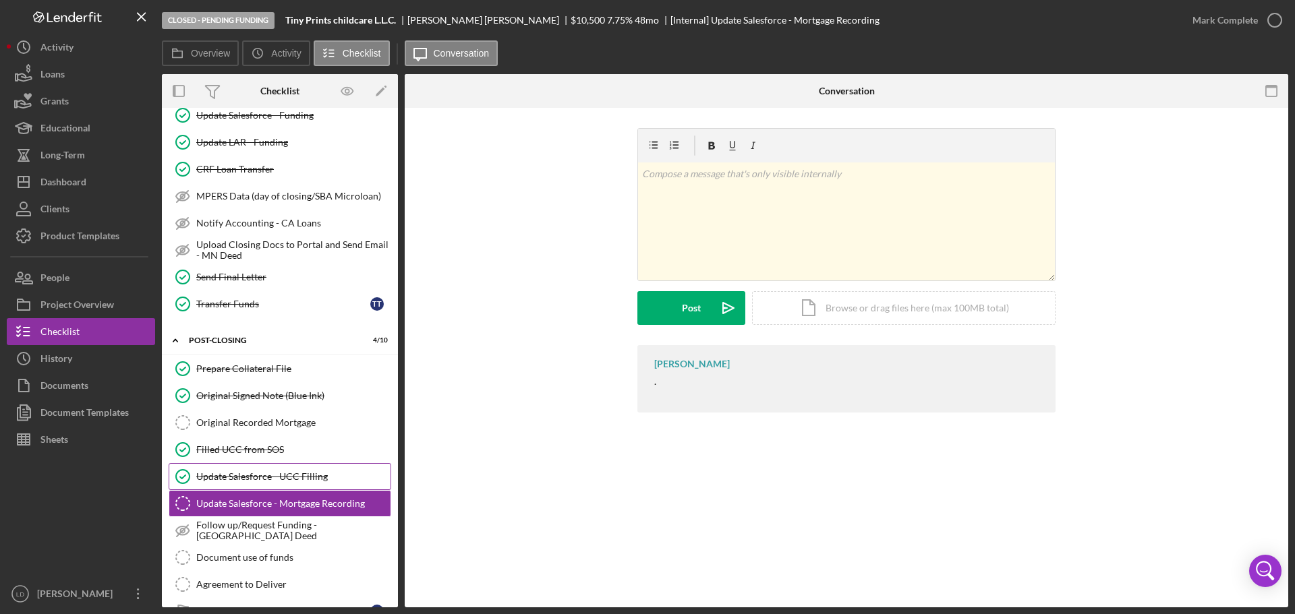
scroll to position [794, 0]
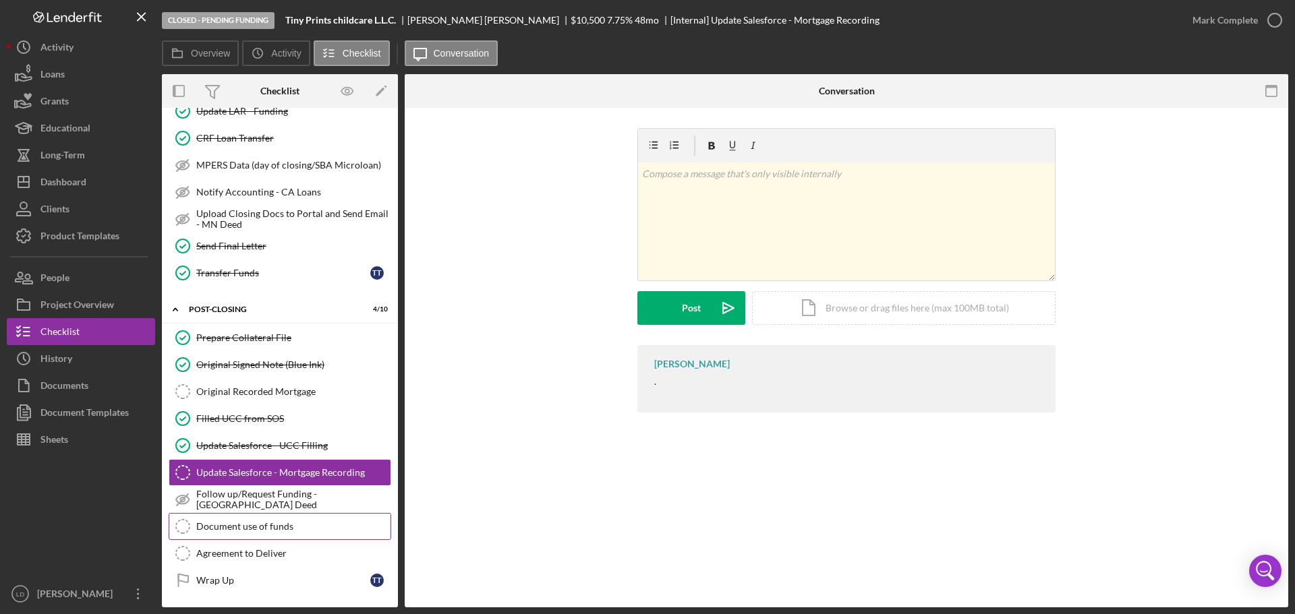
click at [245, 527] on div "Document use of funds" at bounding box center [293, 526] width 194 height 11
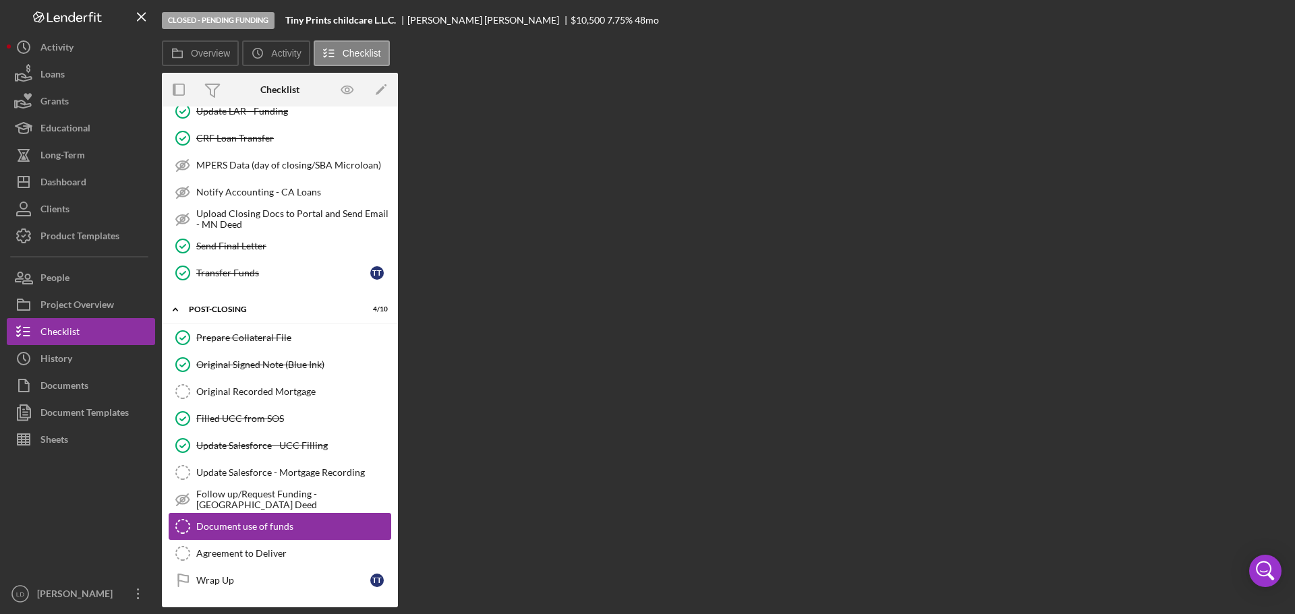
scroll to position [794, 0]
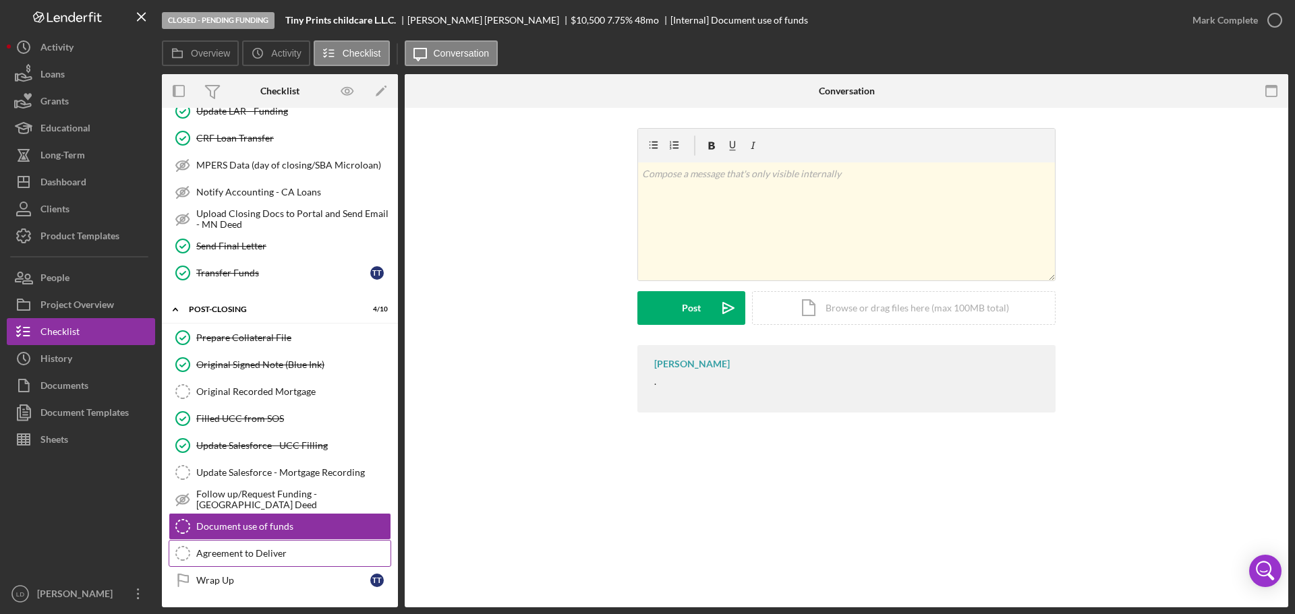
click at [240, 550] on div "Agreement to Deliver" at bounding box center [293, 553] width 194 height 11
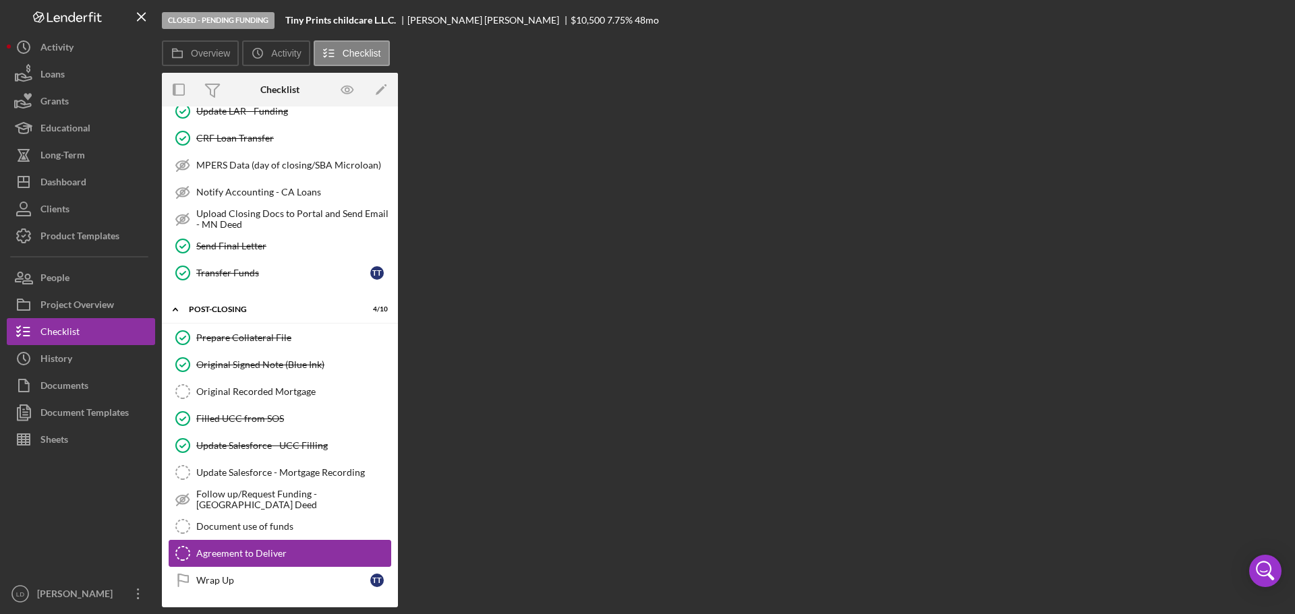
scroll to position [794, 0]
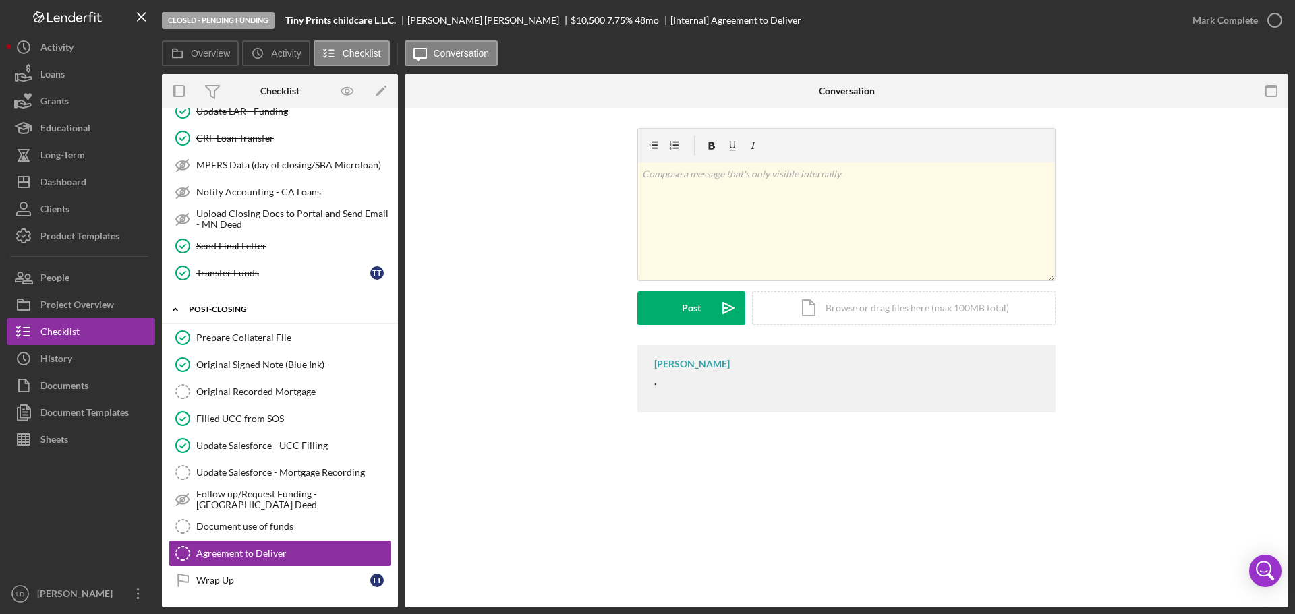
click at [177, 312] on icon "Icon/Expander" at bounding box center [175, 309] width 27 height 27
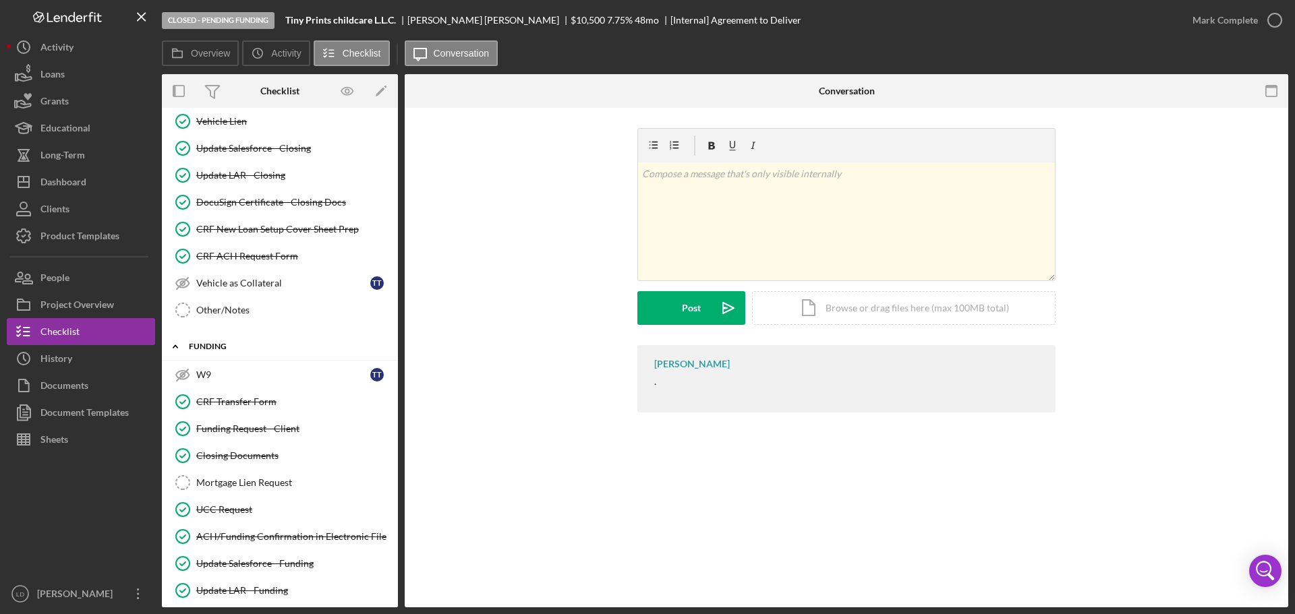
click at [173, 344] on icon "Icon/Expander" at bounding box center [175, 346] width 27 height 27
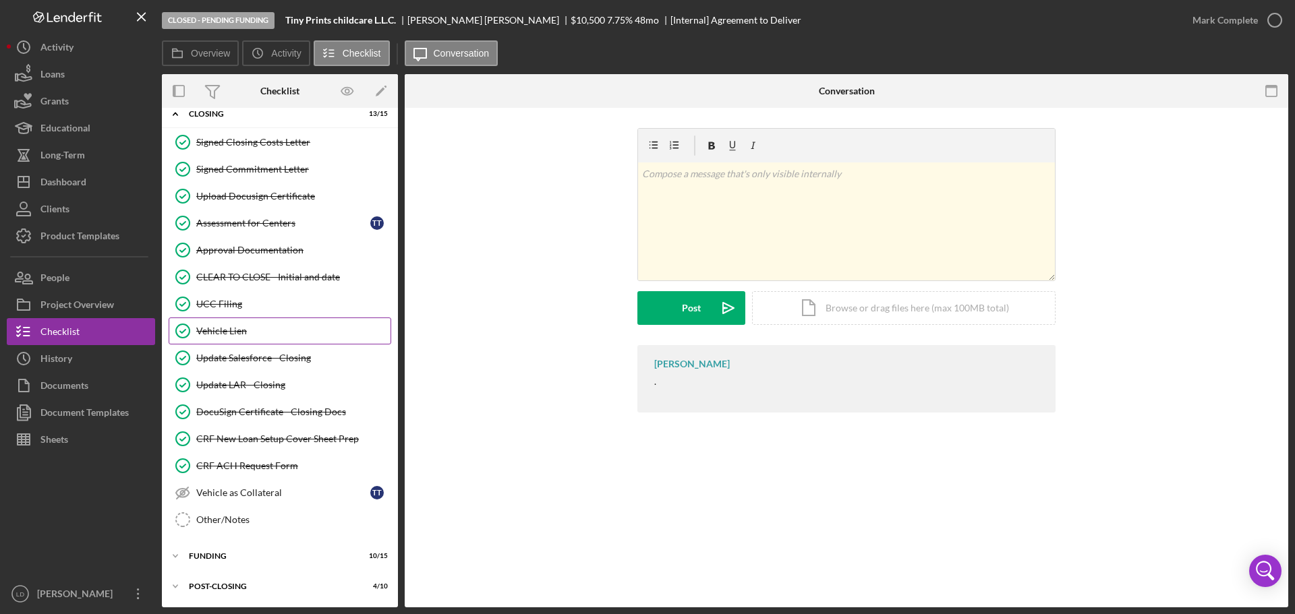
scroll to position [0, 0]
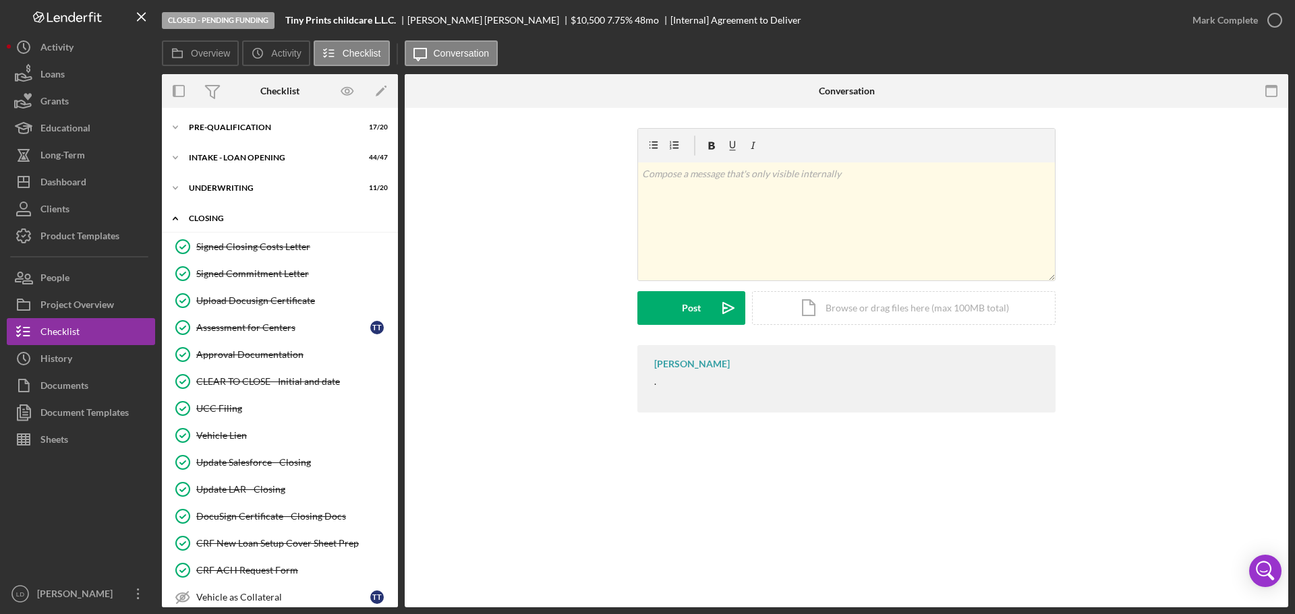
click at [177, 216] on icon "Icon/Expander" at bounding box center [175, 218] width 27 height 27
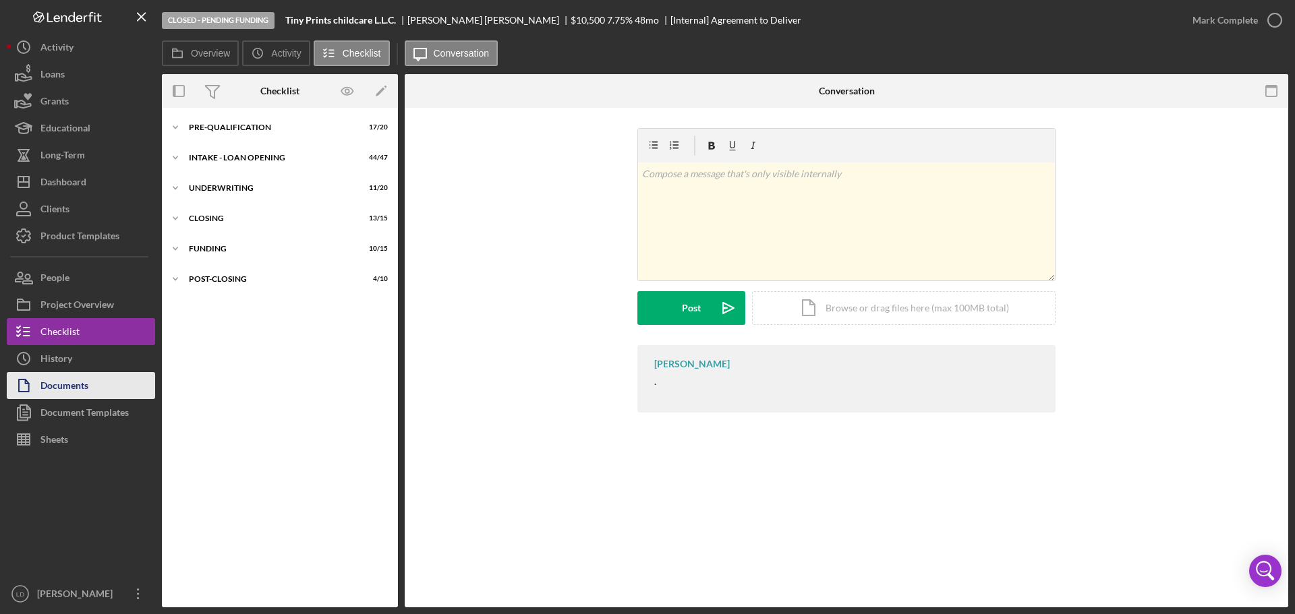
click at [81, 395] on div "Documents" at bounding box center [64, 387] width 48 height 30
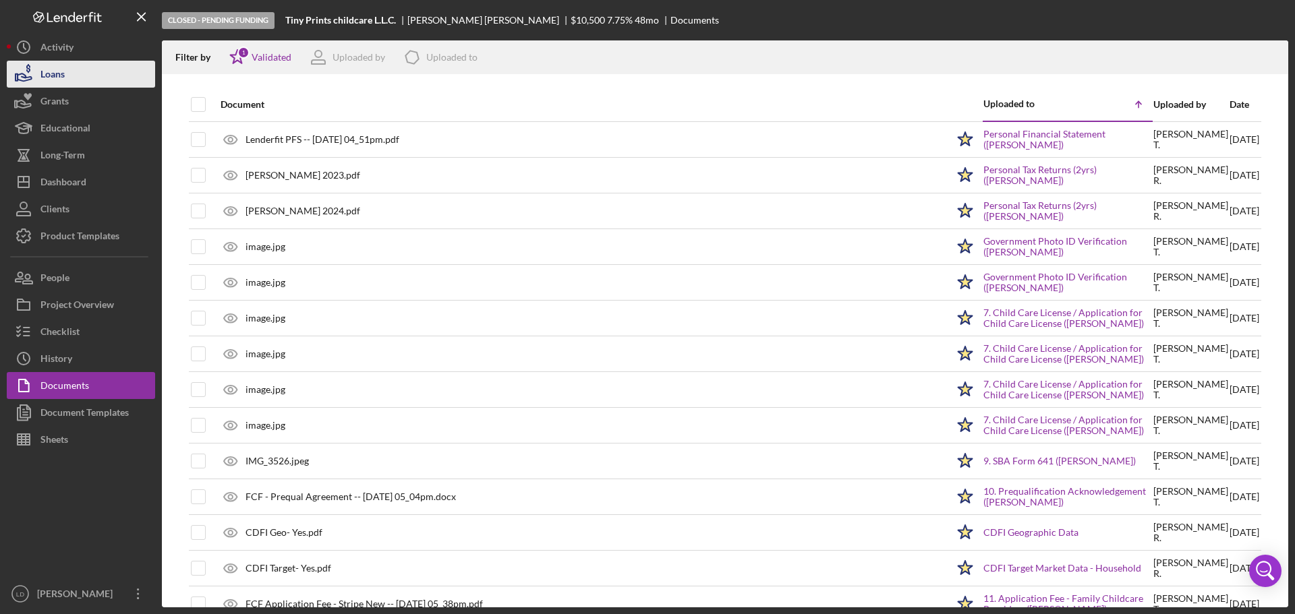
click at [71, 72] on button "Loans" at bounding box center [81, 74] width 148 height 27
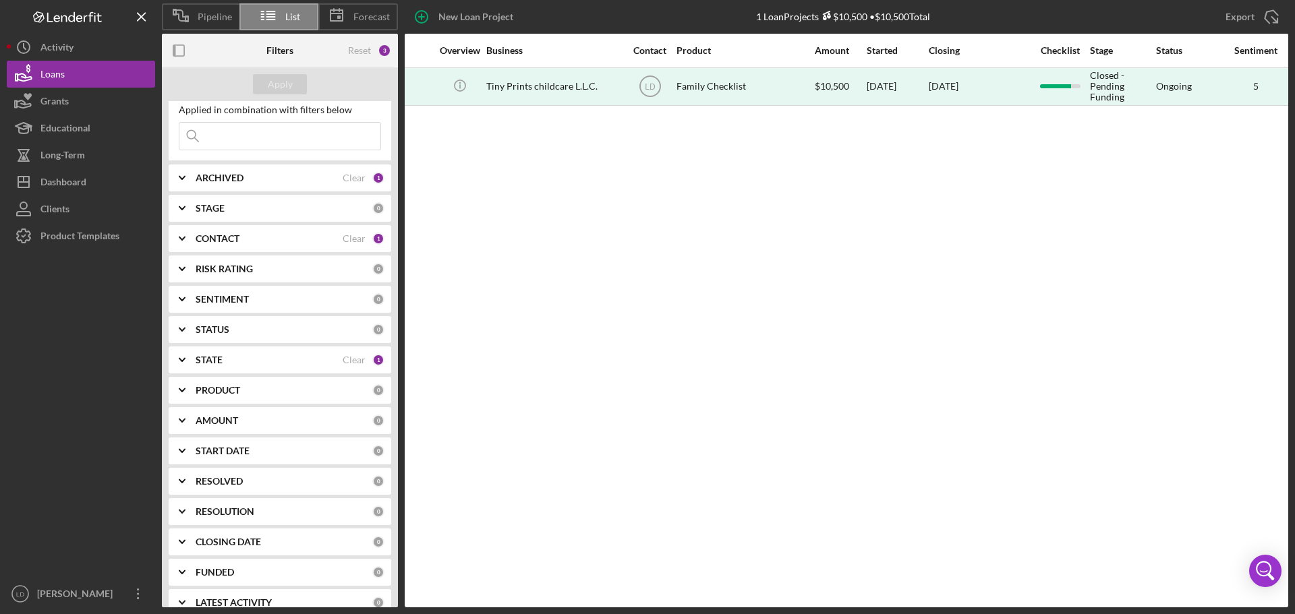
scroll to position [53, 0]
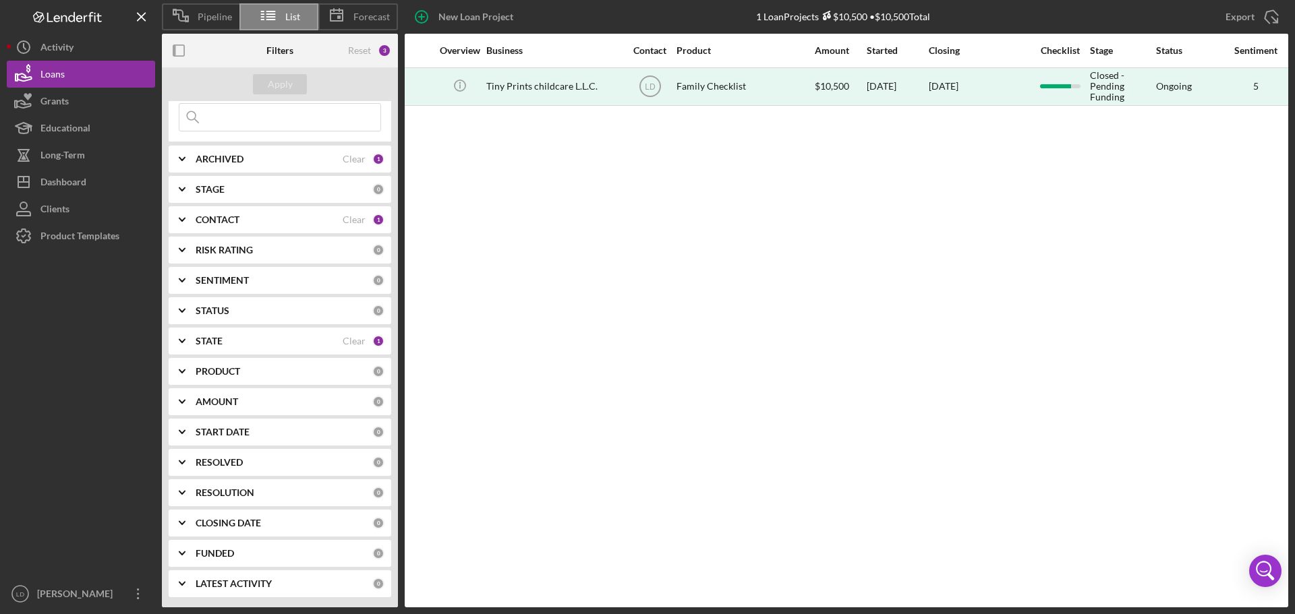
click at [196, 549] on icon "Icon/Expander" at bounding box center [182, 554] width 34 height 34
click at [193, 527] on div at bounding box center [189, 526] width 15 height 15
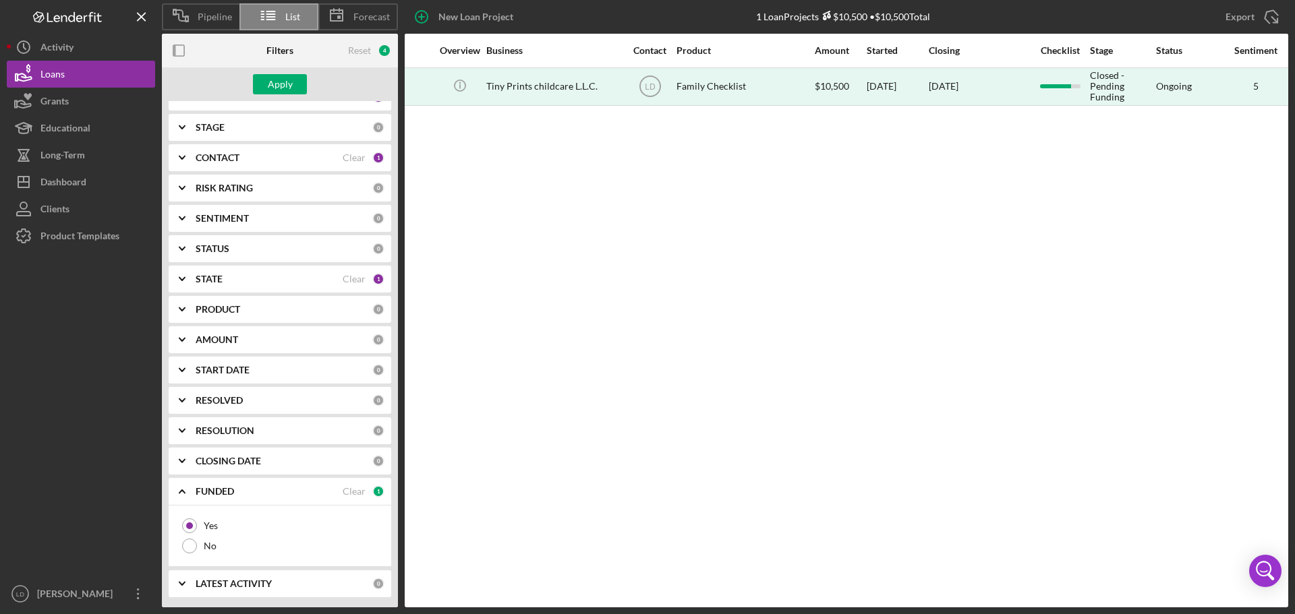
click at [179, 455] on icon "Icon/Expander" at bounding box center [182, 461] width 34 height 34
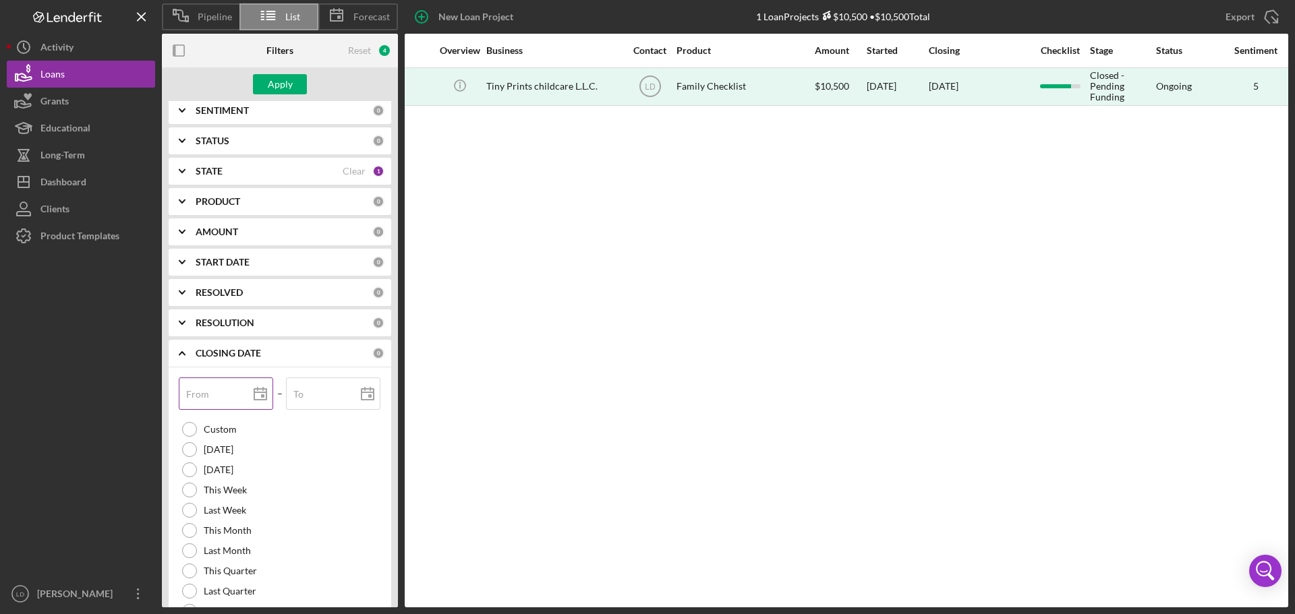
scroll to position [250, 0]
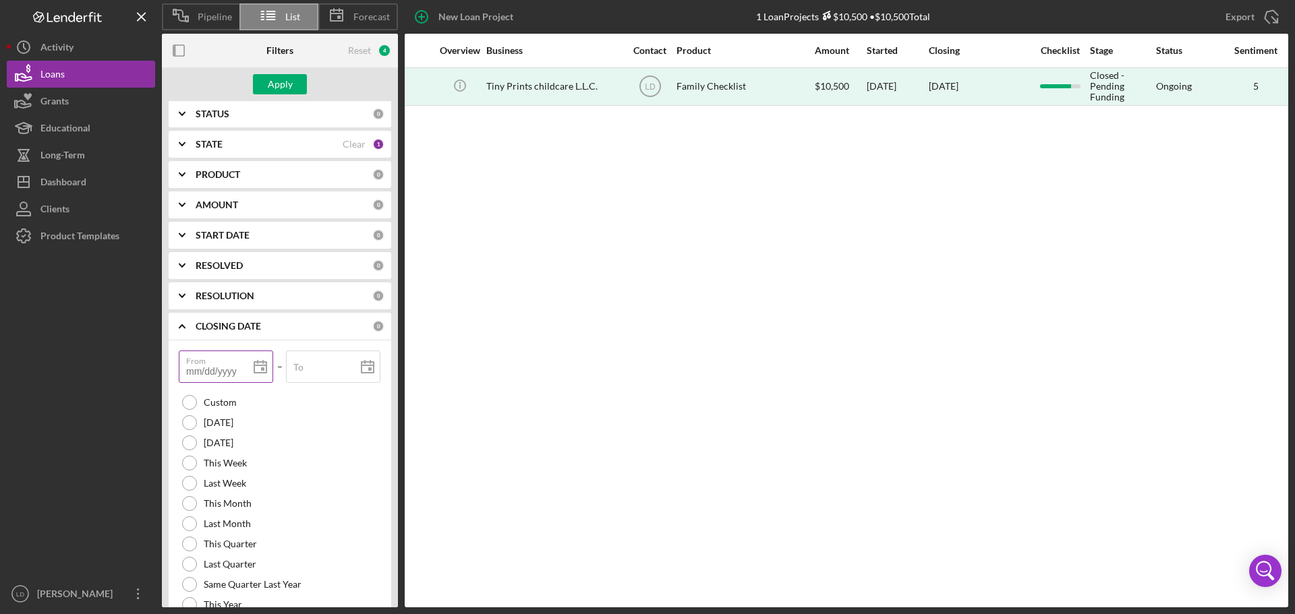
click at [208, 372] on input "From" at bounding box center [226, 367] width 94 height 32
click at [259, 368] on icon at bounding box center [260, 368] width 34 height 34
type input "[DATE]"
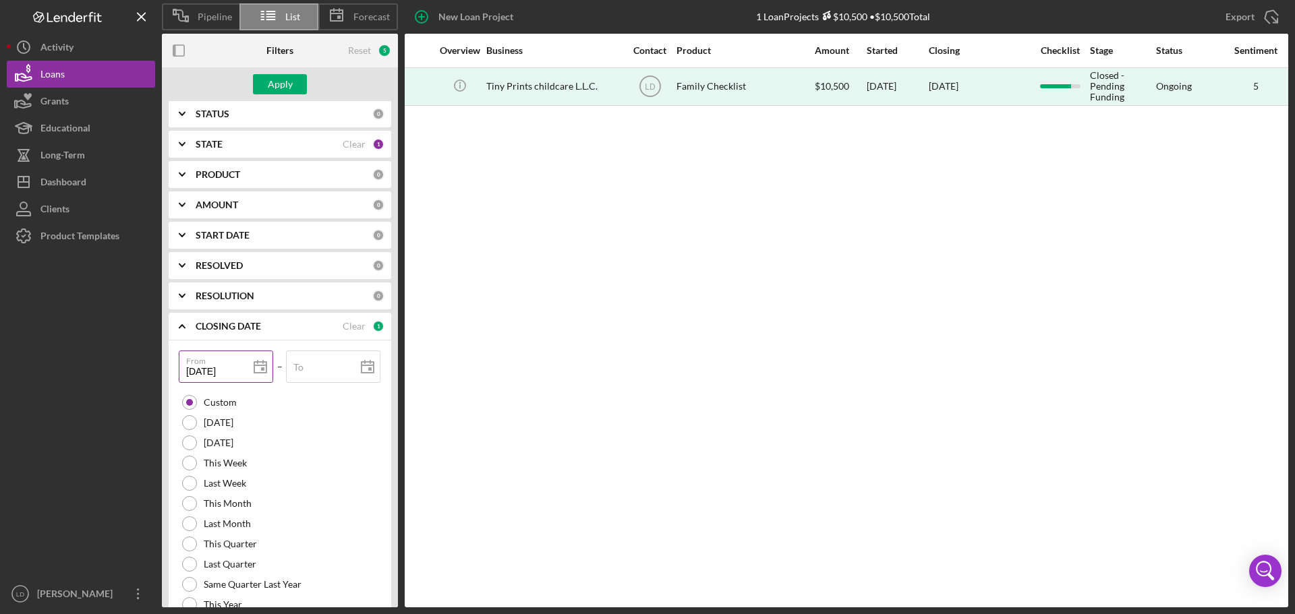
type input "[DATE]"
click at [318, 362] on div "To" at bounding box center [333, 368] width 95 height 34
click at [360, 369] on icon at bounding box center [368, 368] width 34 height 34
type input "[DATE]"
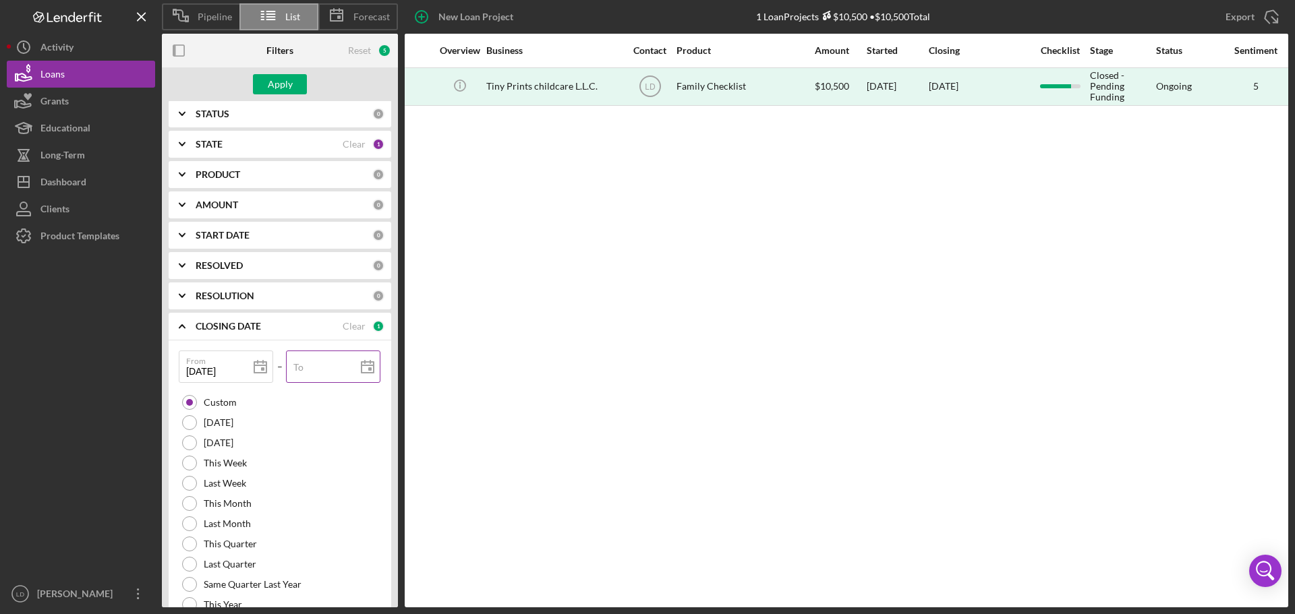
type input "[DATE]"
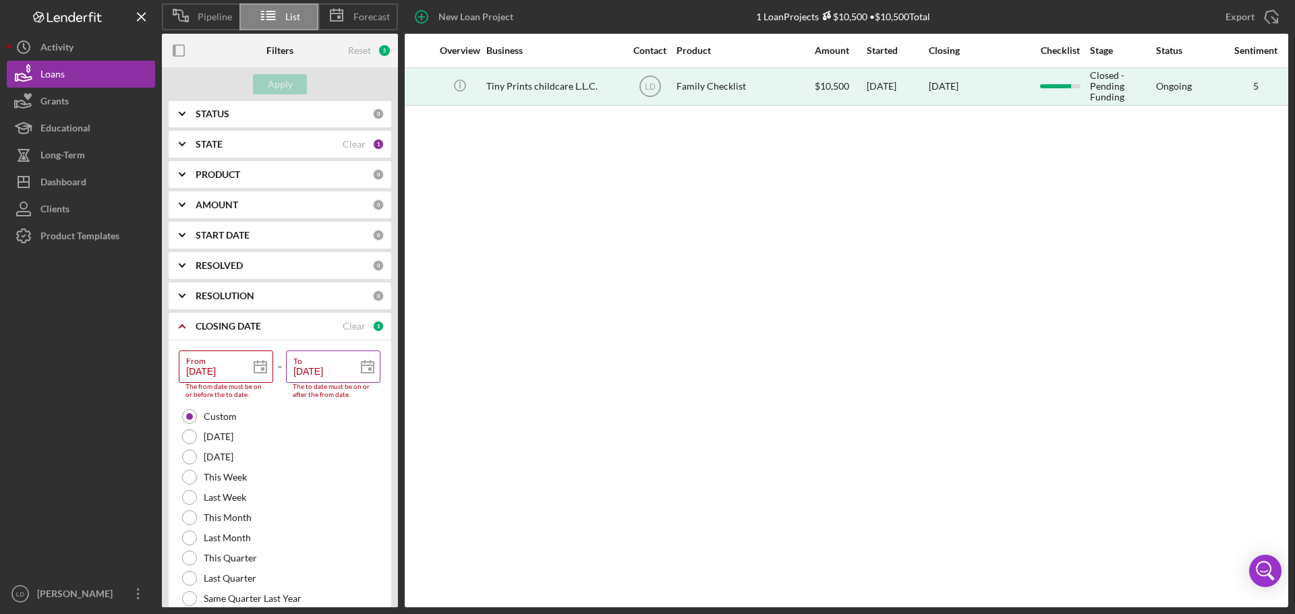
type input "[DATE]"
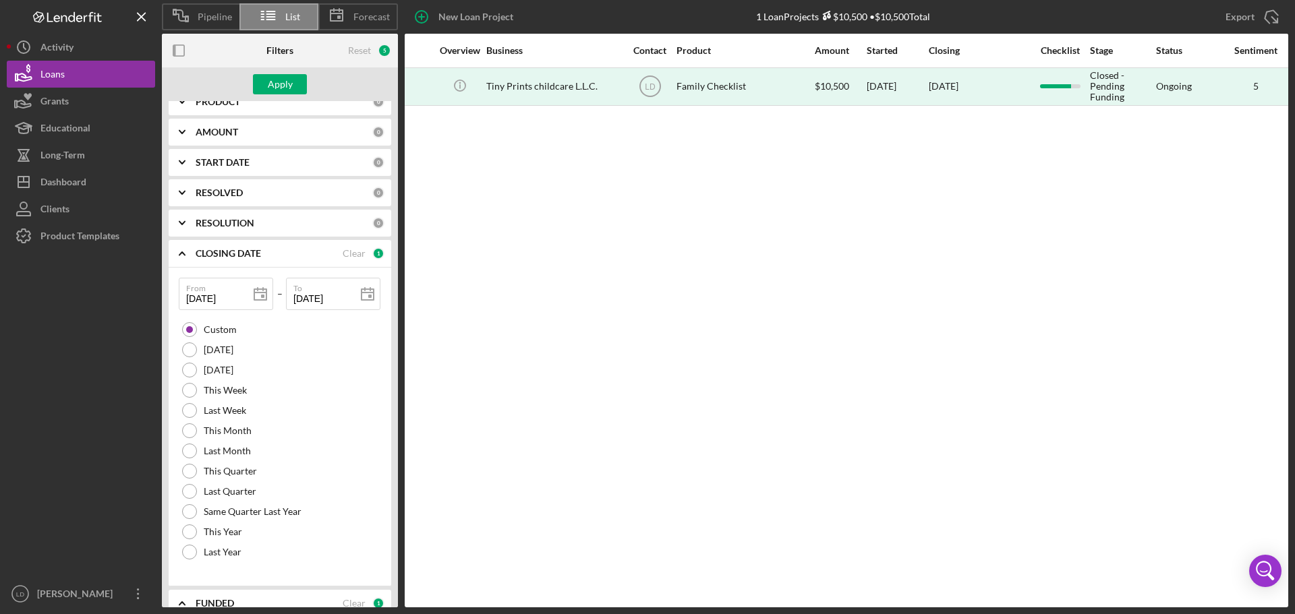
scroll to position [435, 0]
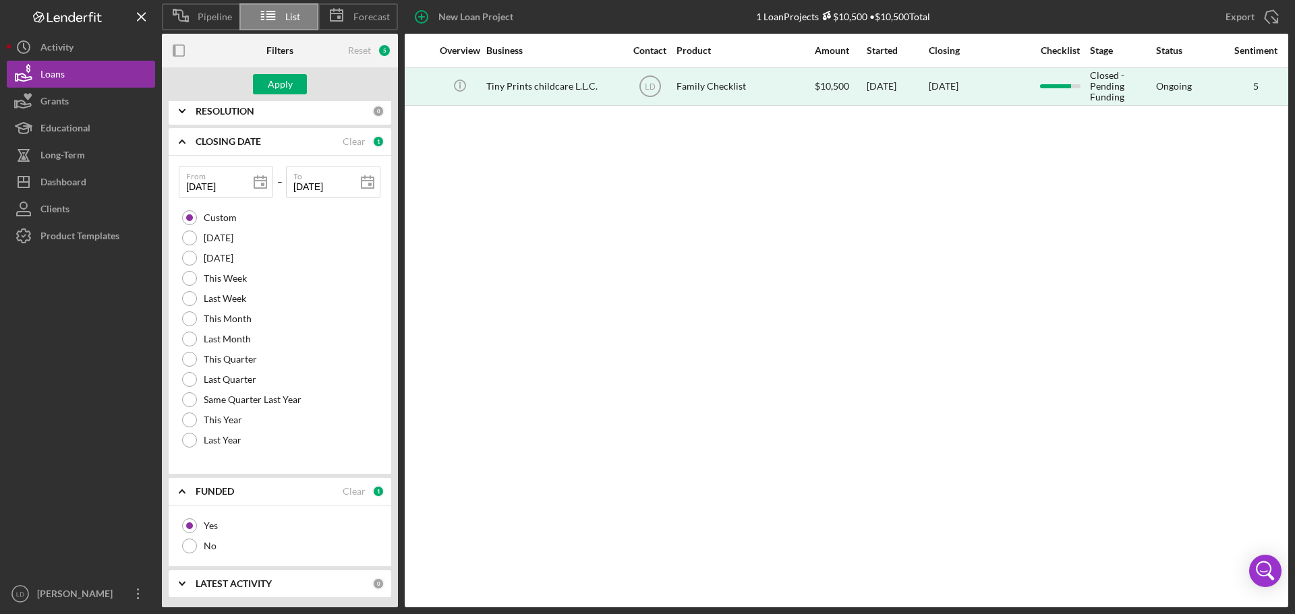
drag, startPoint x: 284, startPoint y: 80, endPoint x: 309, endPoint y: 103, distance: 33.9
click at [285, 80] on div "Apply" at bounding box center [280, 84] width 25 height 20
click at [345, 494] on div "Clear" at bounding box center [354, 491] width 23 height 11
click at [292, 84] on button "Apply" at bounding box center [280, 84] width 54 height 20
click at [187, 524] on div at bounding box center [189, 526] width 15 height 15
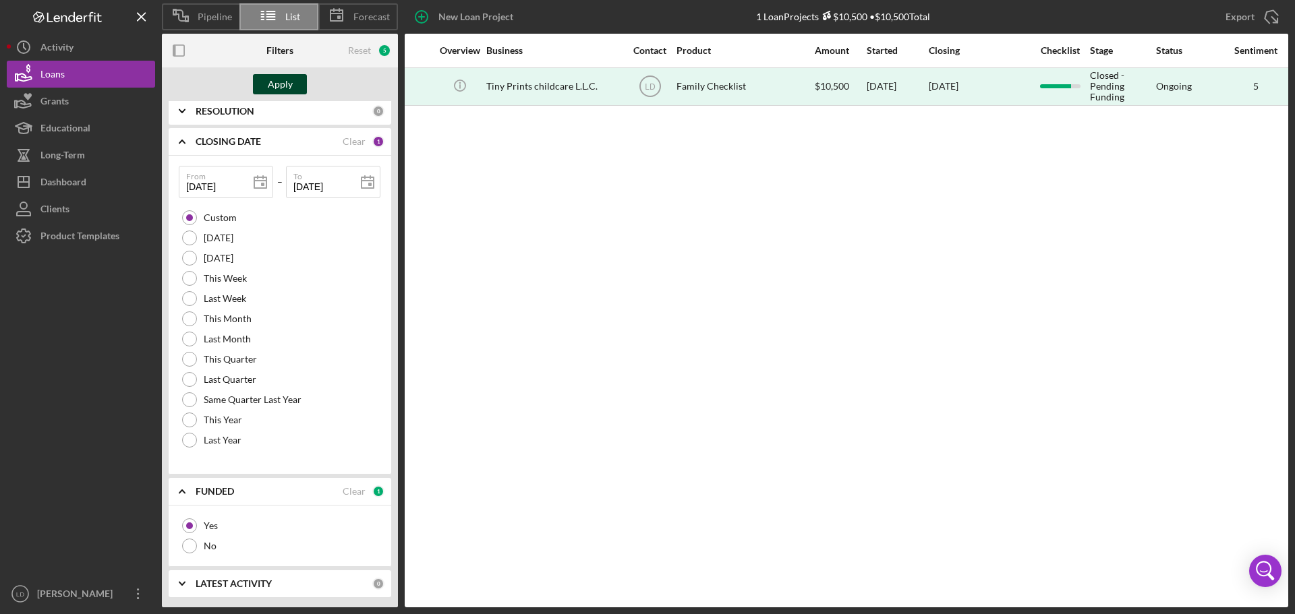
click at [271, 90] on div "Apply" at bounding box center [280, 84] width 25 height 20
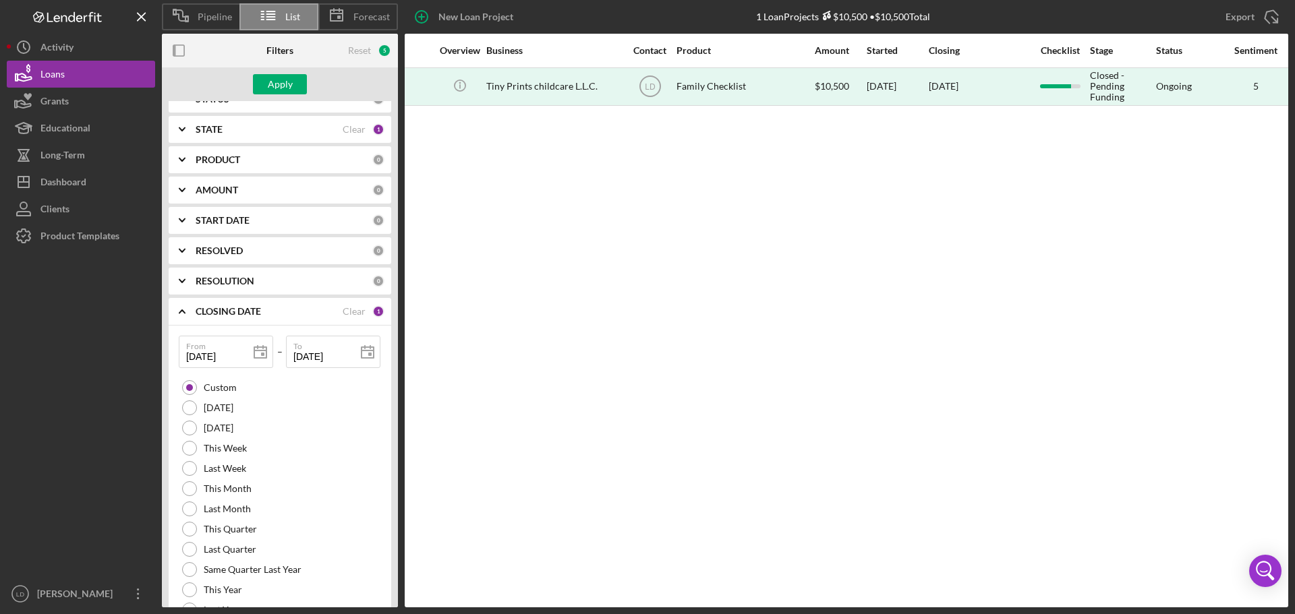
scroll to position [233, 0]
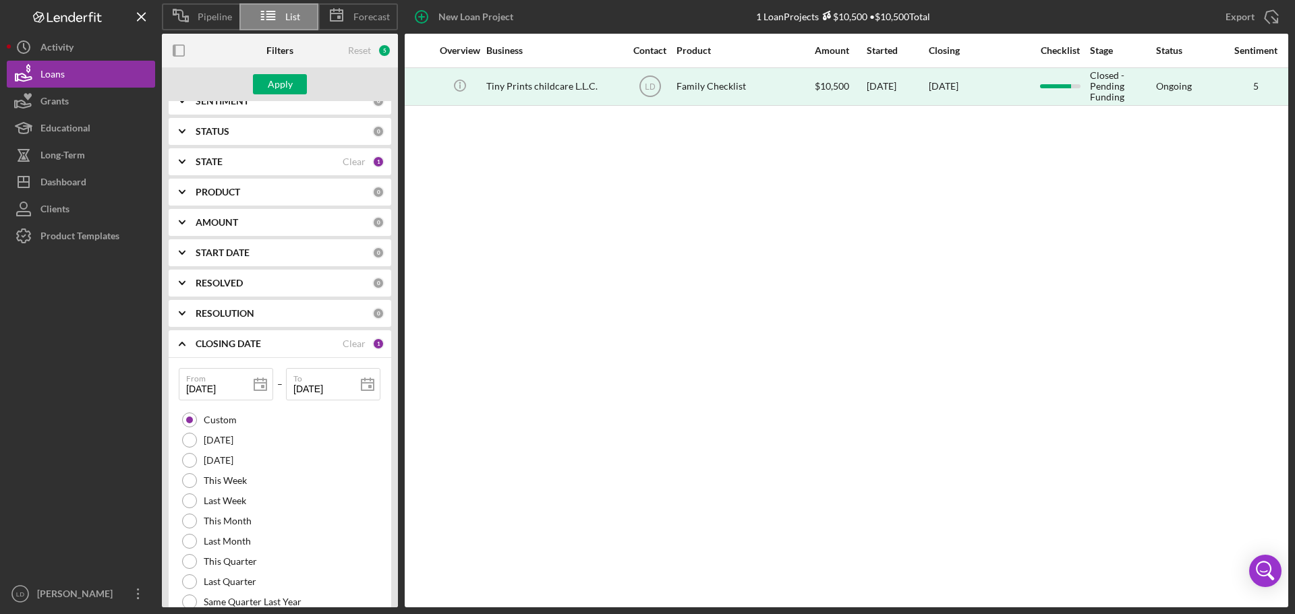
click at [185, 347] on icon "Icon/Expander" at bounding box center [182, 344] width 34 height 34
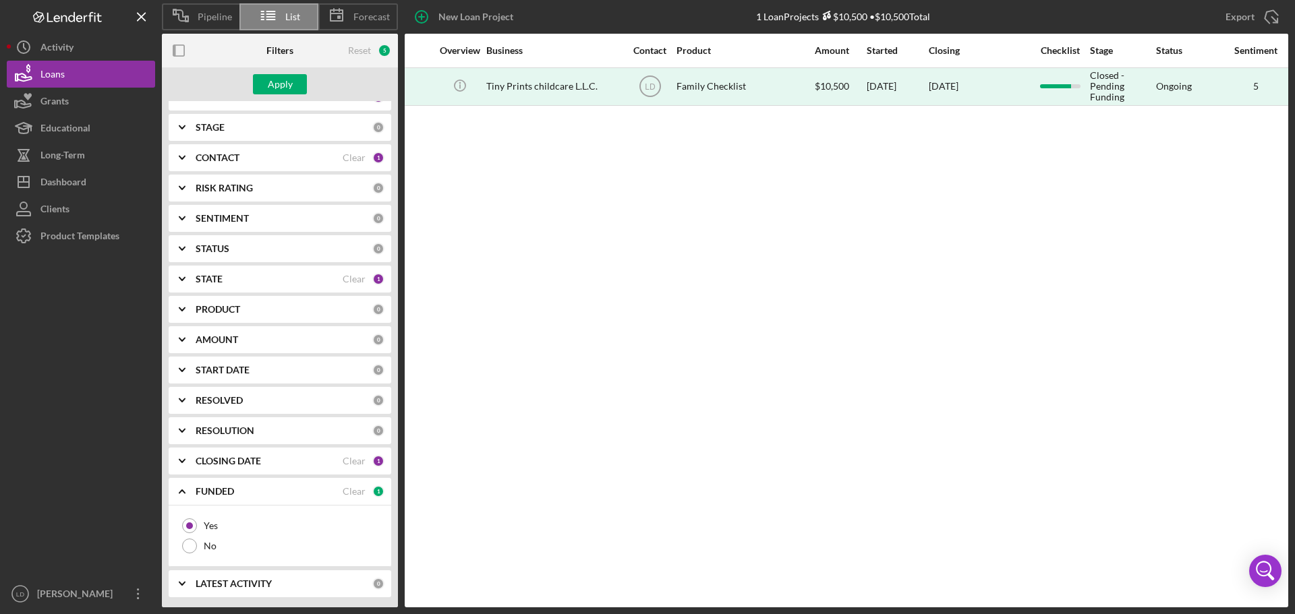
click at [180, 458] on icon "Icon/Expander" at bounding box center [182, 461] width 34 height 34
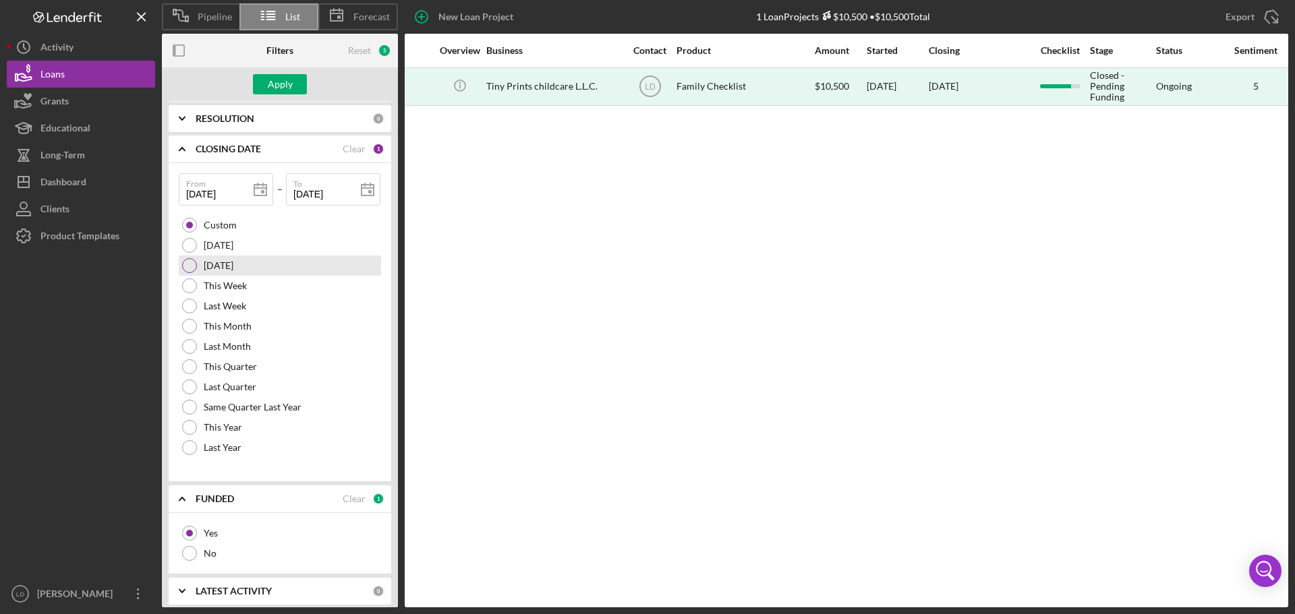
scroll to position [435, 0]
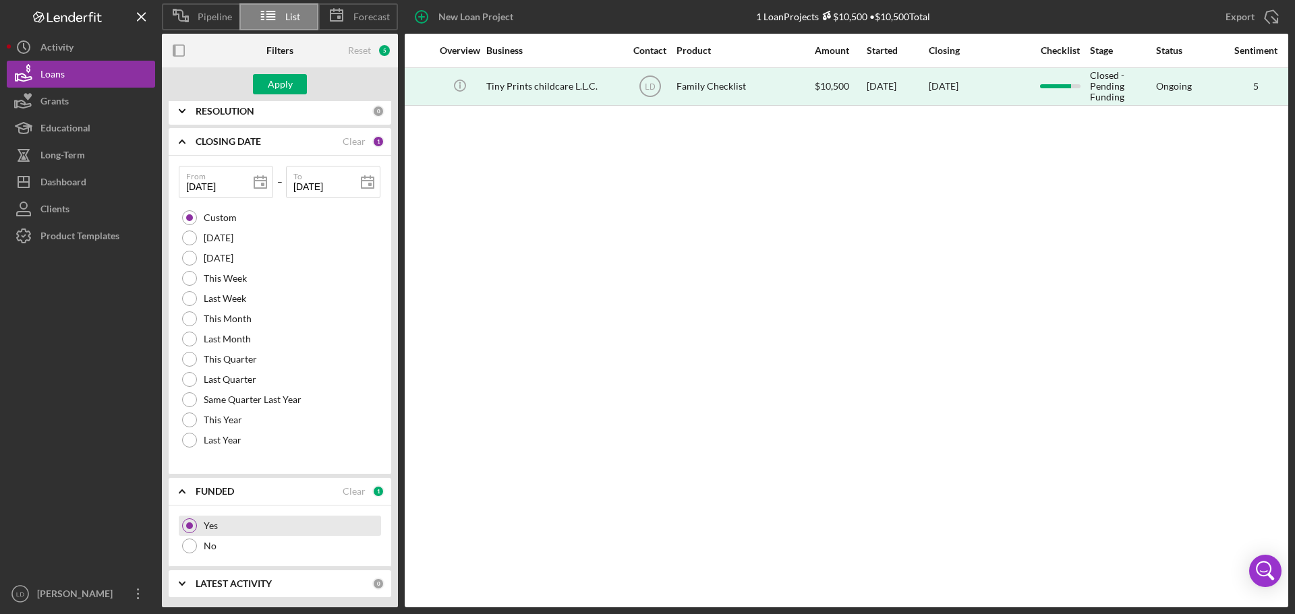
click at [185, 531] on div at bounding box center [189, 526] width 15 height 15
click at [343, 490] on div "Clear" at bounding box center [354, 491] width 23 height 11
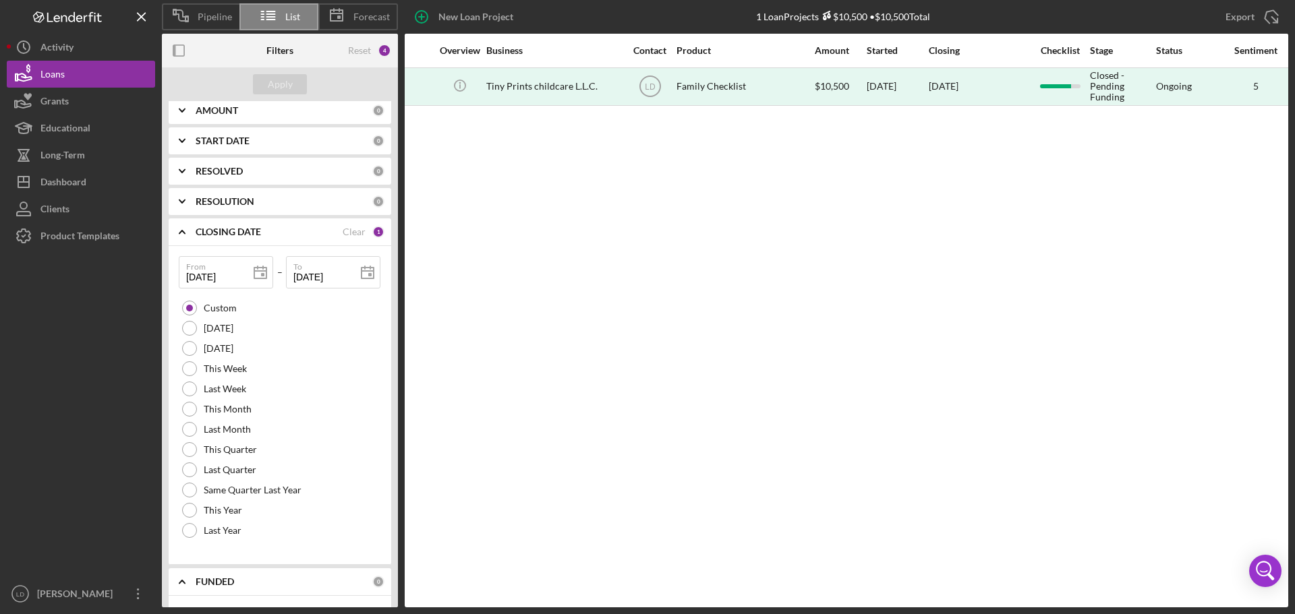
scroll to position [233, 0]
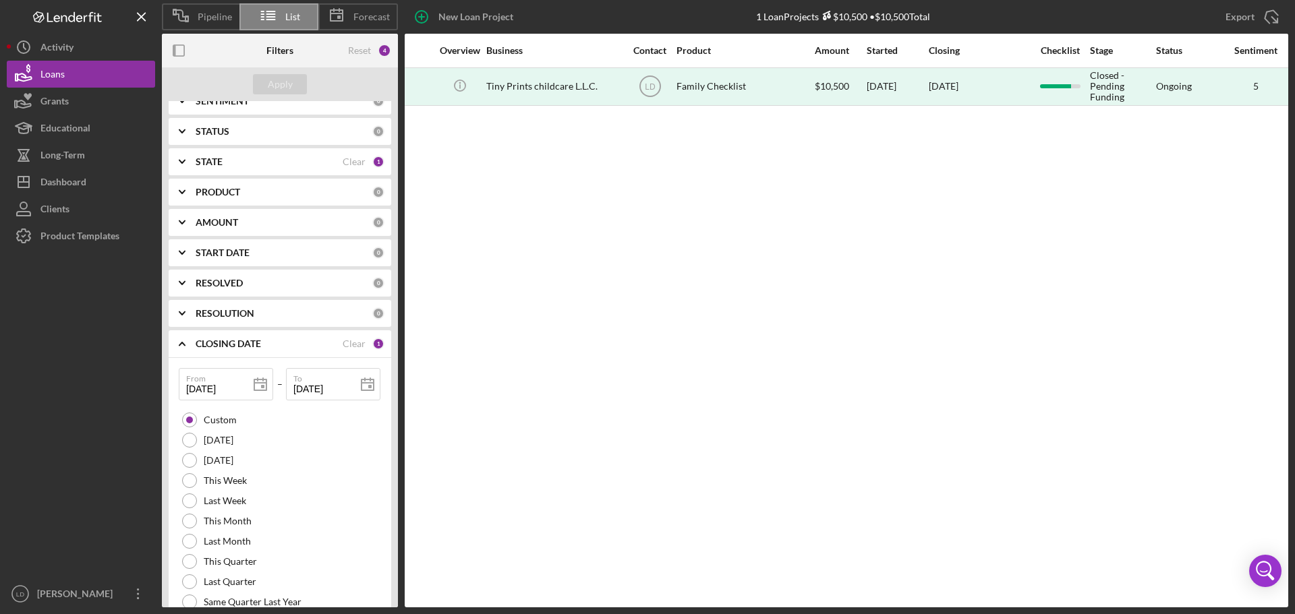
click at [179, 311] on icon "Icon/Expander" at bounding box center [182, 314] width 34 height 34
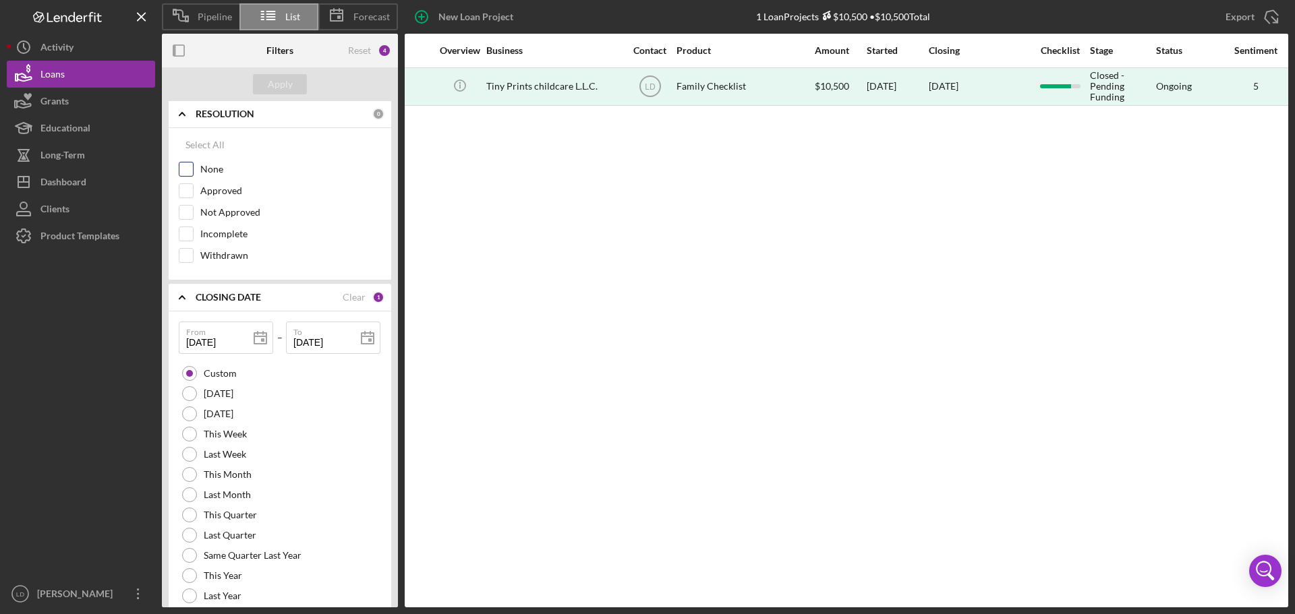
scroll to position [435, 0]
click at [183, 185] on input "Approved" at bounding box center [185, 187] width 13 height 13
checkbox input "true"
click at [269, 80] on div "Apply" at bounding box center [280, 84] width 25 height 20
click at [357, 292] on div "Clear" at bounding box center [354, 294] width 23 height 11
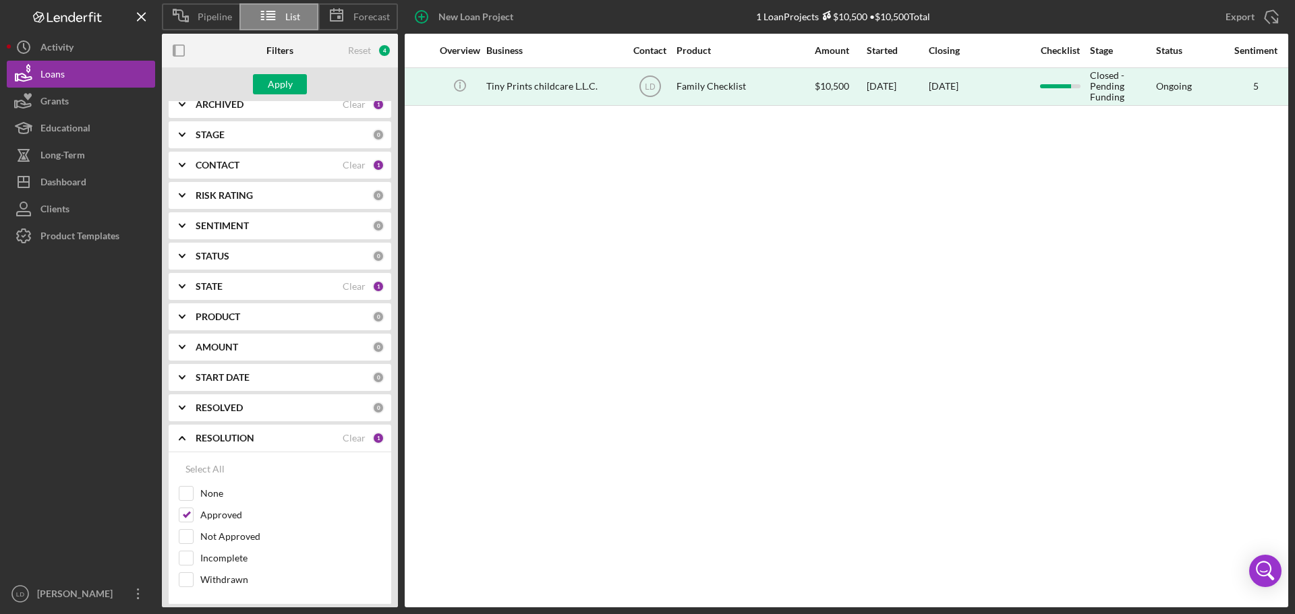
scroll to position [98, 0]
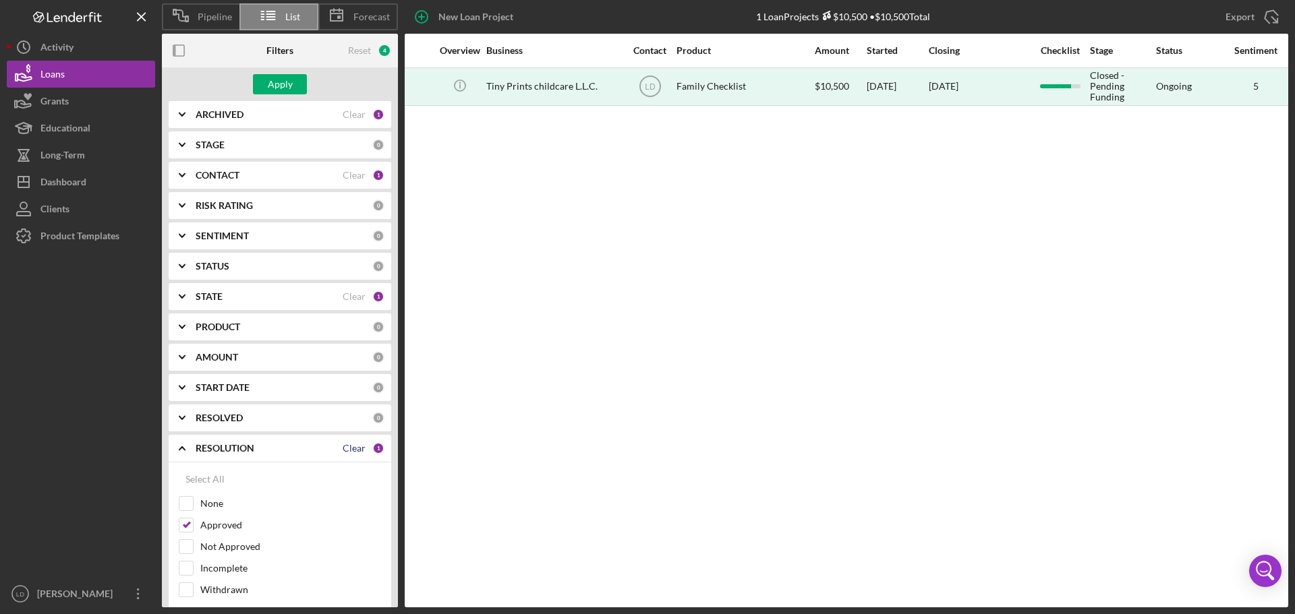
click at [349, 446] on div "Clear" at bounding box center [354, 448] width 23 height 11
checkbox input "false"
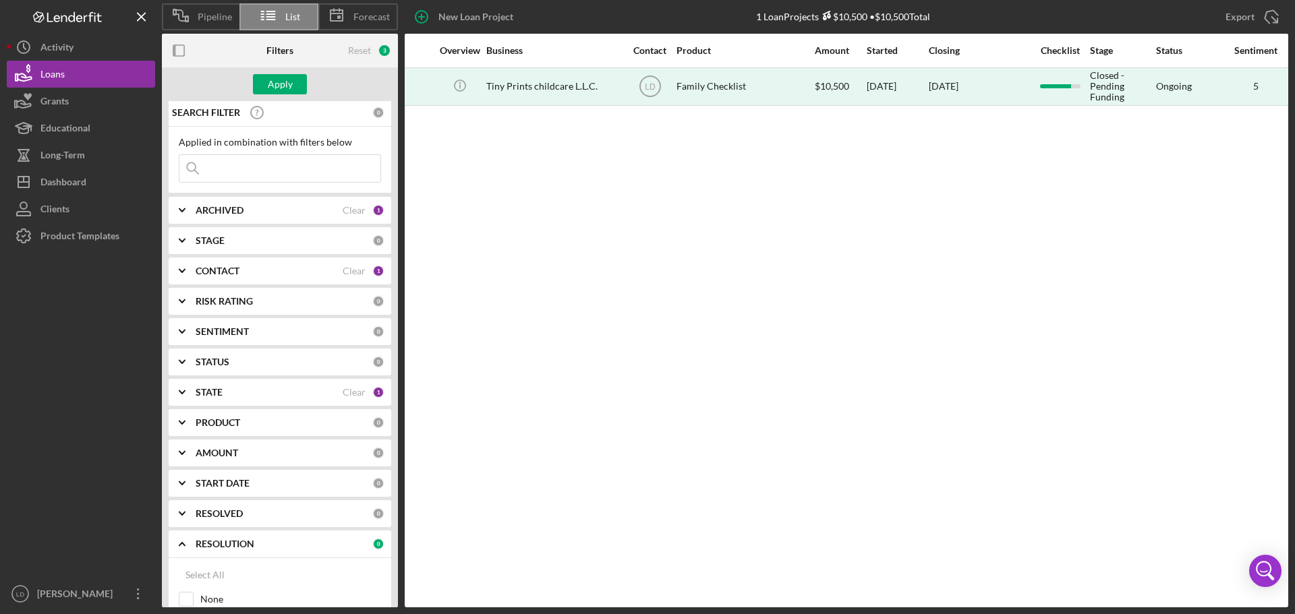
scroll to position [0, 0]
click at [182, 206] on icon "Icon/Expander" at bounding box center [182, 213] width 34 height 34
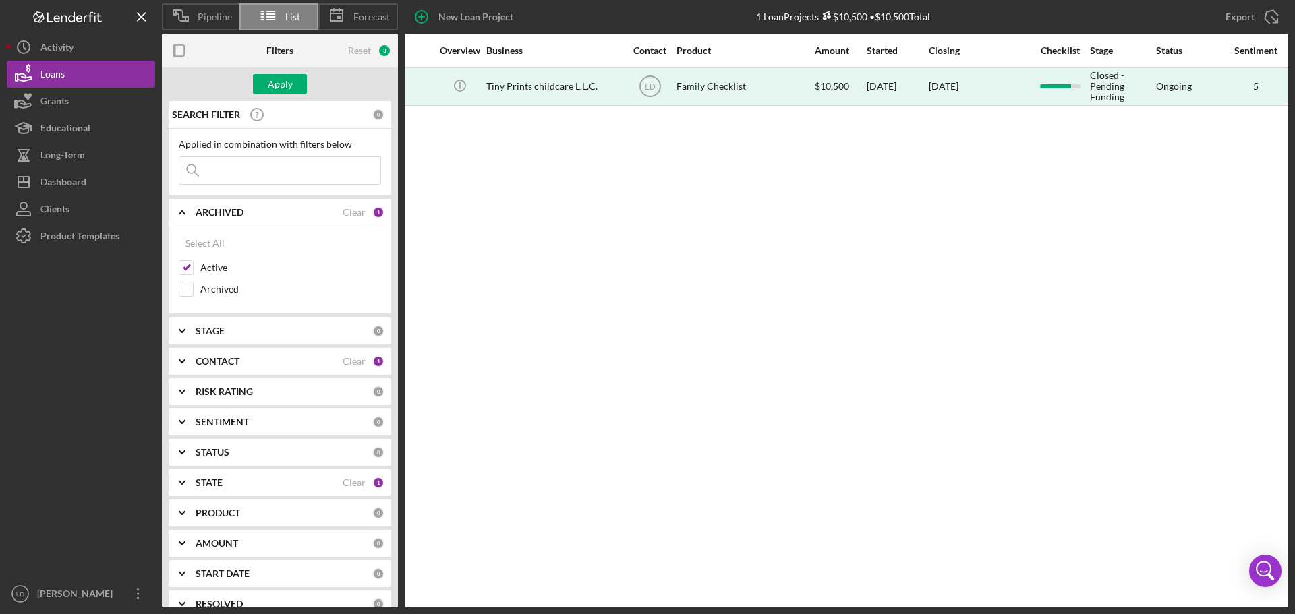
click at [182, 206] on icon "Icon/Expander" at bounding box center [182, 213] width 34 height 34
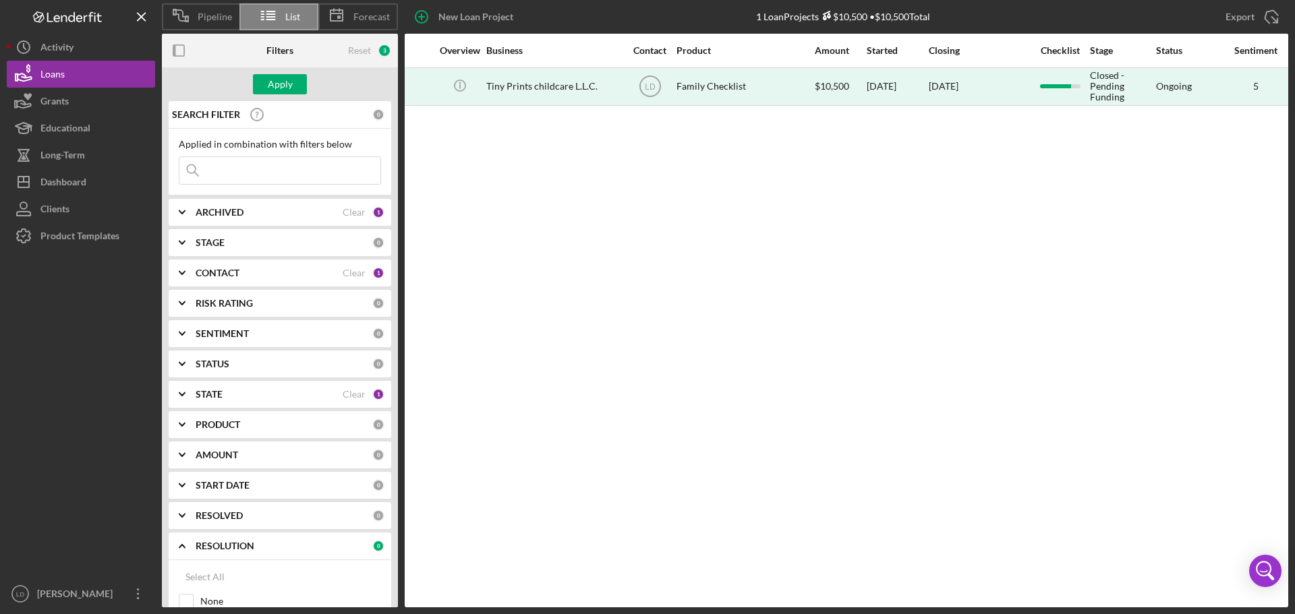
click at [312, 269] on div "CONTACT" at bounding box center [269, 273] width 147 height 11
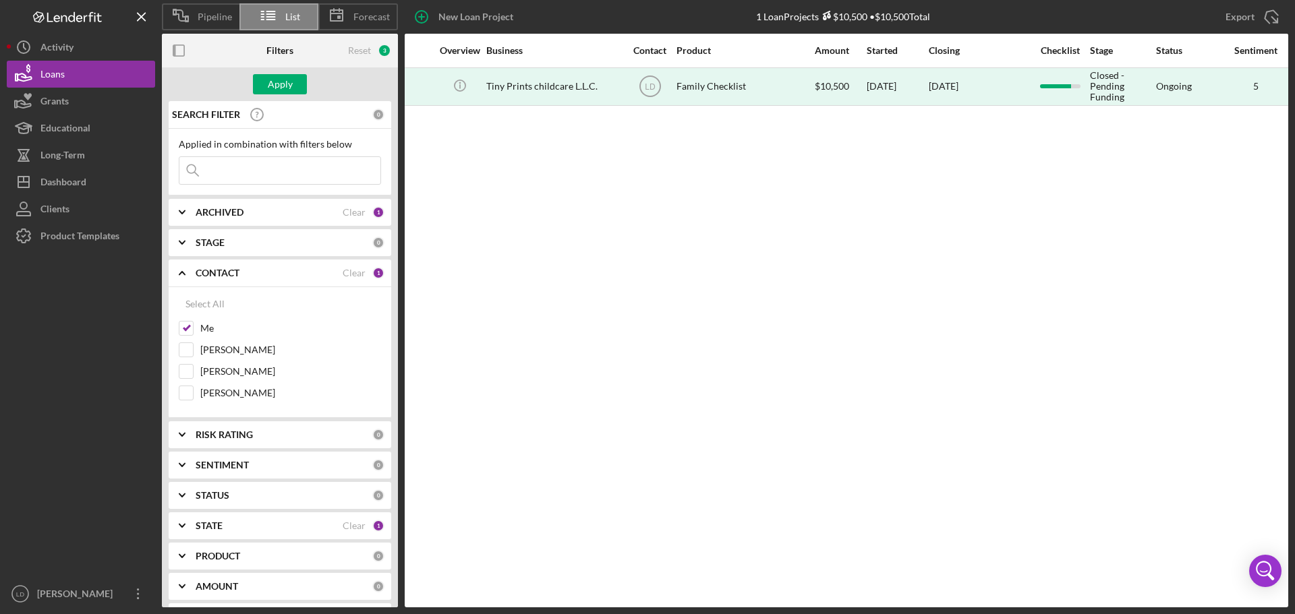
click at [312, 269] on div "CONTACT" at bounding box center [269, 273] width 147 height 11
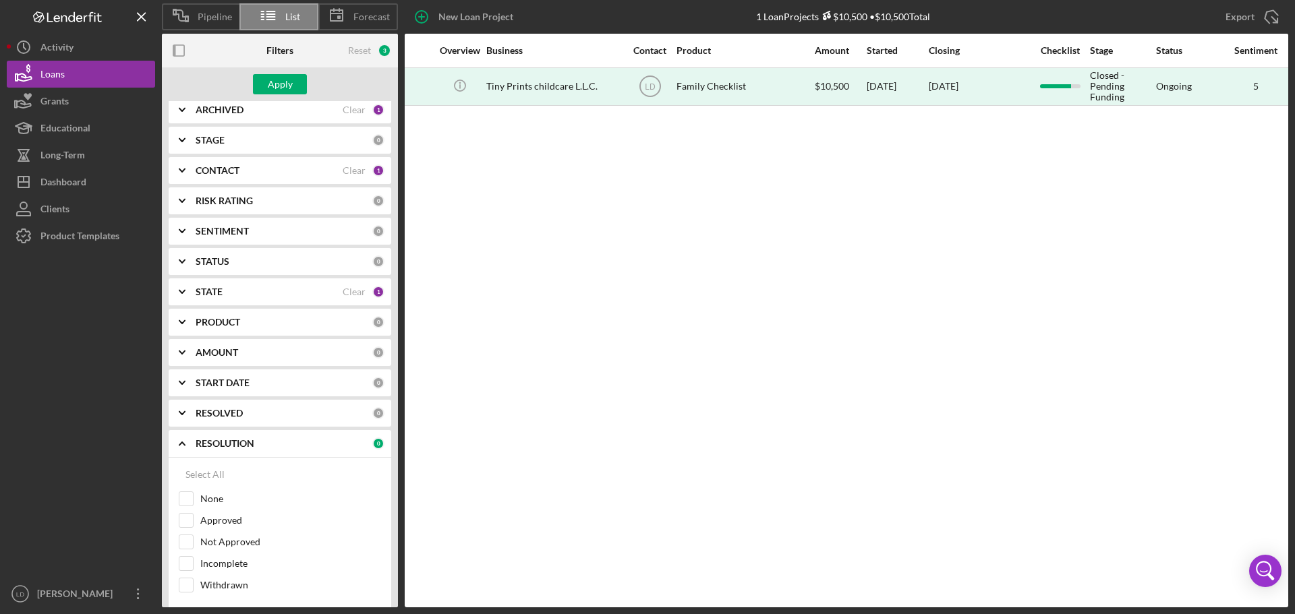
scroll to position [135, 0]
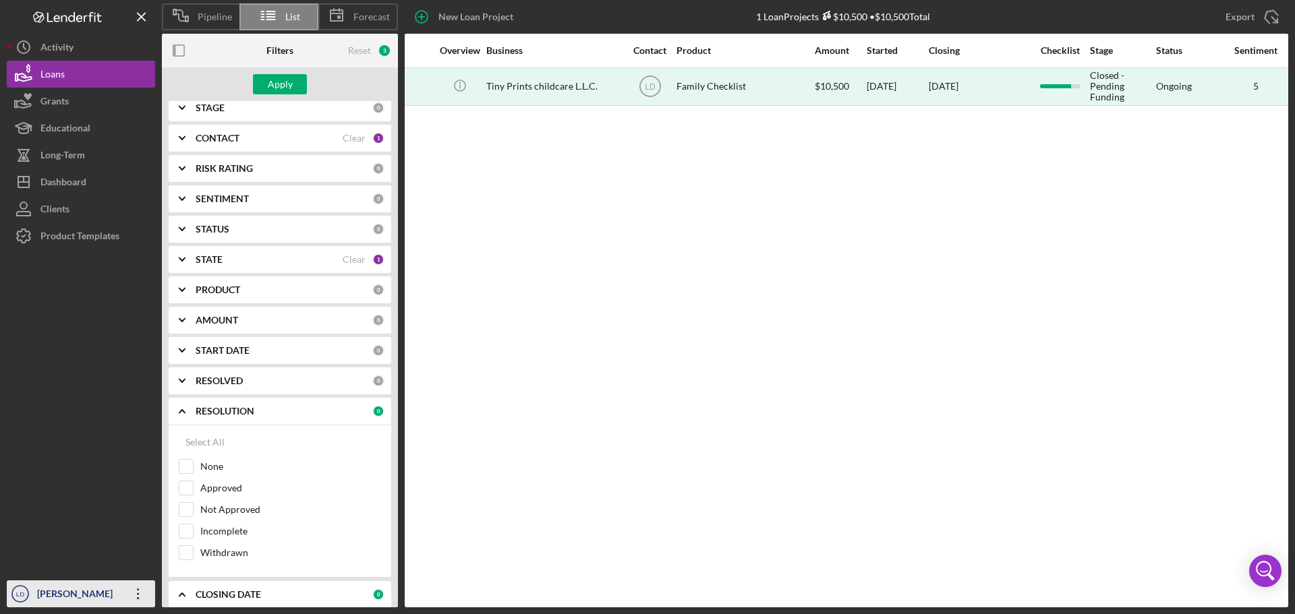
drag, startPoint x: 61, startPoint y: 598, endPoint x: 70, endPoint y: 593, distance: 10.6
click at [61, 598] on div "[PERSON_NAME]" at bounding box center [78, 596] width 88 height 30
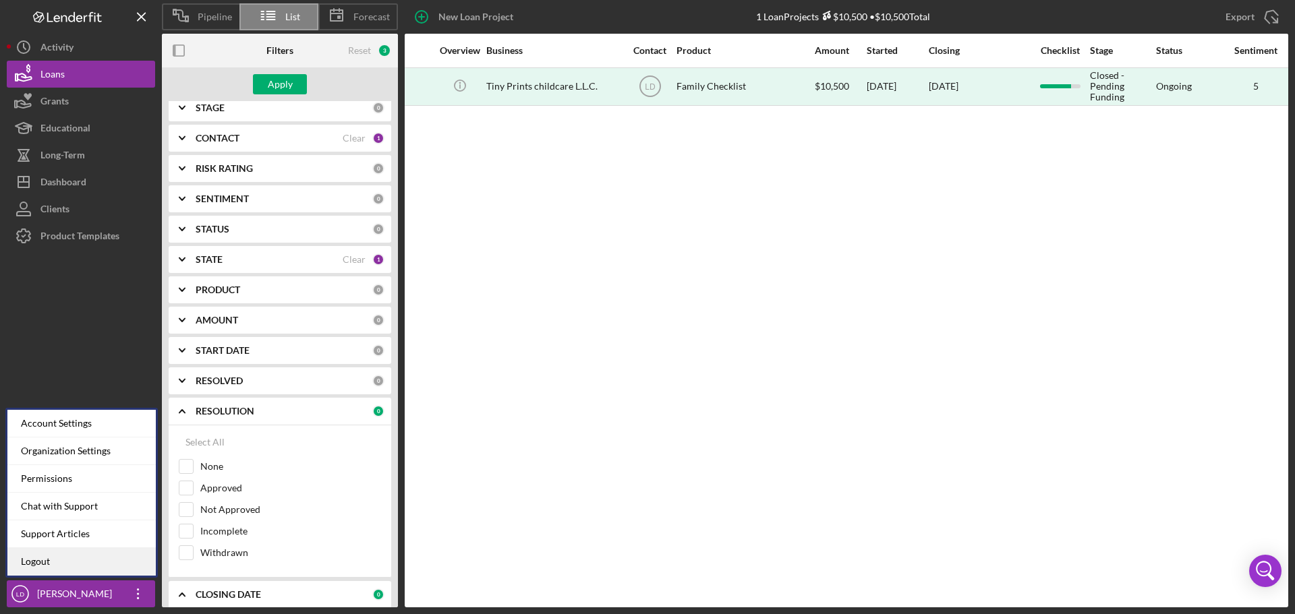
click at [76, 566] on link "Logout" at bounding box center [81, 562] width 148 height 28
